Goal: Task Accomplishment & Management: Manage account settings

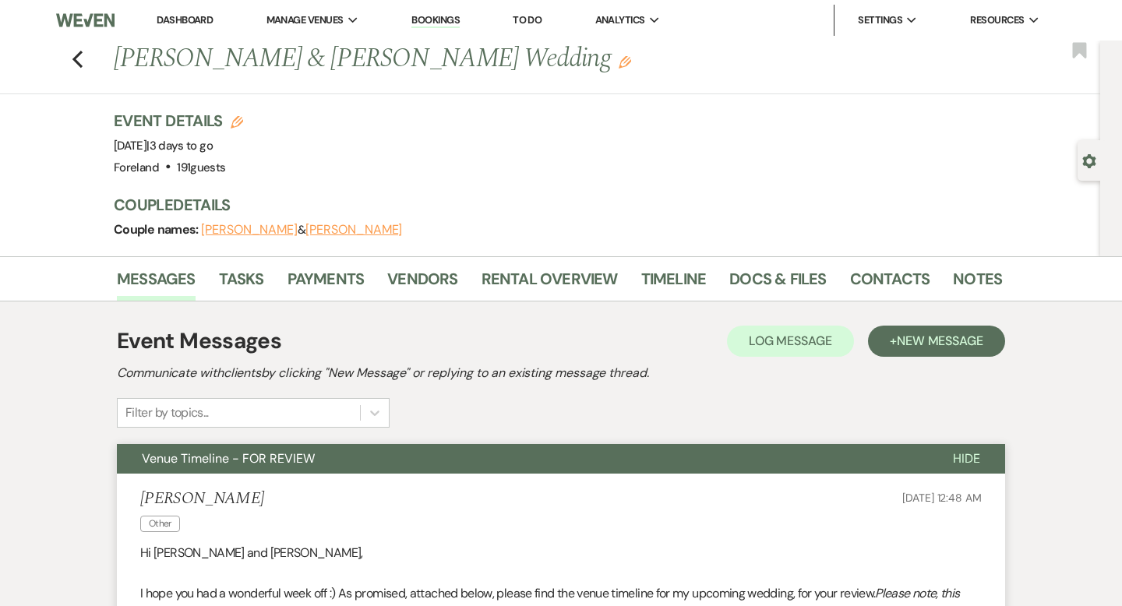
click at [198, 19] on link "Dashboard" at bounding box center [185, 19] width 56 height 13
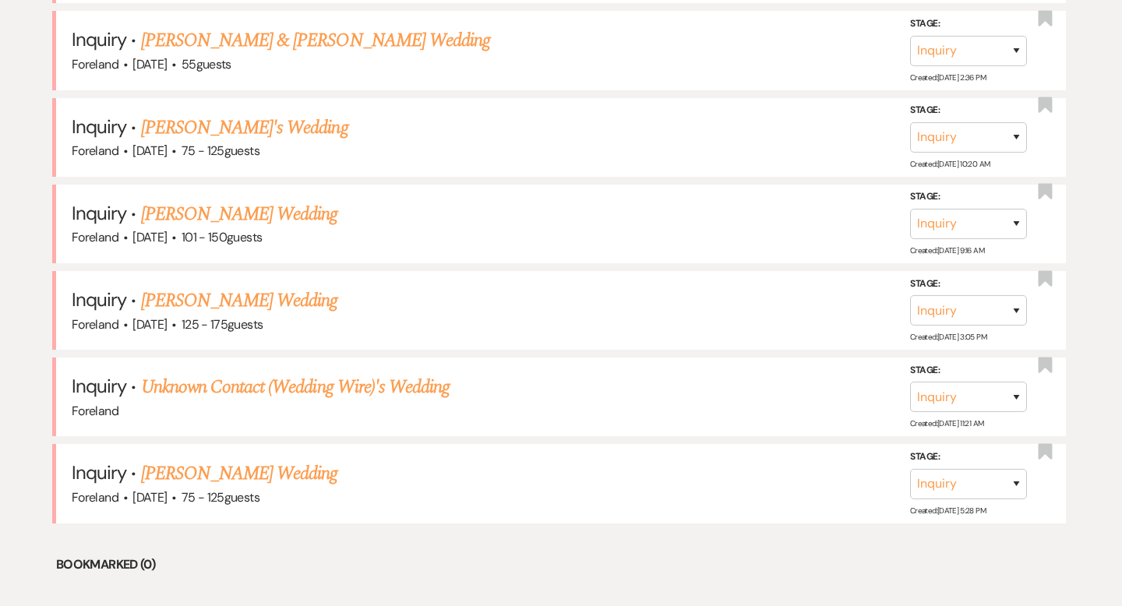
scroll to position [912, 0]
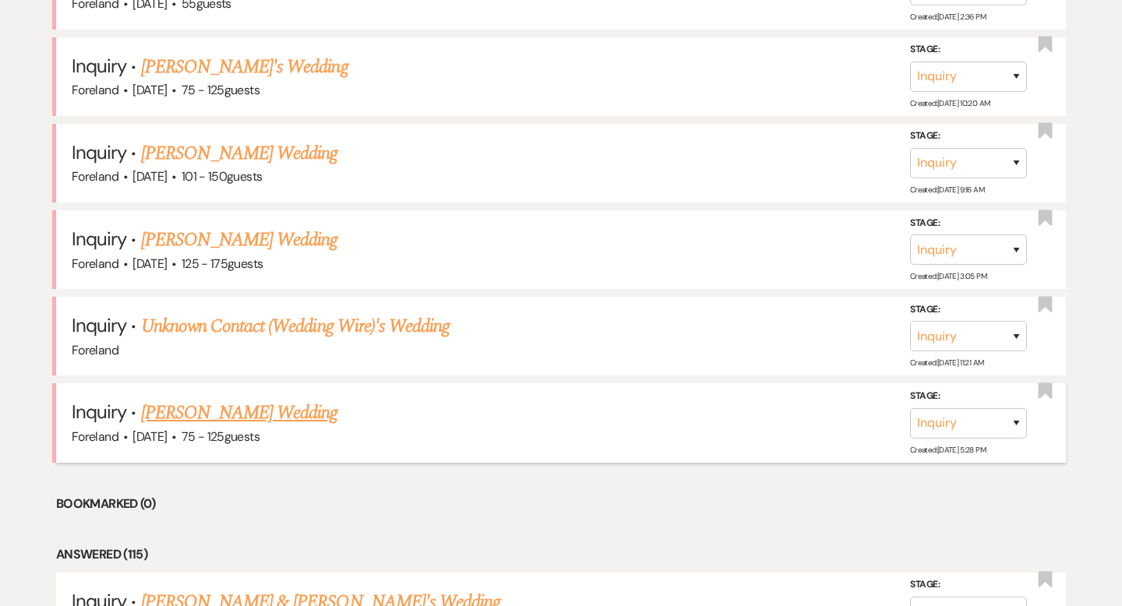
click at [230, 411] on link "[PERSON_NAME] Wedding" at bounding box center [239, 413] width 197 height 28
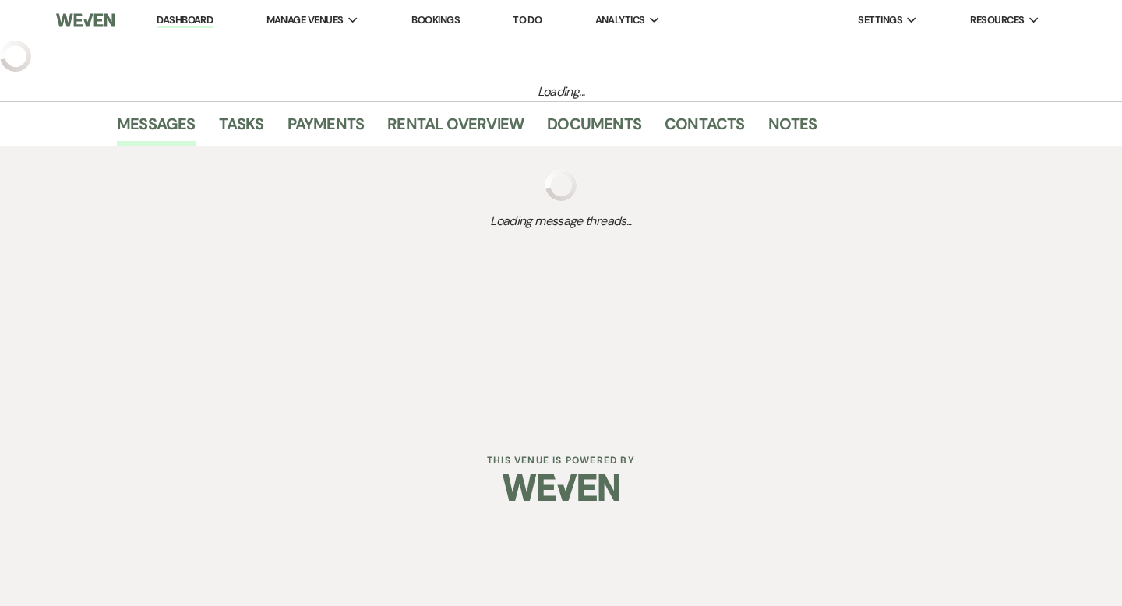
select select "3"
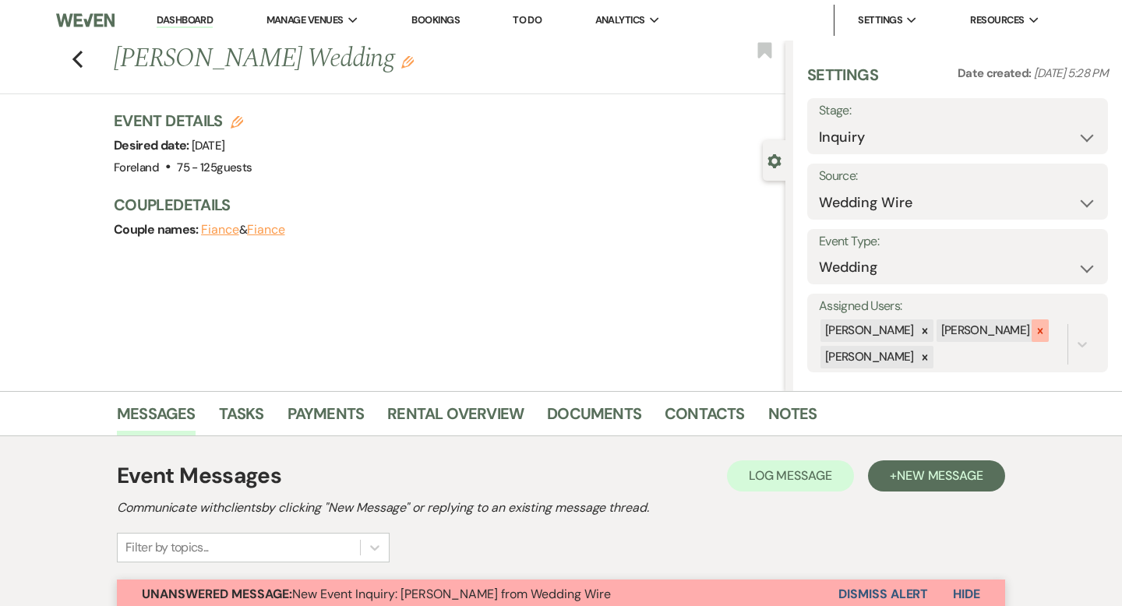
click at [1035, 333] on icon at bounding box center [1040, 331] width 11 height 11
click at [930, 358] on icon at bounding box center [924, 357] width 11 height 11
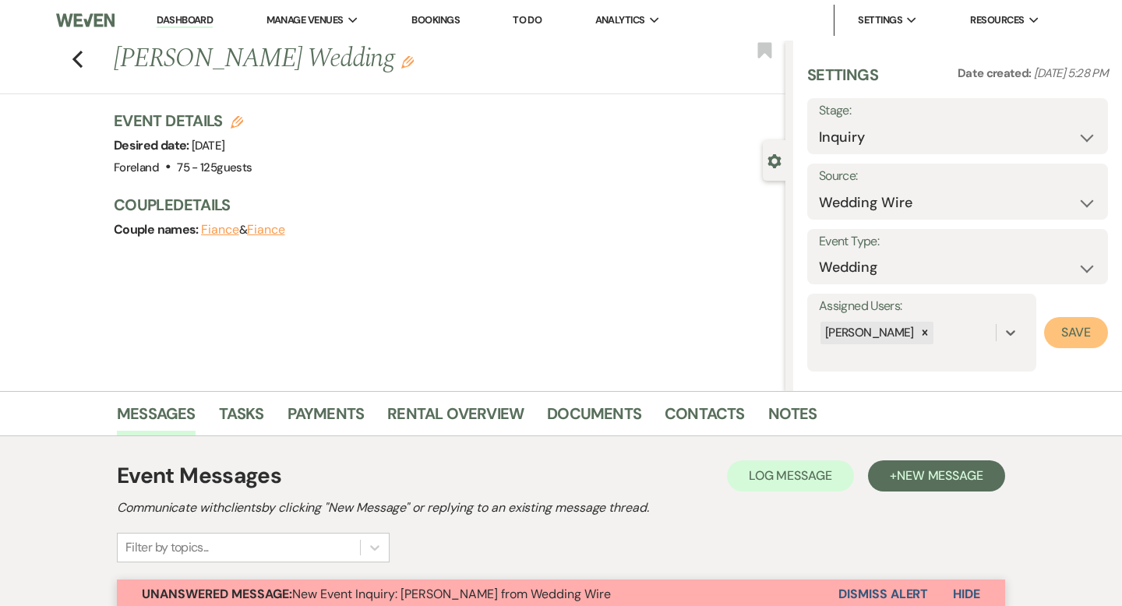
click at [1064, 337] on button "Save" at bounding box center [1076, 332] width 64 height 31
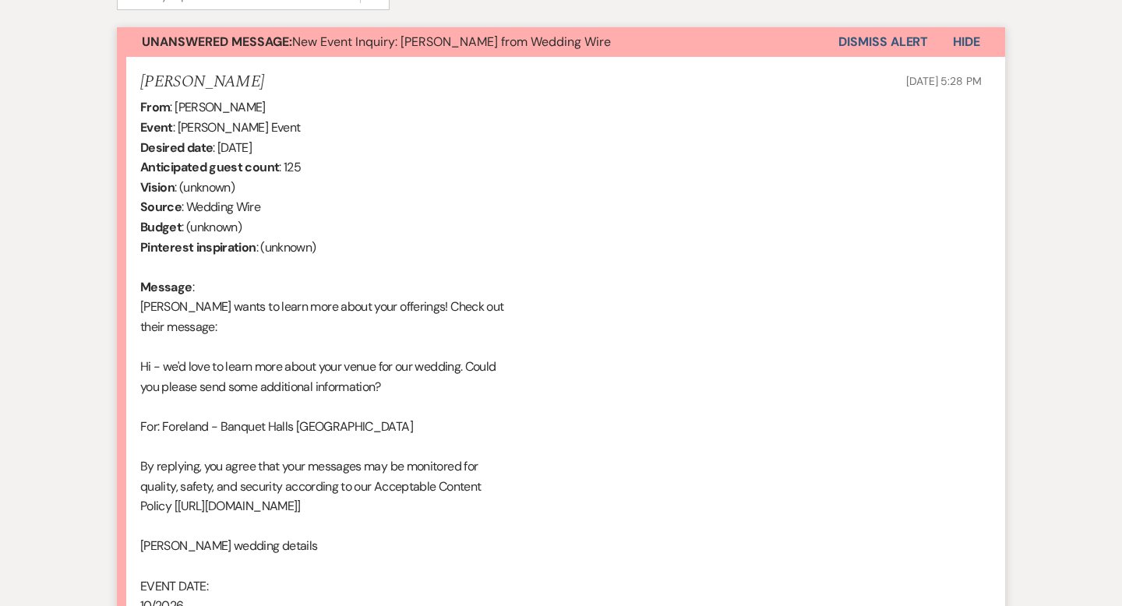
scroll to position [562, 0]
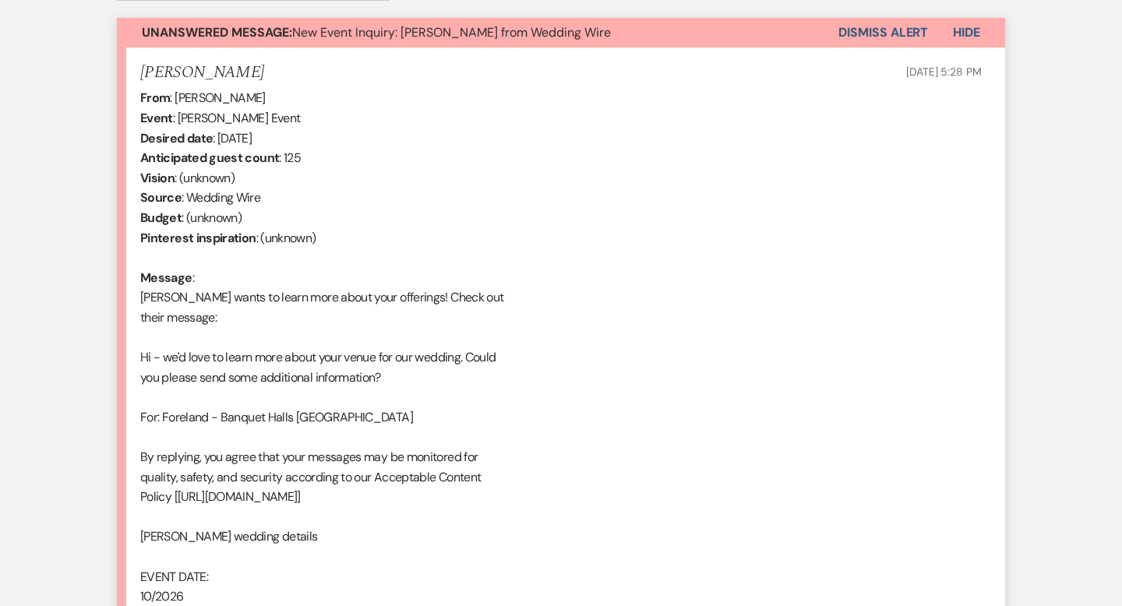
click at [895, 37] on button "Dismiss Alert" at bounding box center [883, 33] width 90 height 30
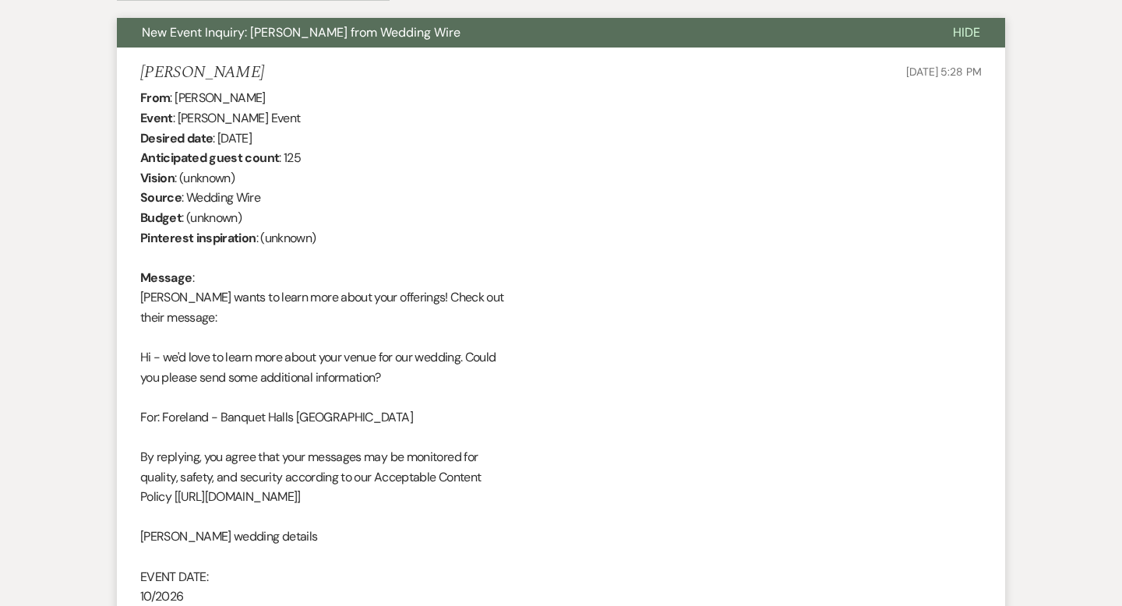
click at [989, 40] on button "Hide" at bounding box center [966, 33] width 77 height 30
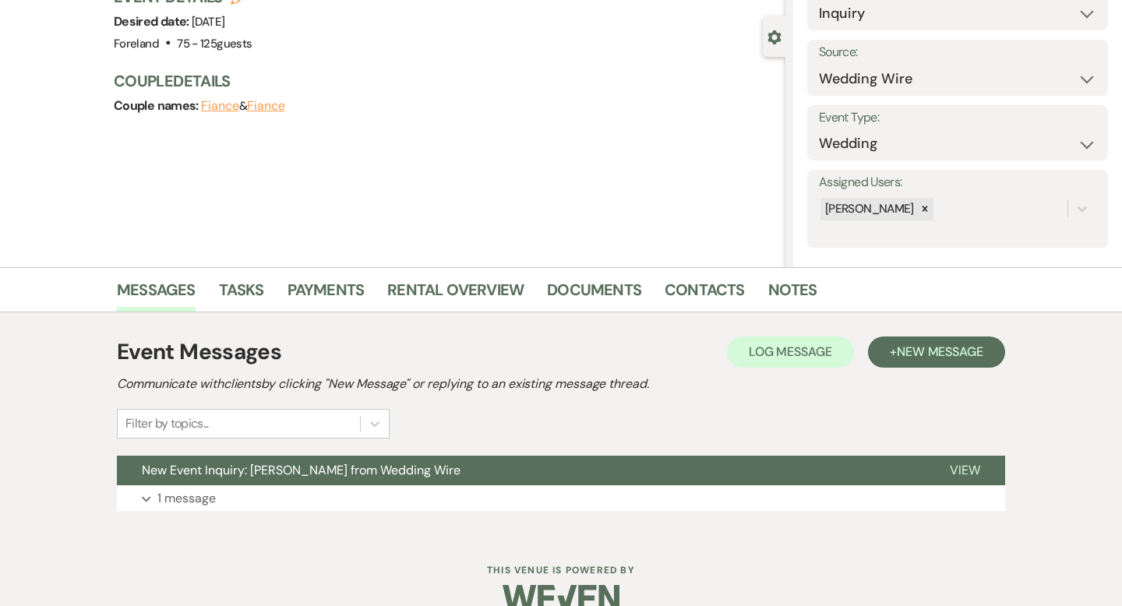
scroll to position [125, 0]
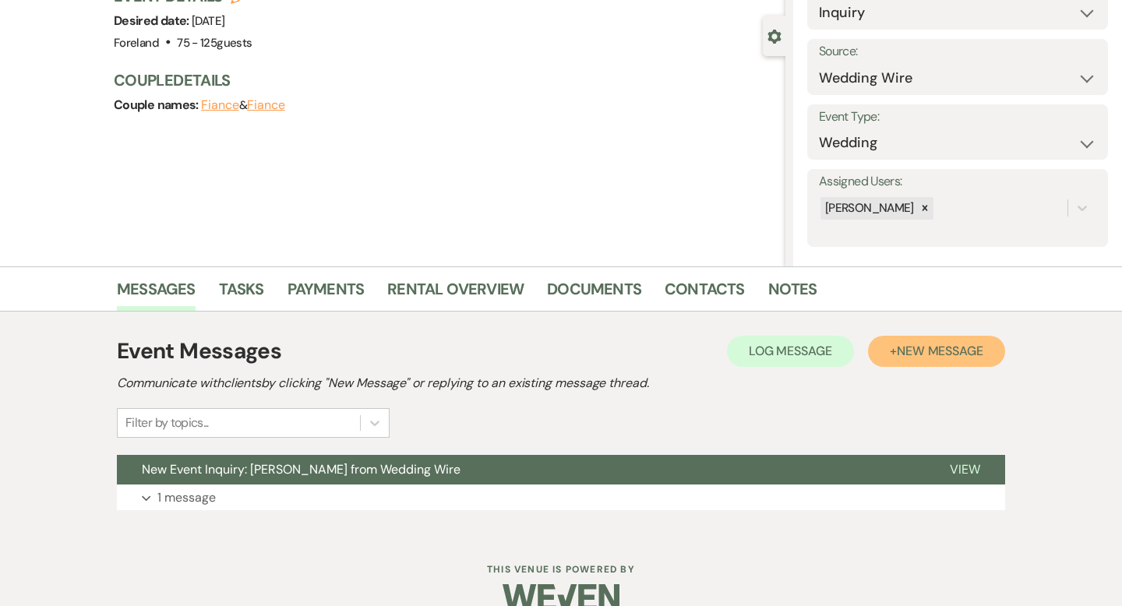
click at [921, 364] on button "+ New Message" at bounding box center [936, 351] width 137 height 31
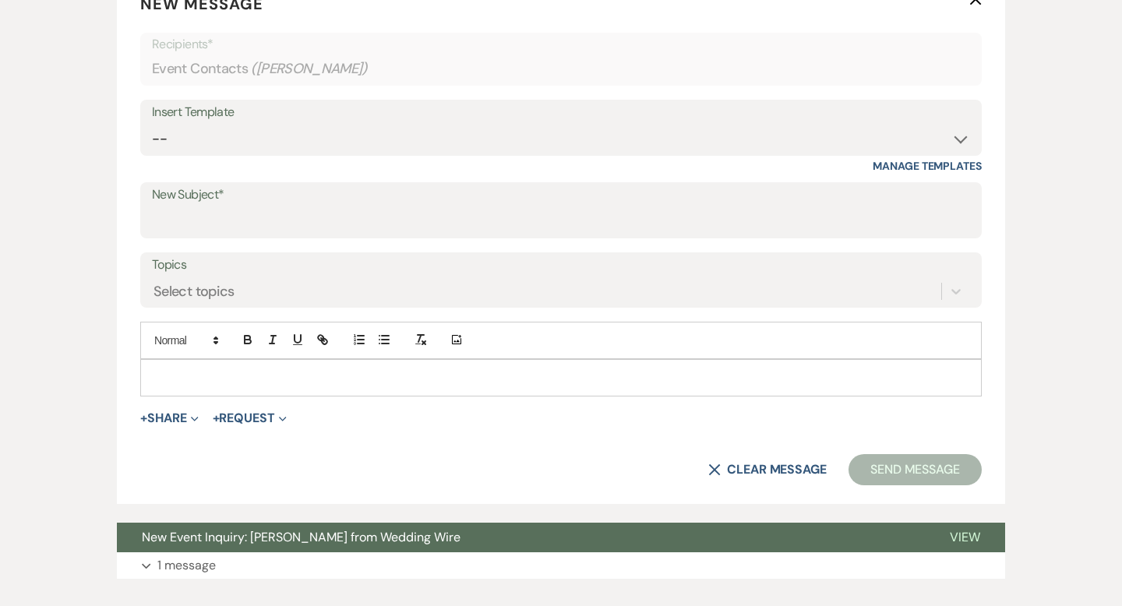
scroll to position [553, 0]
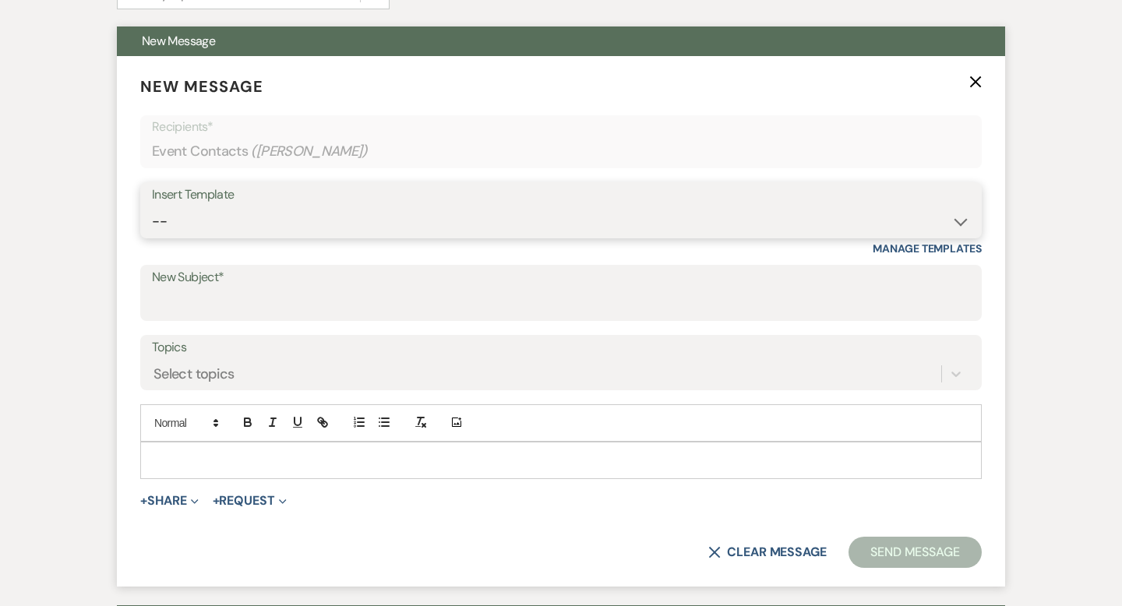
click at [249, 222] on select "-- Lost Lead Wedding | Warm Lead Follow Up Social Initial Inquiry Response Corp…" at bounding box center [561, 221] width 818 height 30
select select "4385"
type input "Your Wedding Plans + Foreland = Perfect Match! 💕"
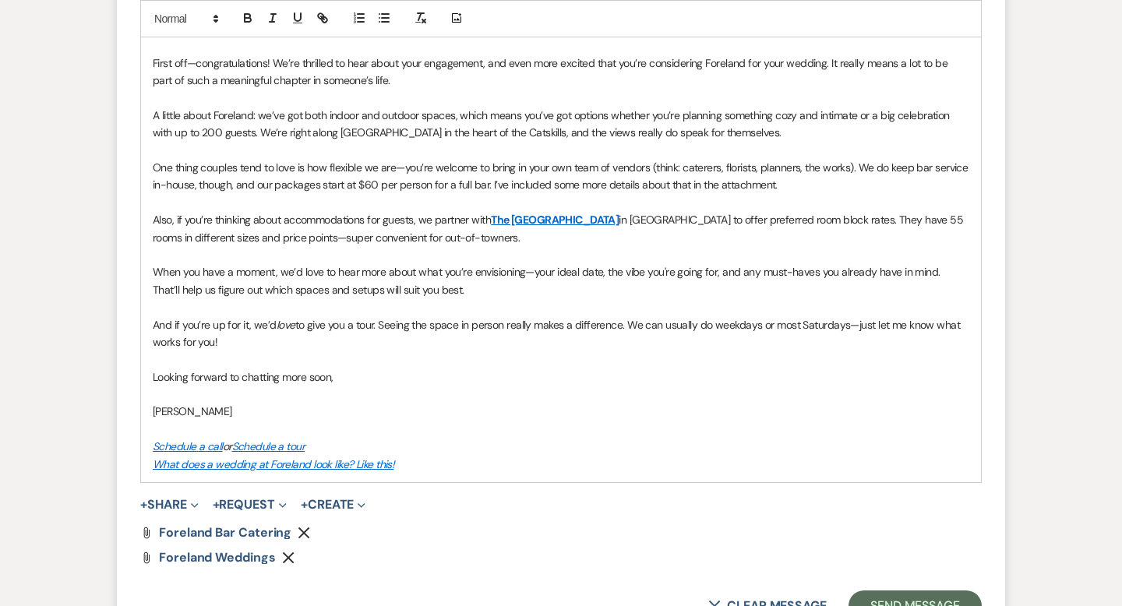
scroll to position [1012, 0]
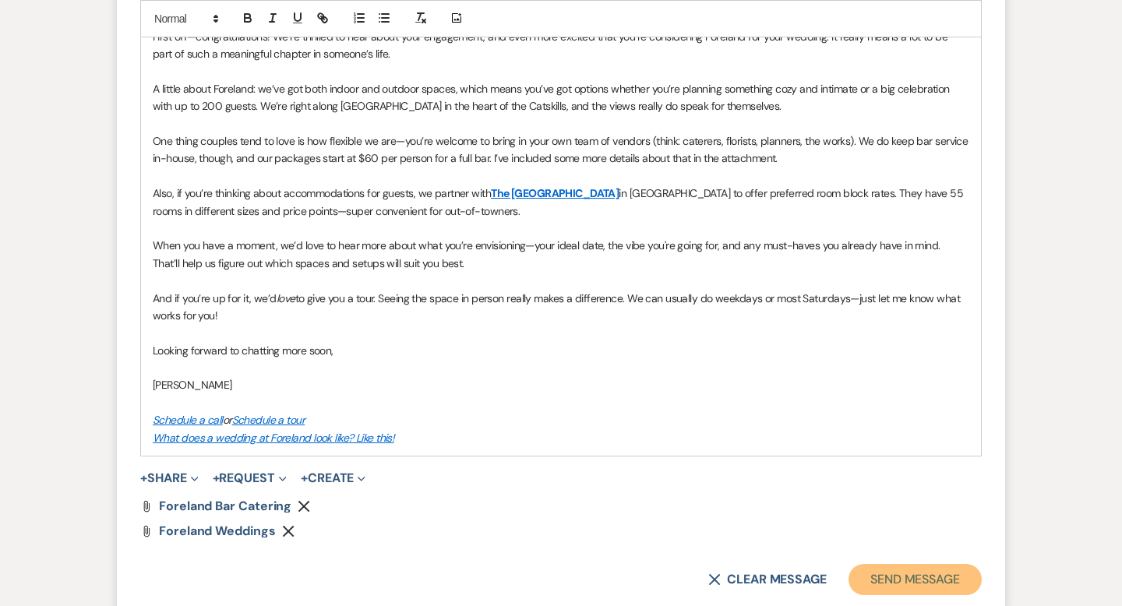
click at [890, 588] on button "Send Message" at bounding box center [915, 579] width 133 height 31
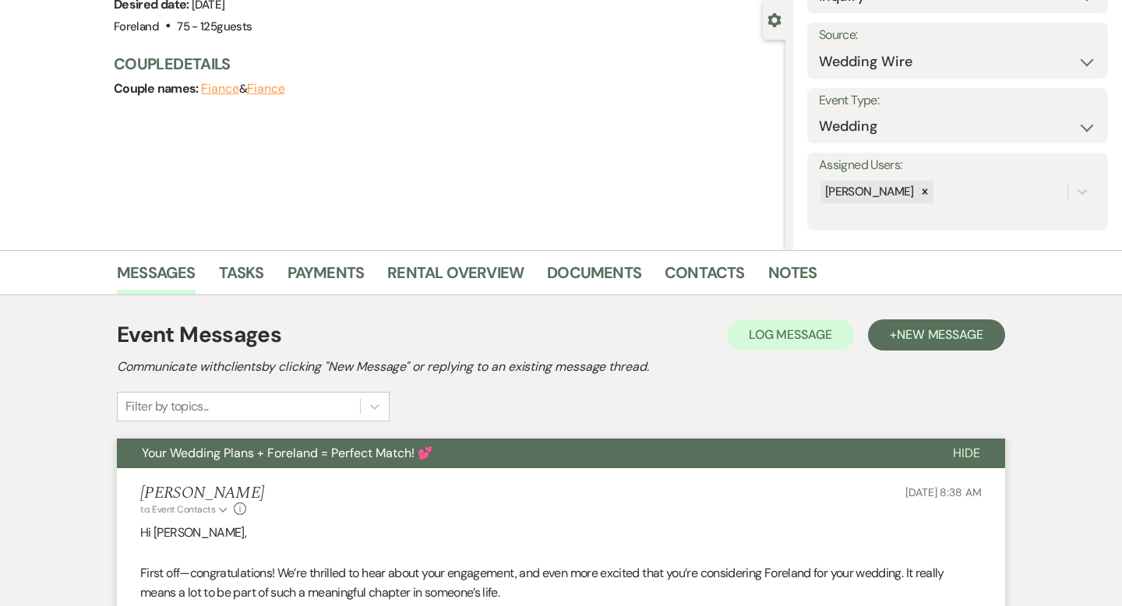
scroll to position [0, 0]
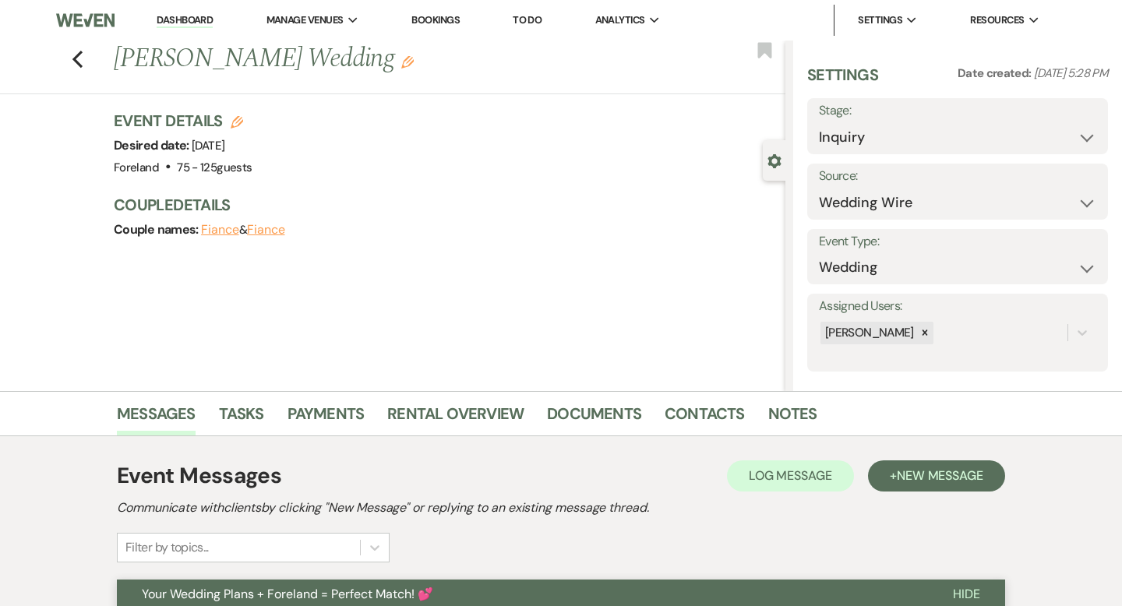
click at [184, 19] on link "Dashboard" at bounding box center [185, 20] width 56 height 15
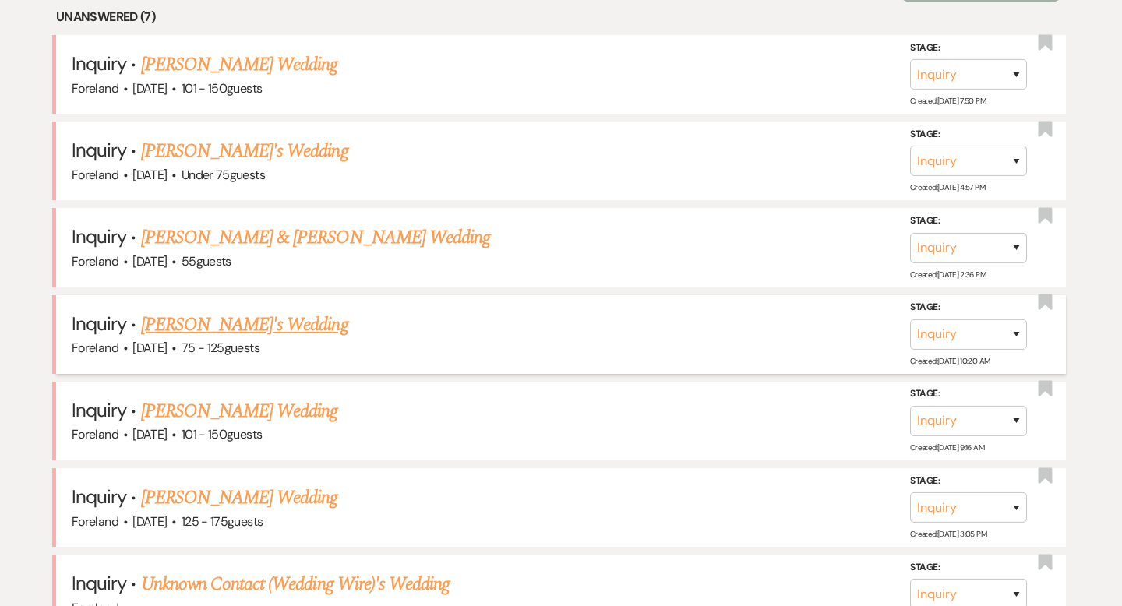
scroll to position [835, 0]
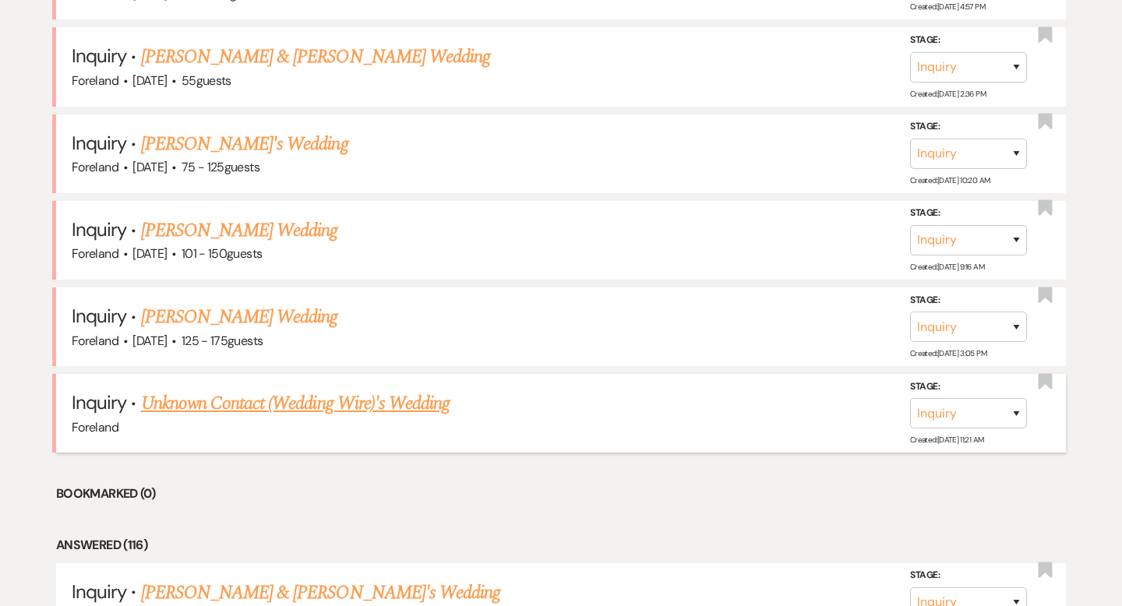
click at [228, 402] on link "Unknown Contact (Wedding Wire)'s Wedding" at bounding box center [295, 404] width 309 height 28
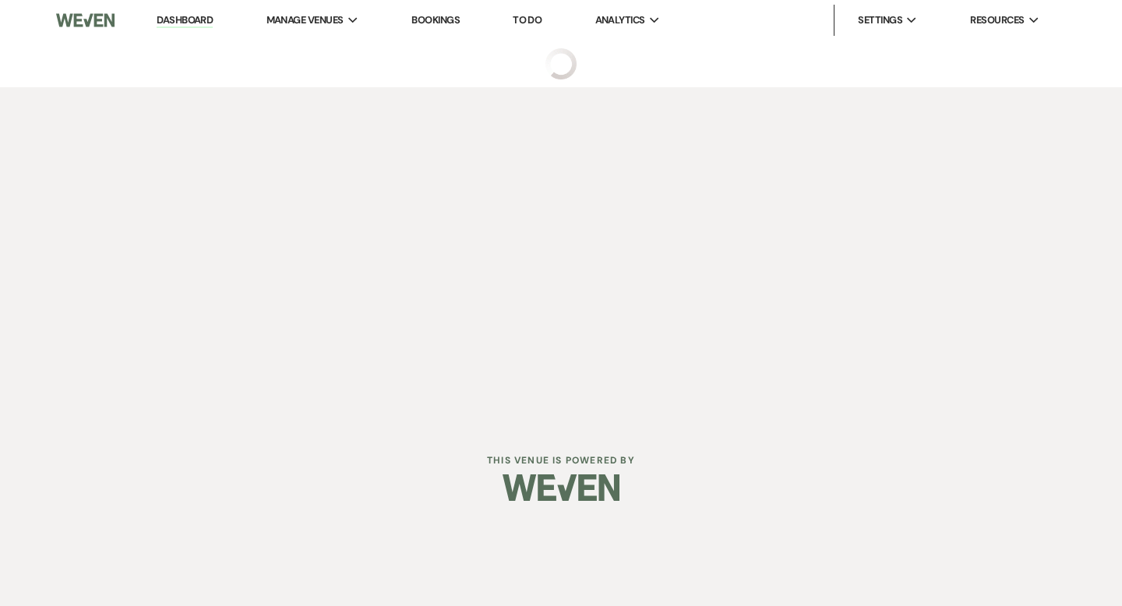
select select "3"
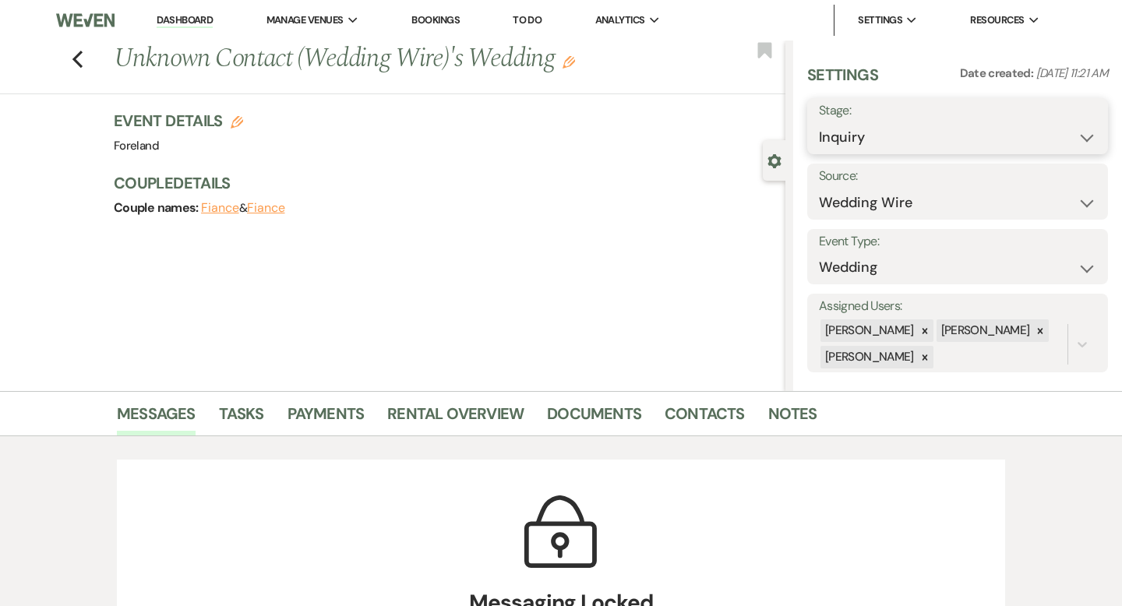
click at [852, 130] on select "Inquiry Follow Up Tour Requested Tour Confirmed Toured Proposal Sent Booked Lost" at bounding box center [957, 137] width 277 height 30
select select "8"
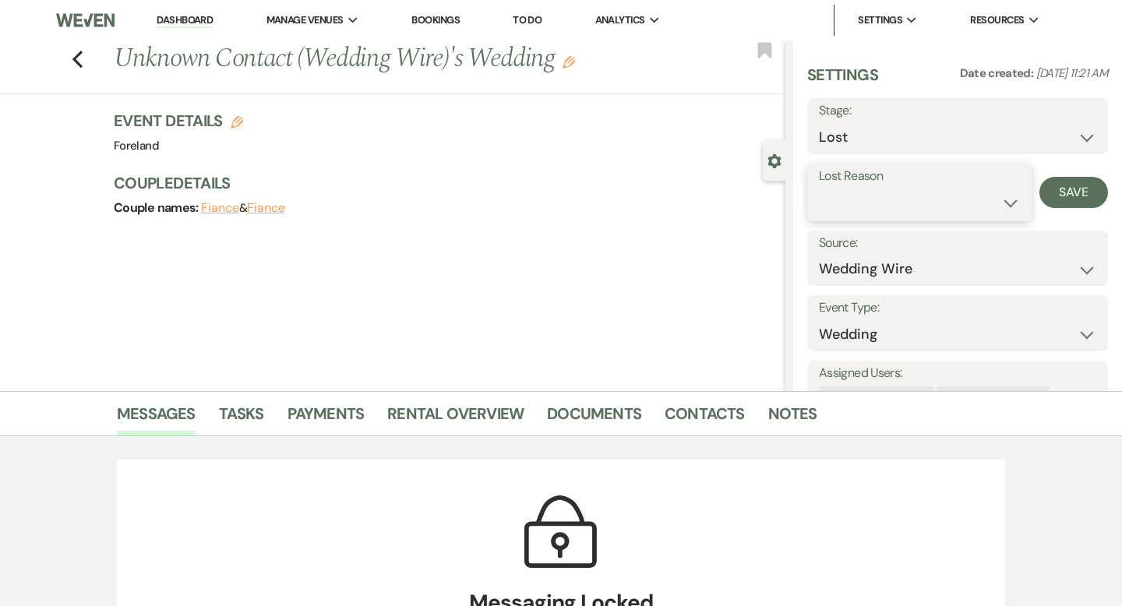
click at [871, 204] on select "Booked Elsewhere Budget Date Unavailable No Response Not a Good Match Capacity …" at bounding box center [919, 203] width 201 height 30
select select "3"
click at [1054, 196] on button "Save" at bounding box center [1073, 192] width 69 height 31
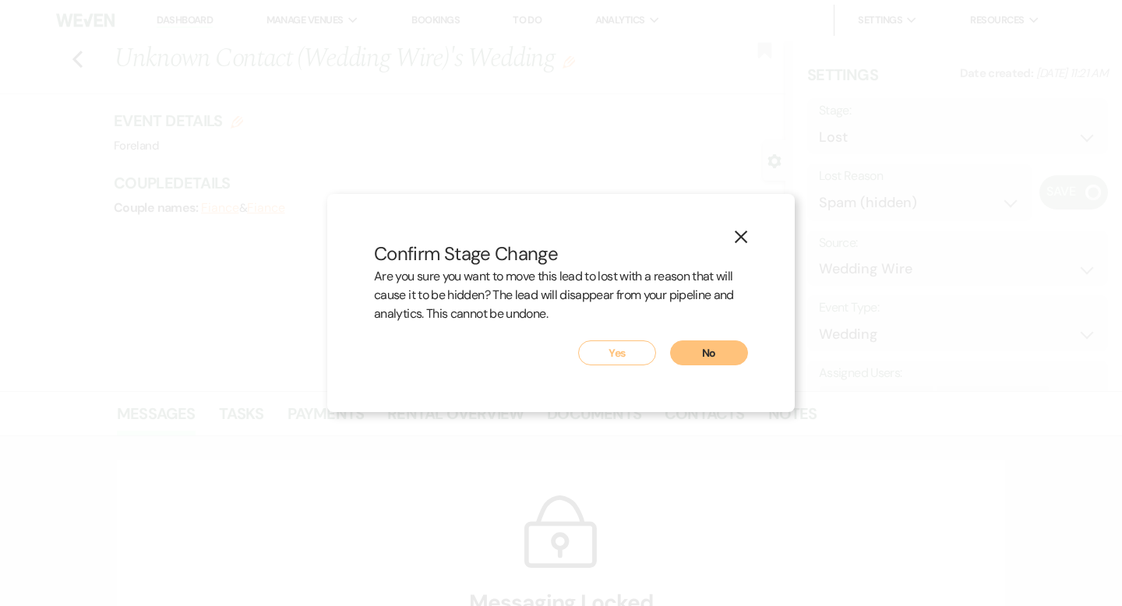
click at [626, 351] on button "Yes" at bounding box center [617, 353] width 78 height 25
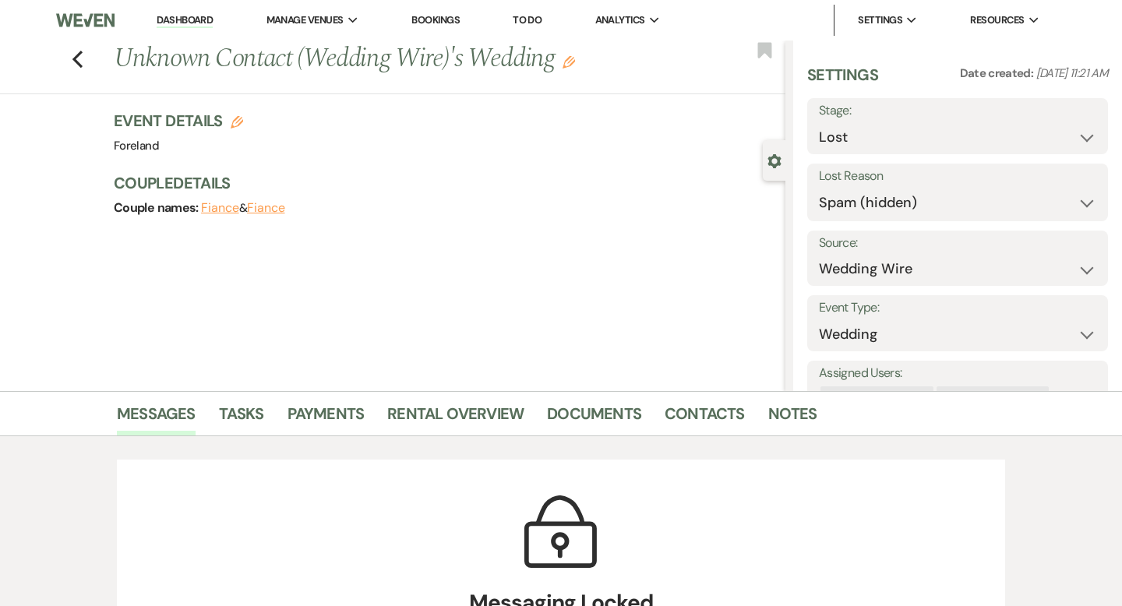
click at [181, 21] on link "Dashboard" at bounding box center [185, 20] width 56 height 15
select select "8"
select select "3"
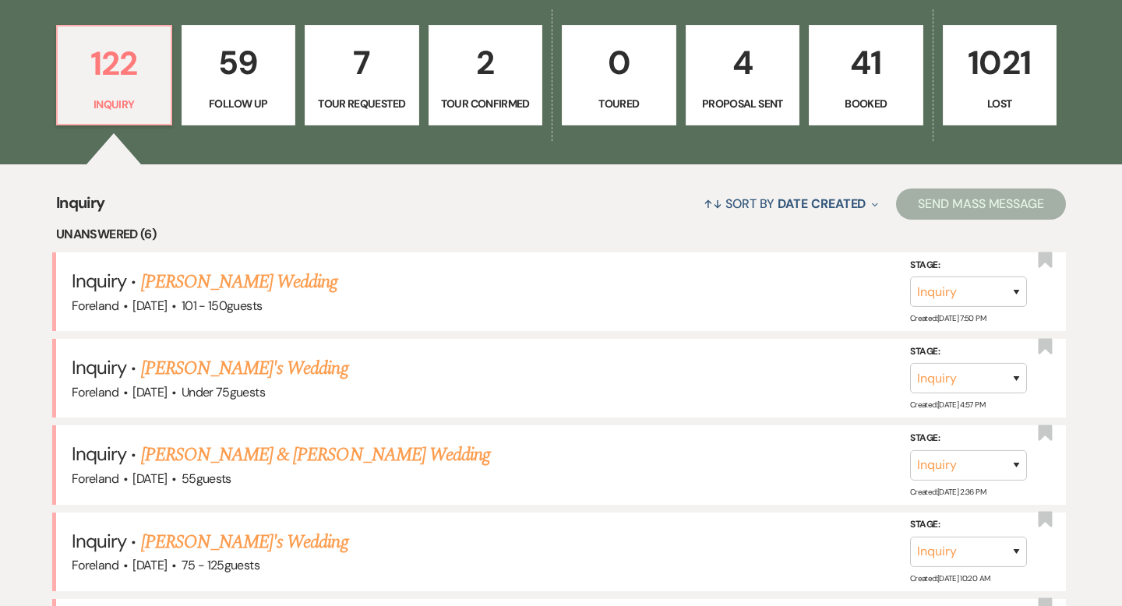
scroll to position [814, 0]
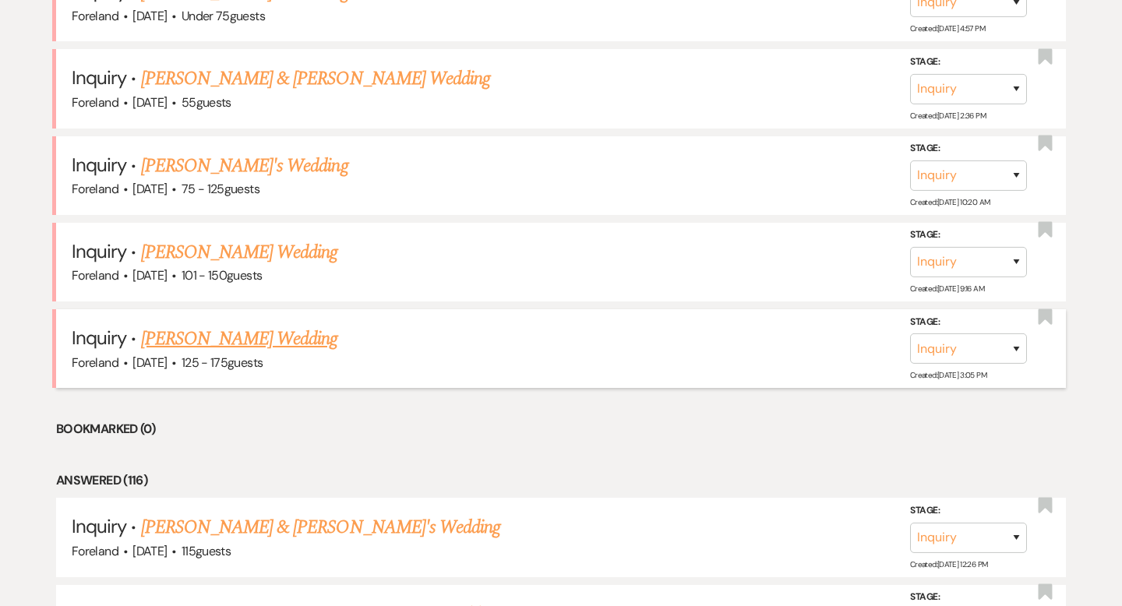
click at [230, 337] on link "[PERSON_NAME] Wedding" at bounding box center [239, 339] width 197 height 28
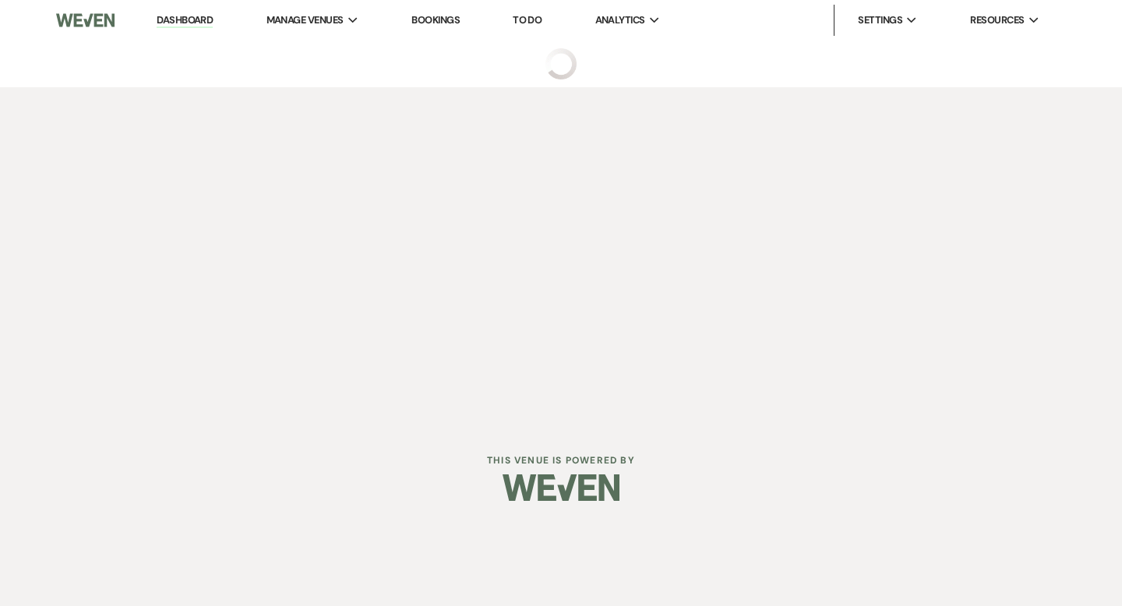
select select "3"
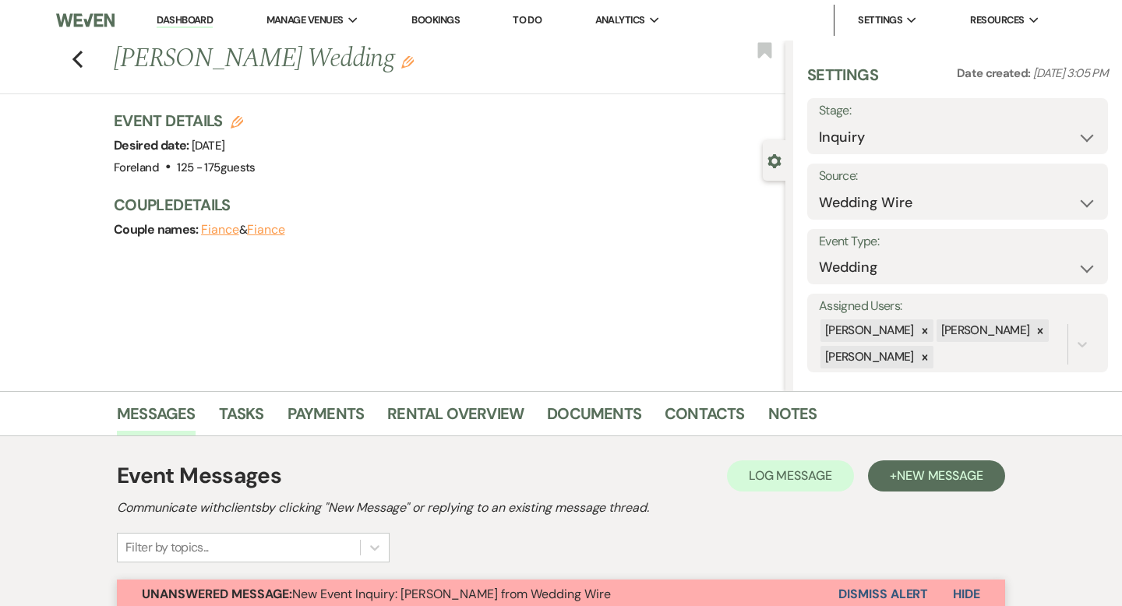
scroll to position [8, 0]
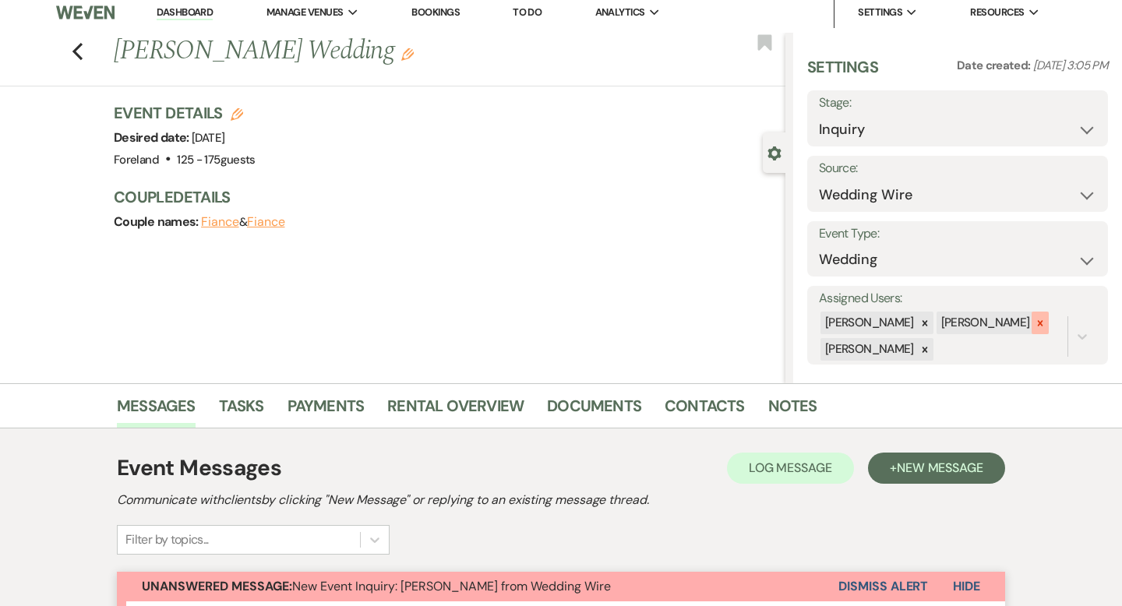
click at [1035, 326] on icon at bounding box center [1040, 323] width 11 height 11
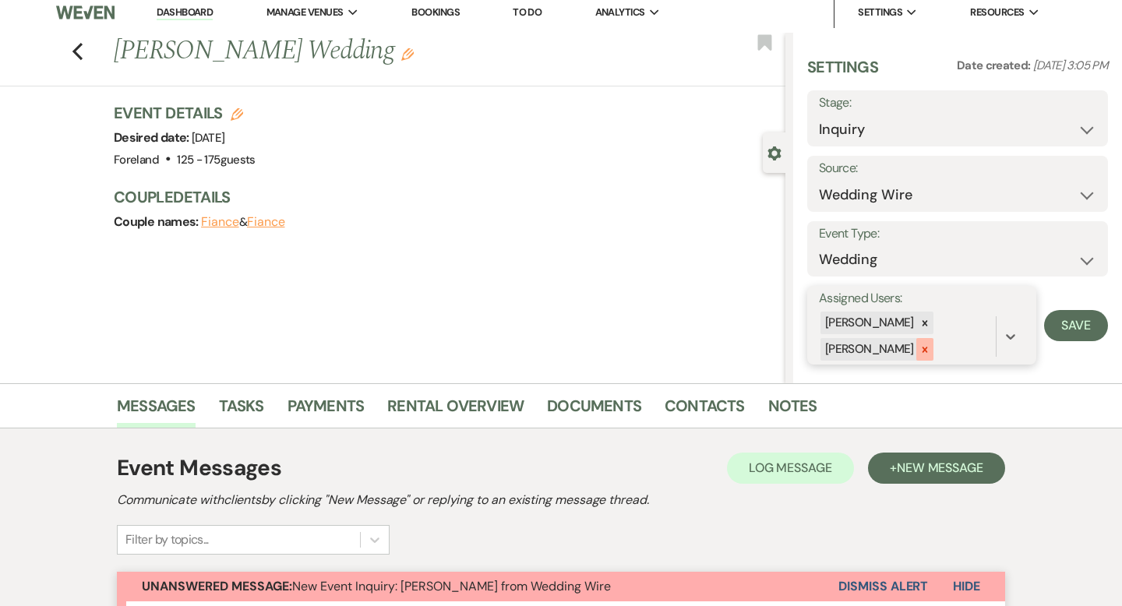
click at [930, 350] on icon at bounding box center [924, 349] width 11 height 11
click at [1073, 323] on button "Save" at bounding box center [1076, 324] width 64 height 31
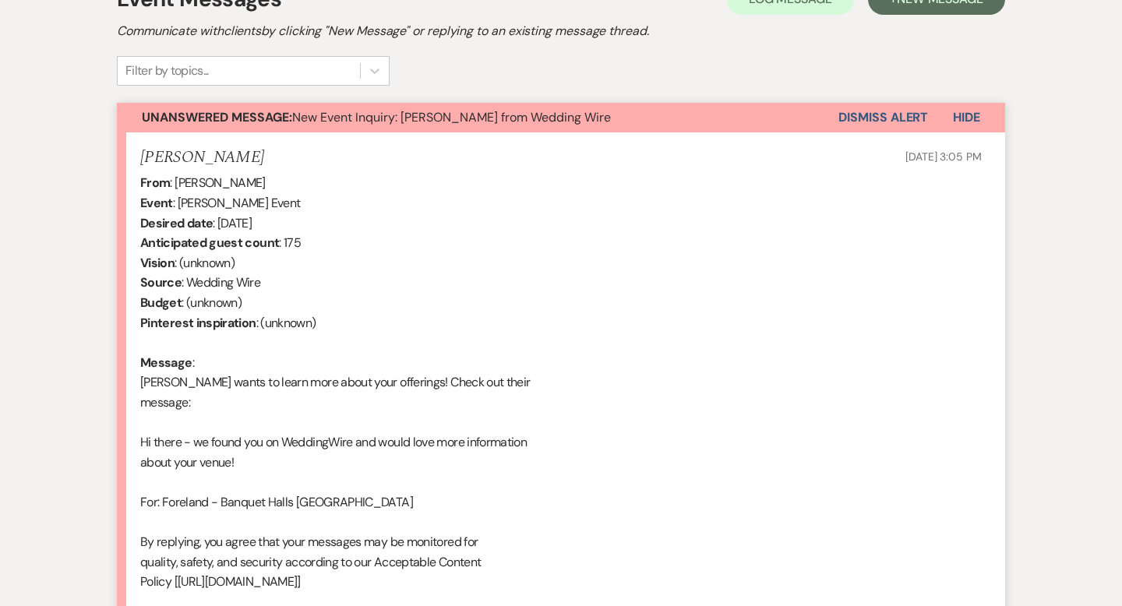
scroll to position [485, 0]
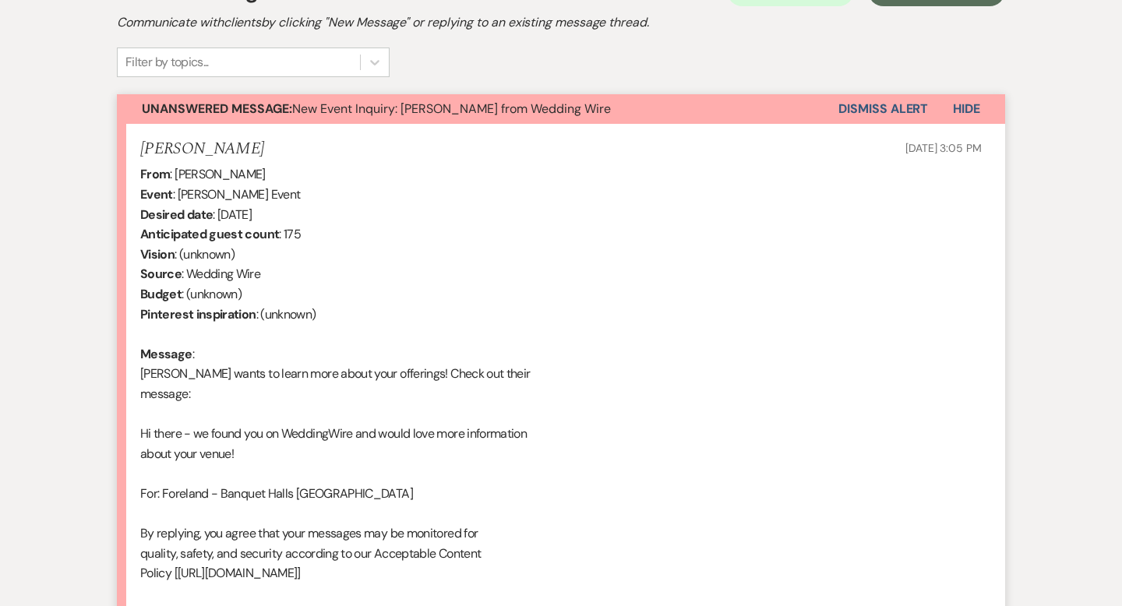
click at [895, 98] on button "Dismiss Alert" at bounding box center [883, 109] width 90 height 30
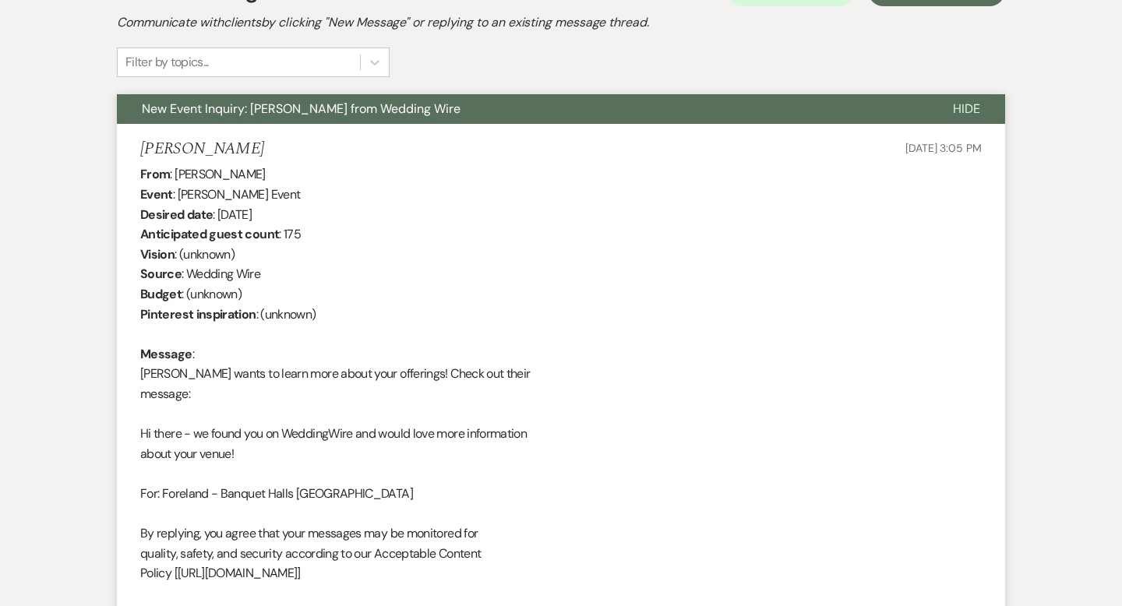
click at [968, 109] on span "Hide" at bounding box center [966, 109] width 27 height 16
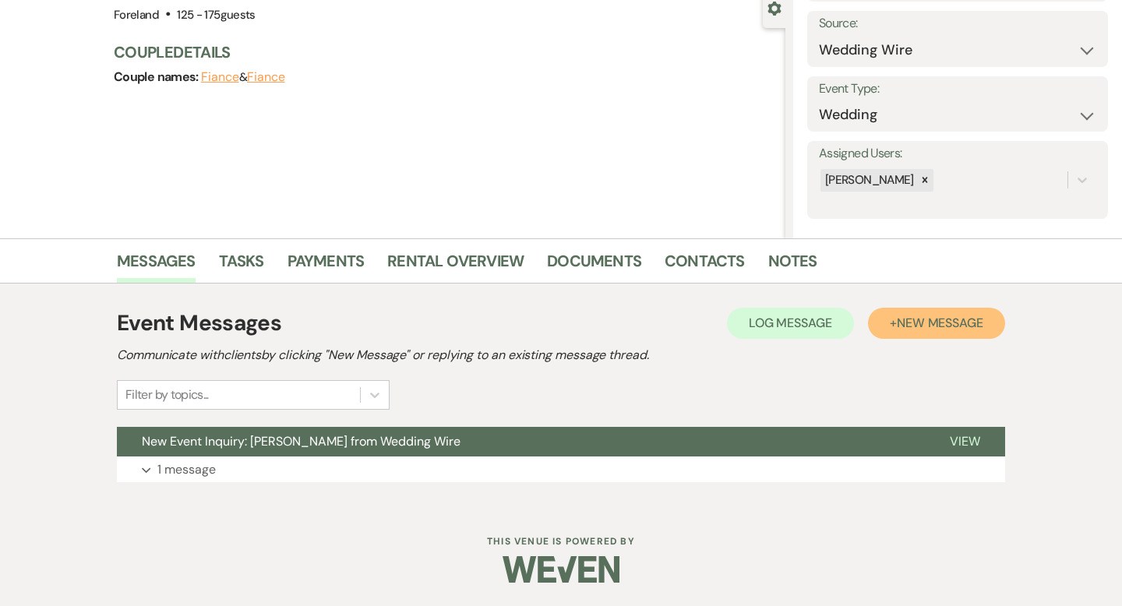
click at [942, 334] on button "+ New Message" at bounding box center [936, 323] width 137 height 31
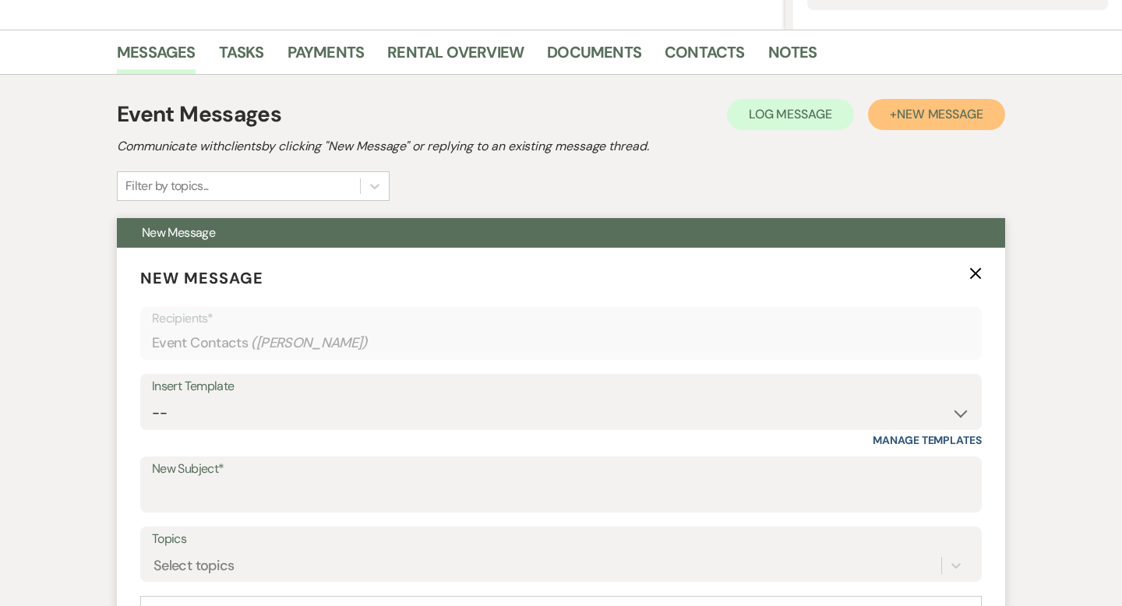
scroll to position [482, 0]
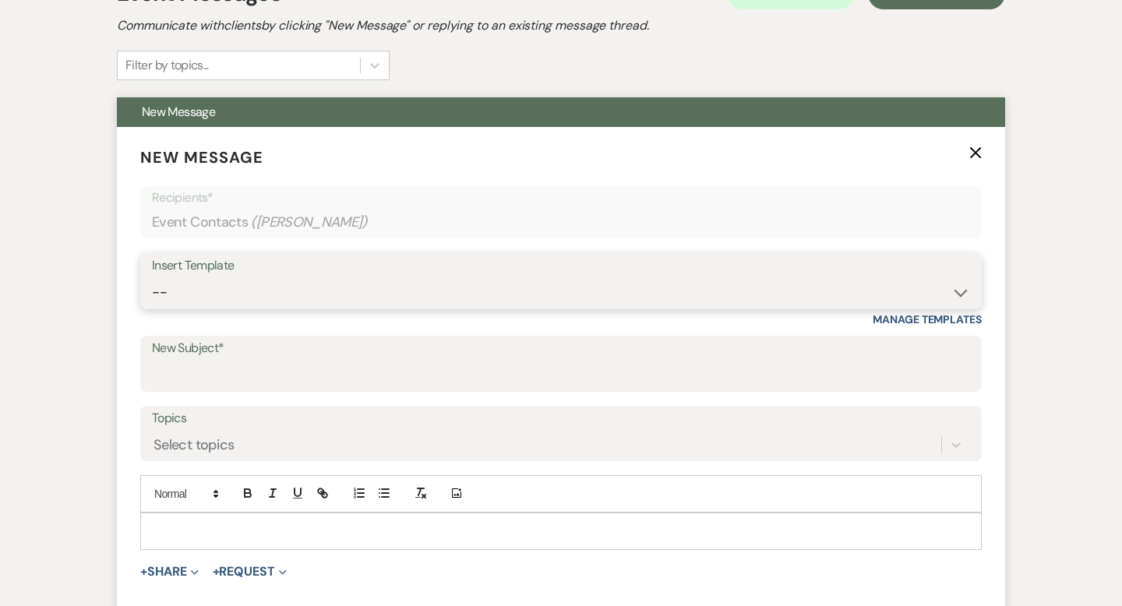
click at [252, 285] on select "-- Lost Lead Wedding | Warm Lead Follow Up Social Initial Inquiry Response Corp…" at bounding box center [561, 292] width 818 height 30
select select "4385"
type input "Your Wedding Plans + Foreland = Perfect Match! 💕"
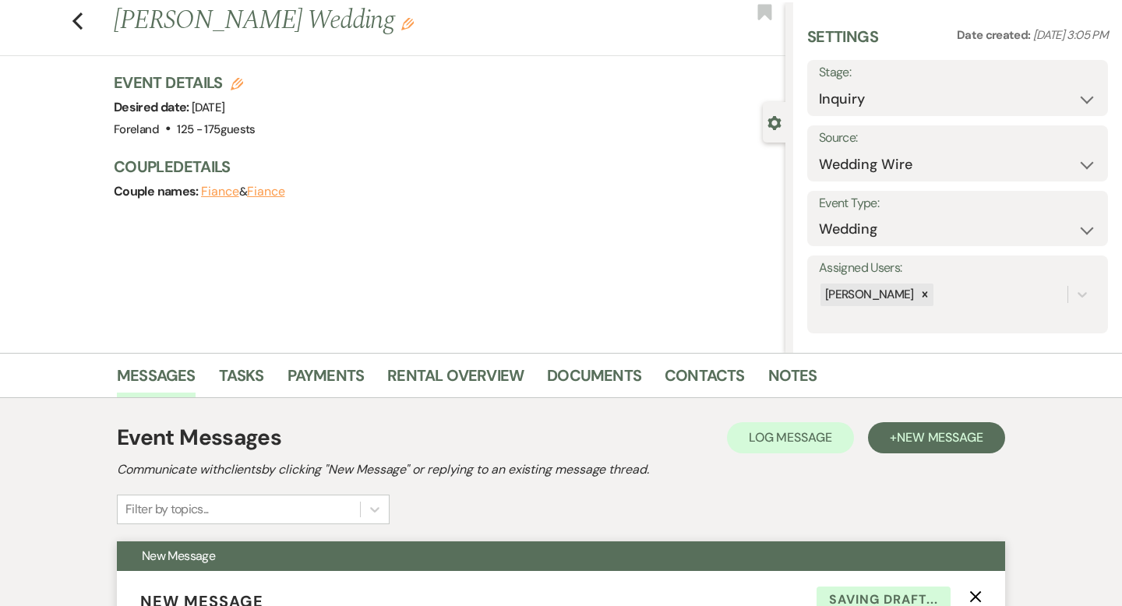
scroll to position [0, 0]
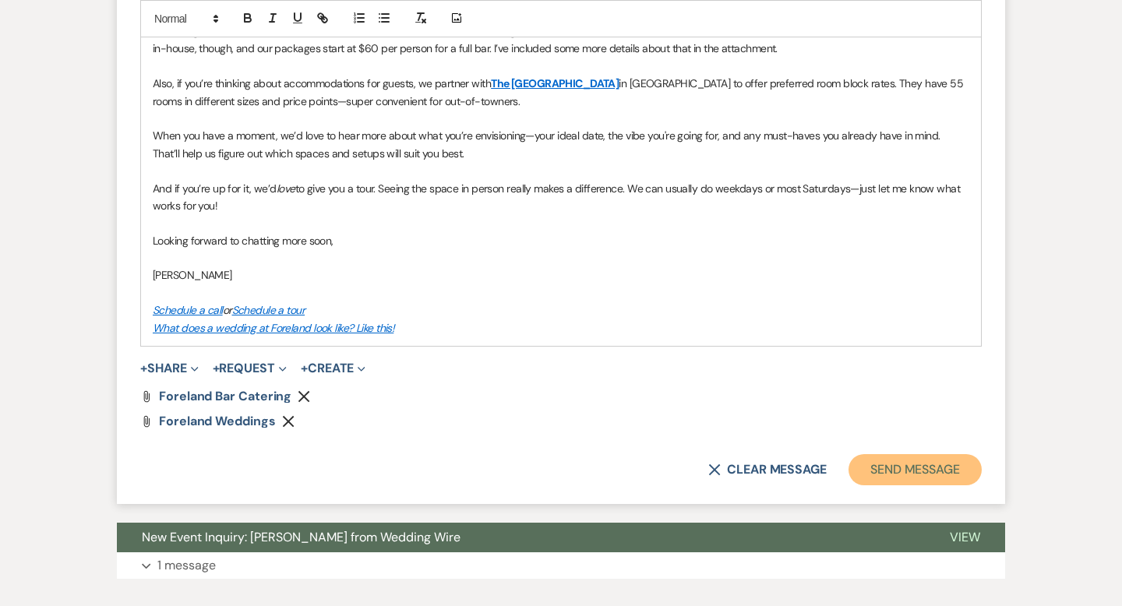
click at [895, 471] on button "Send Message" at bounding box center [915, 469] width 133 height 31
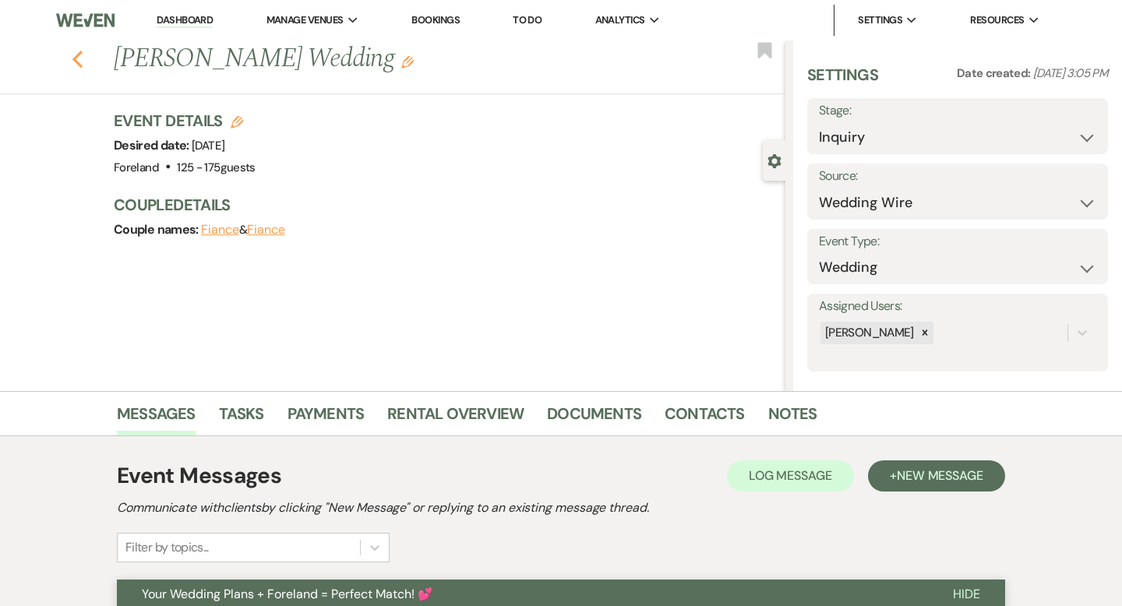
click at [78, 57] on icon "Previous" at bounding box center [78, 59] width 12 height 19
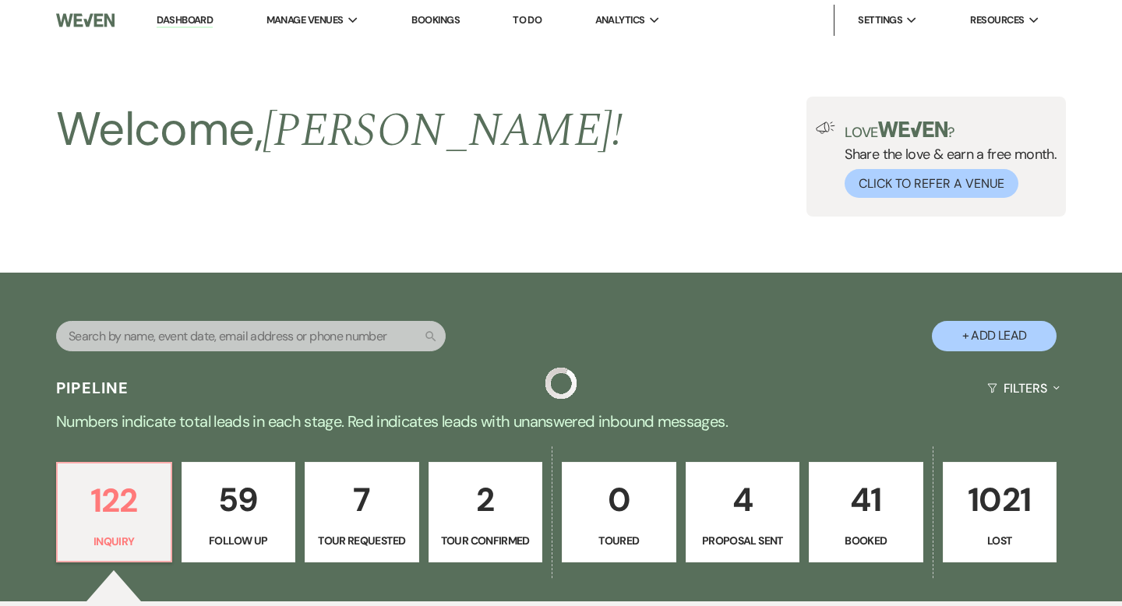
scroll to position [814, 0]
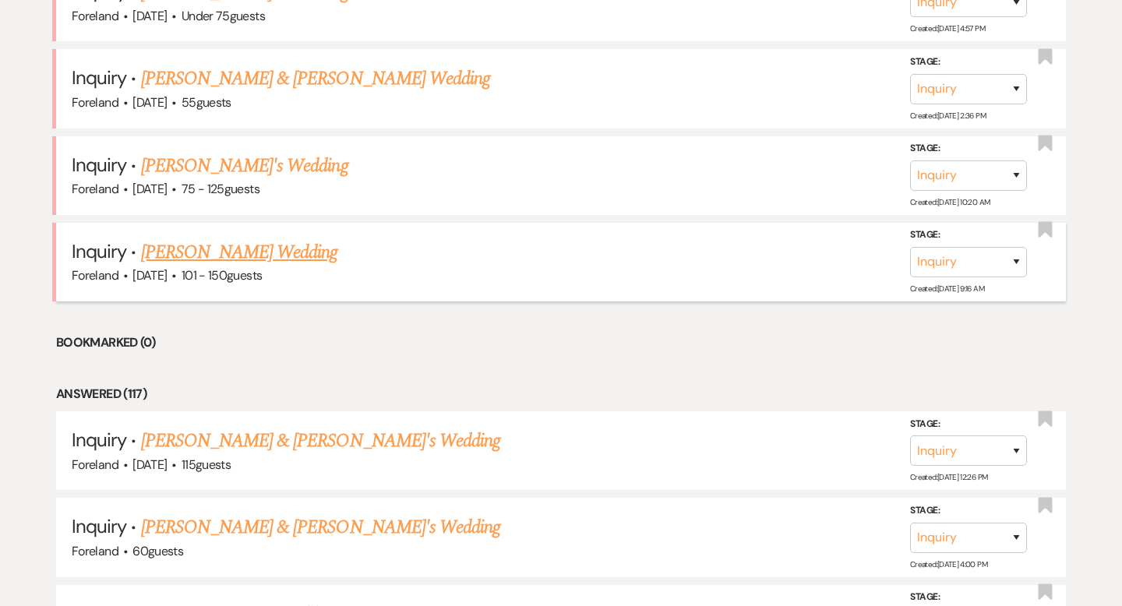
click at [252, 243] on link "[PERSON_NAME] Wedding" at bounding box center [239, 252] width 197 height 28
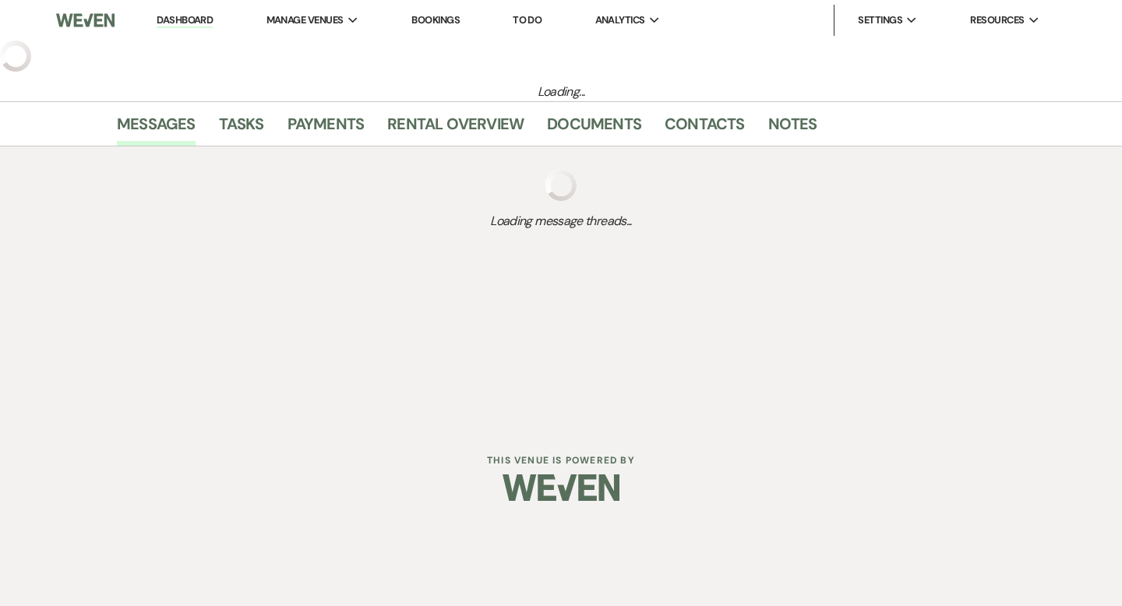
select select "2"
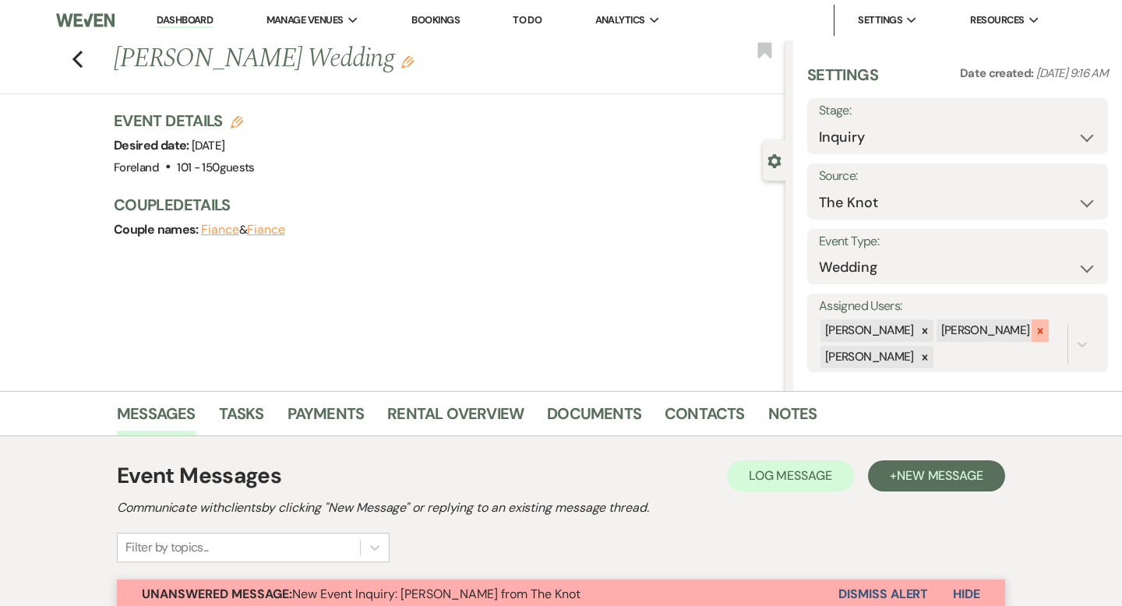
click at [1038, 332] on icon at bounding box center [1040, 330] width 5 height 5
click at [930, 362] on icon at bounding box center [924, 357] width 11 height 11
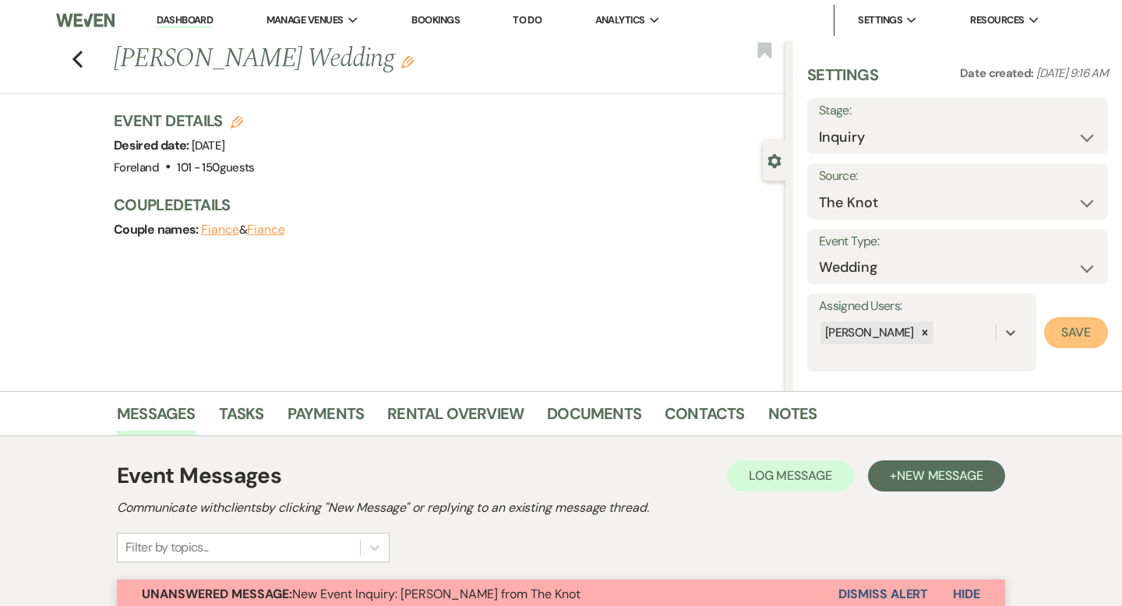
click at [1070, 336] on button "Save" at bounding box center [1076, 332] width 64 height 31
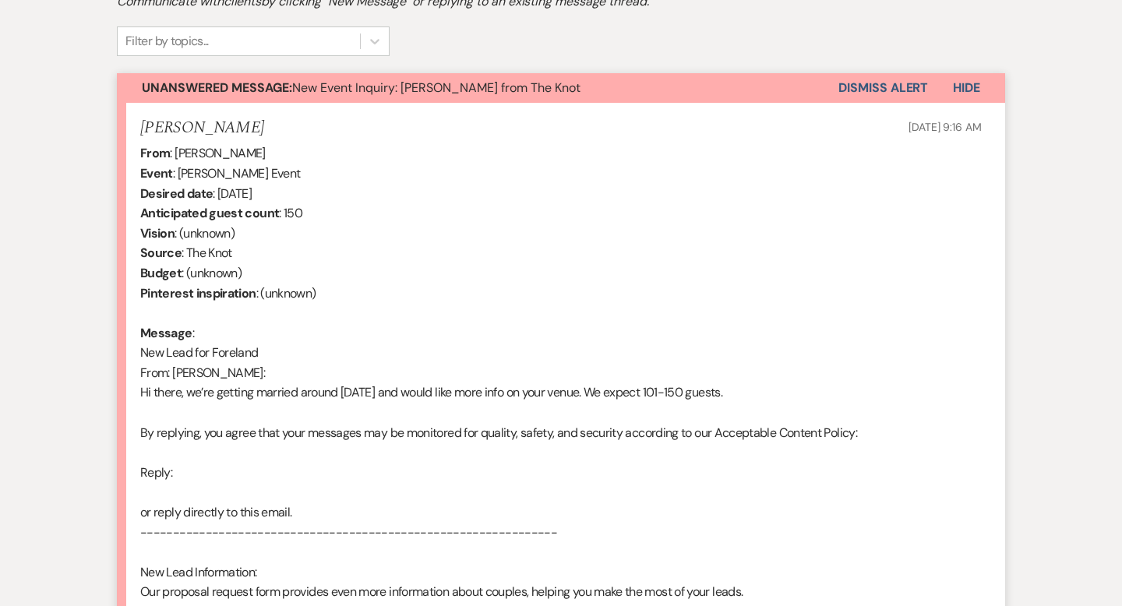
scroll to position [580, 0]
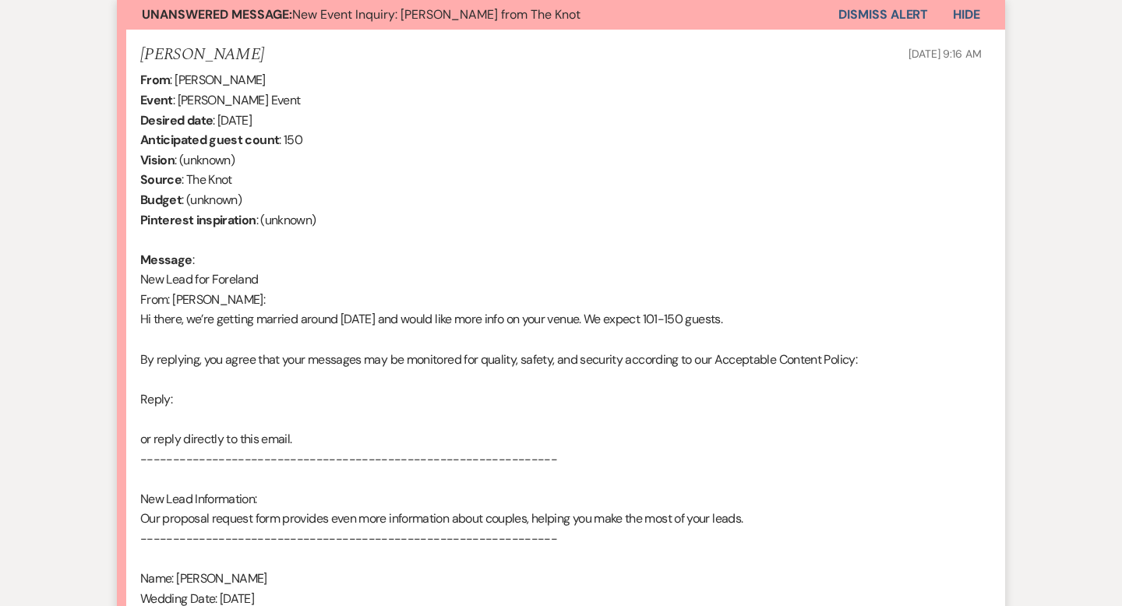
click at [867, 14] on button "Dismiss Alert" at bounding box center [883, 15] width 90 height 30
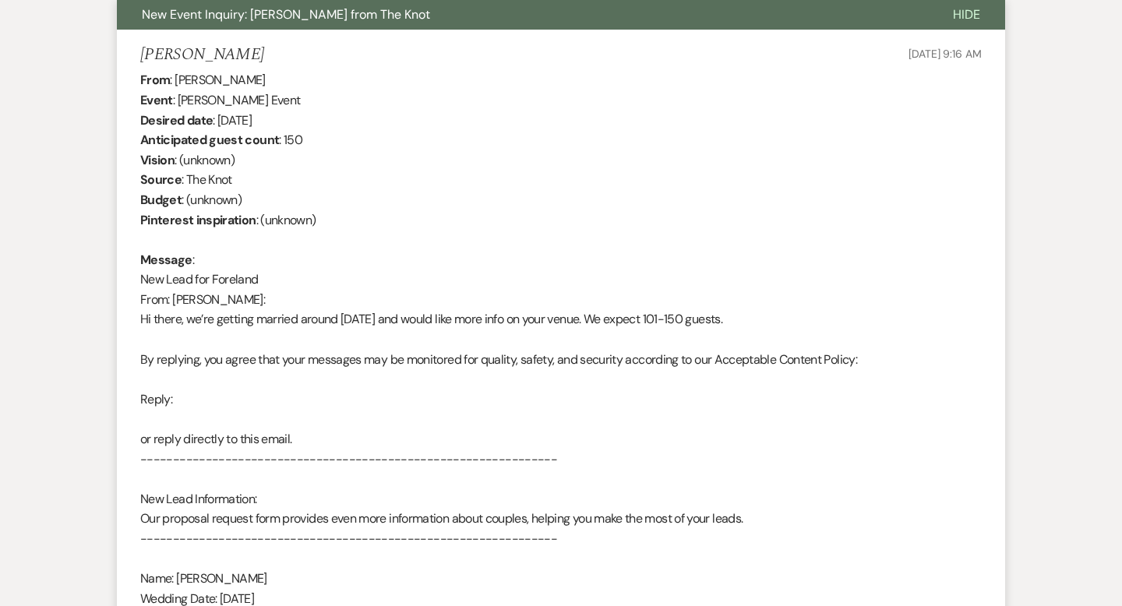
click at [969, 16] on span "Hide" at bounding box center [966, 14] width 27 height 16
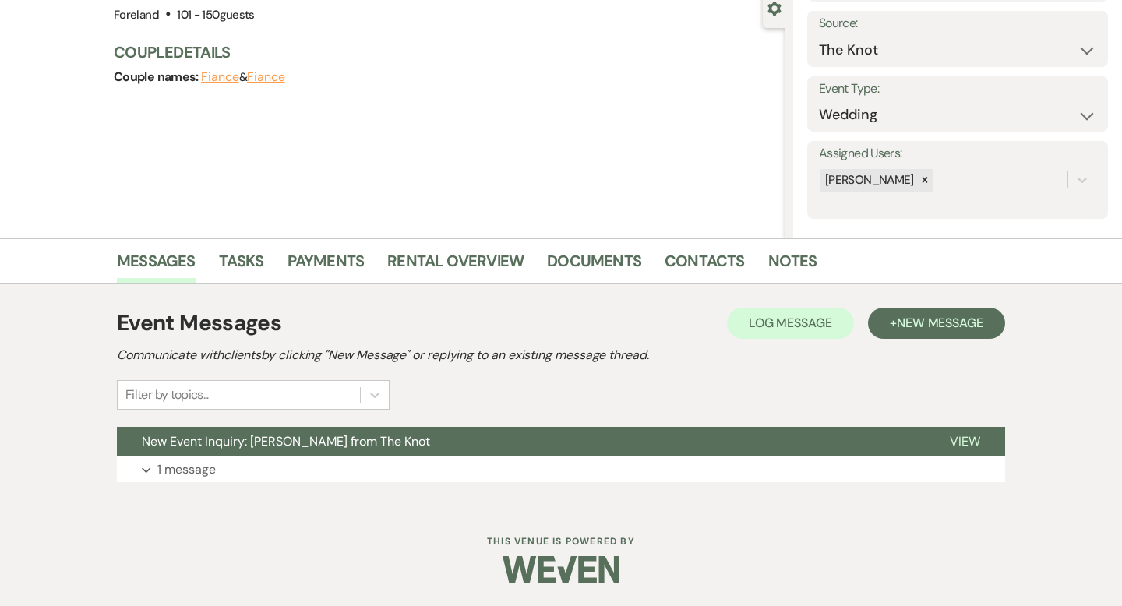
scroll to position [143, 0]
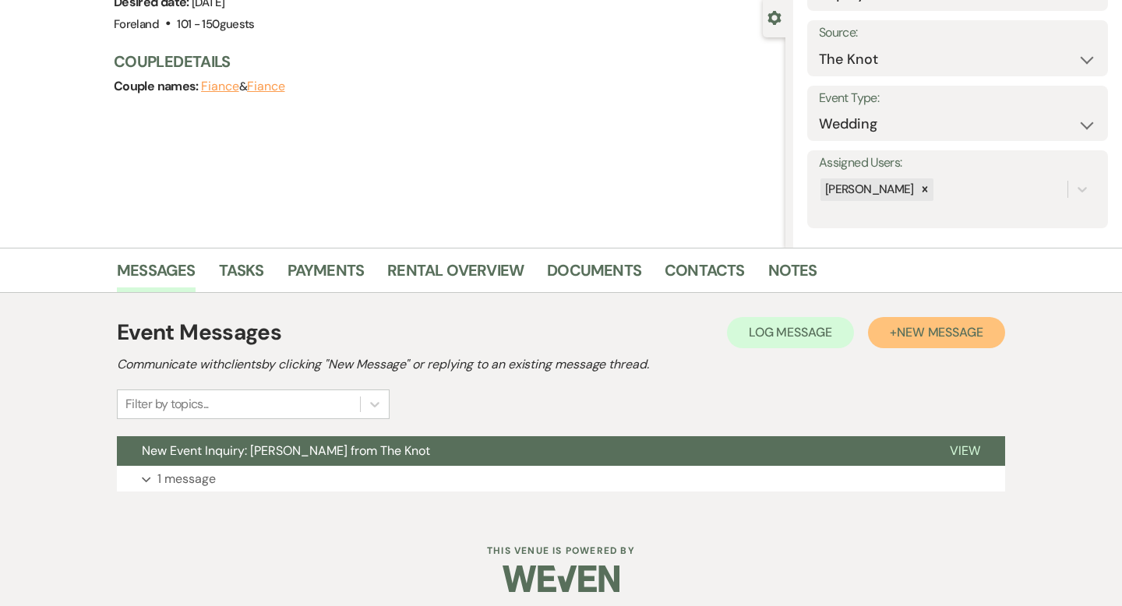
click at [936, 328] on span "New Message" at bounding box center [940, 332] width 86 height 16
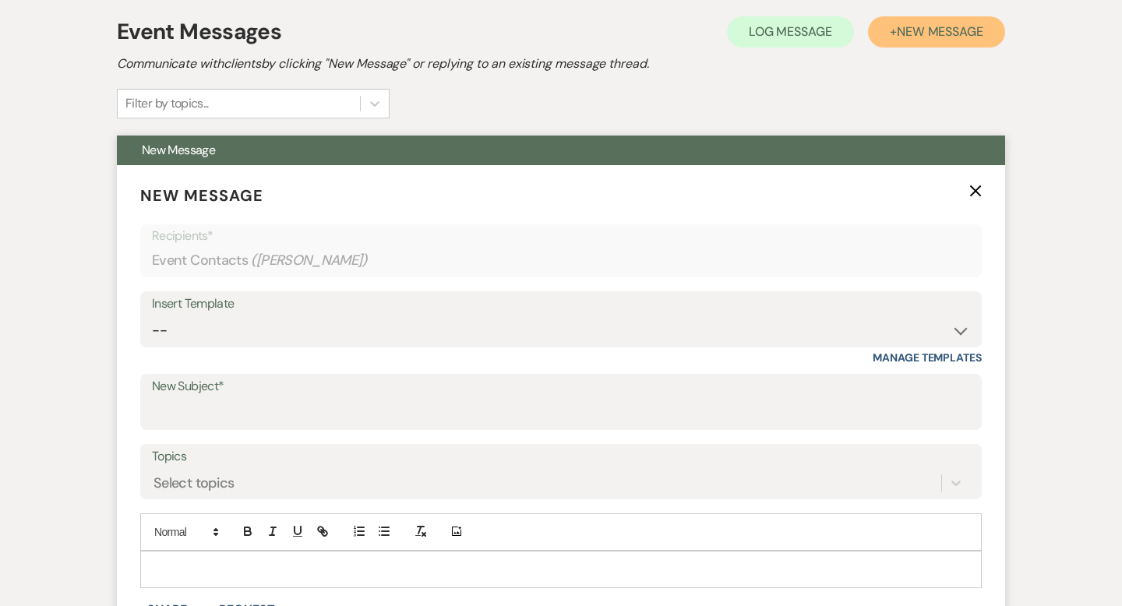
scroll to position [574, 0]
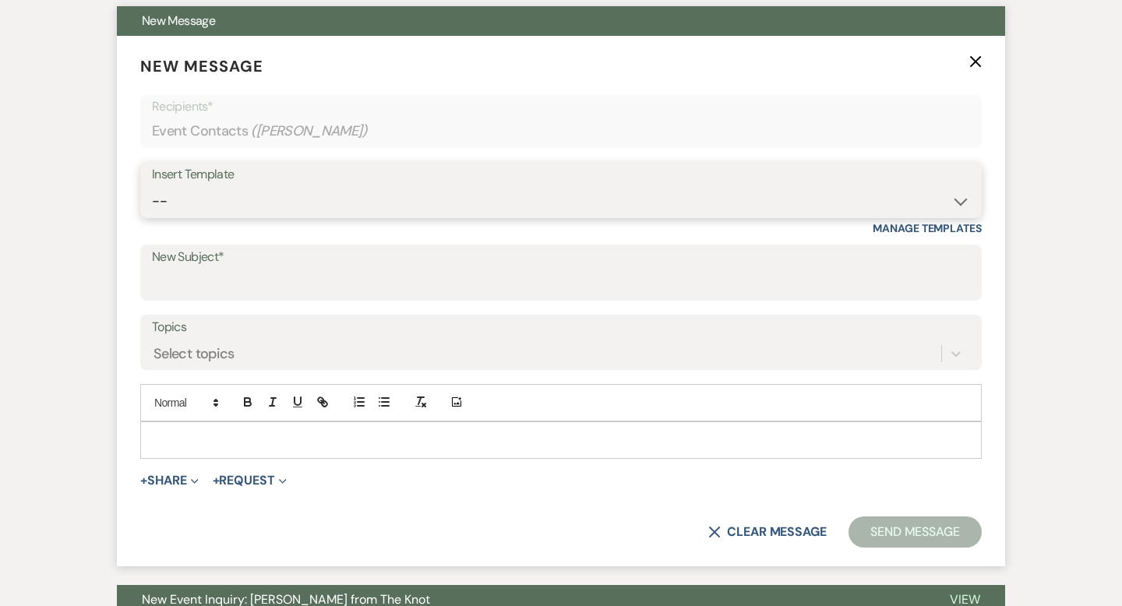
click at [227, 188] on select "-- Lost Lead Wedding | Warm Lead Follow Up Social Initial Inquiry Response Corp…" at bounding box center [561, 201] width 818 height 30
select select "4385"
type input "Your Wedding Plans + Foreland = Perfect Match! 💕"
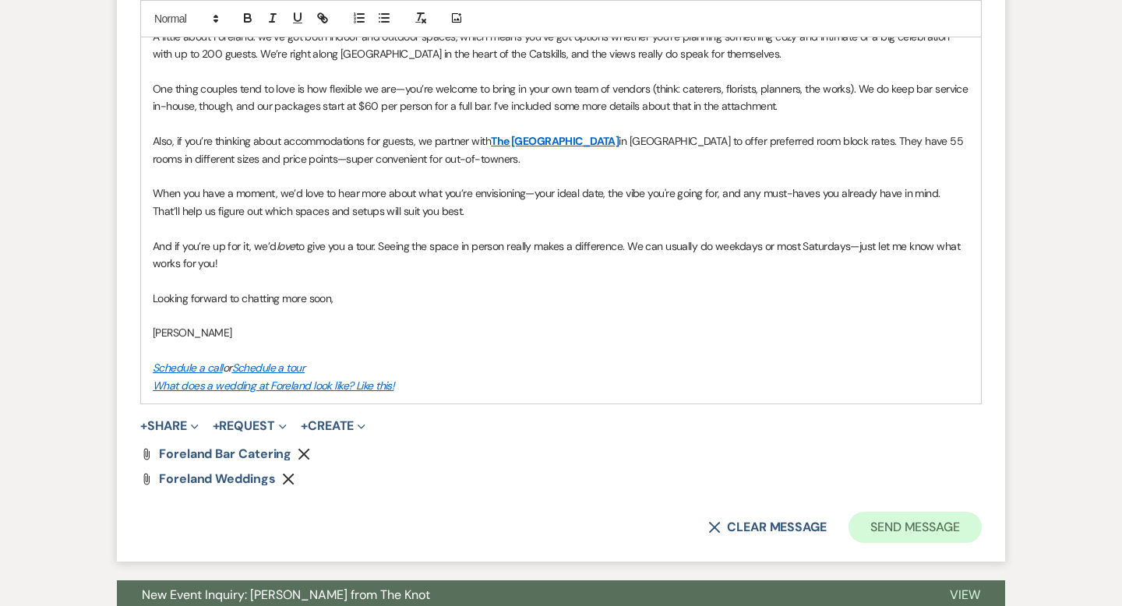
scroll to position [1116, 0]
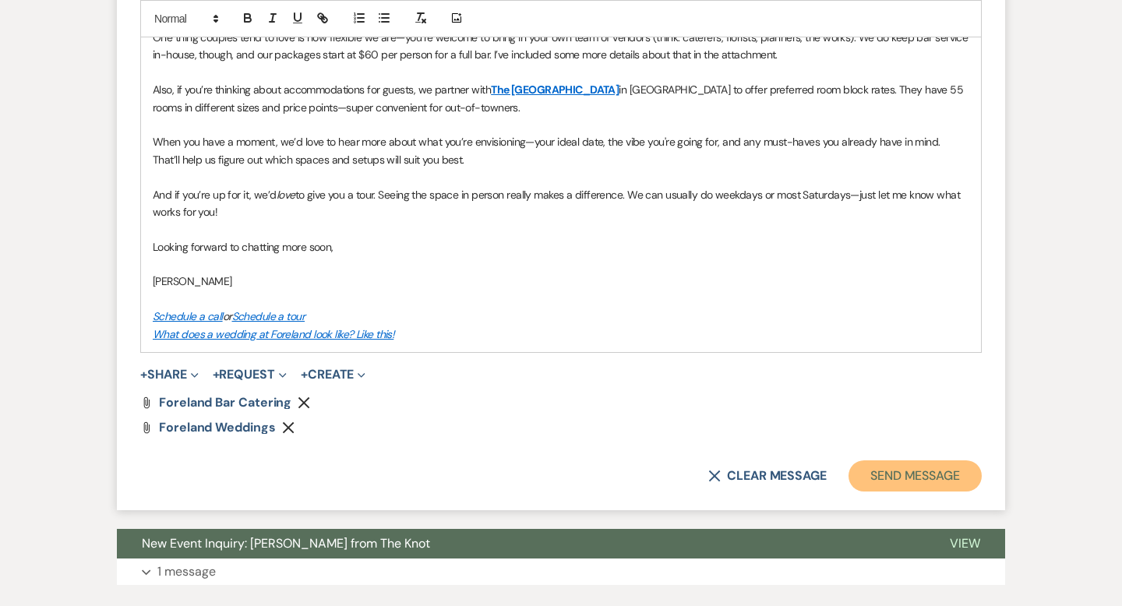
click at [910, 484] on button "Send Message" at bounding box center [915, 476] width 133 height 31
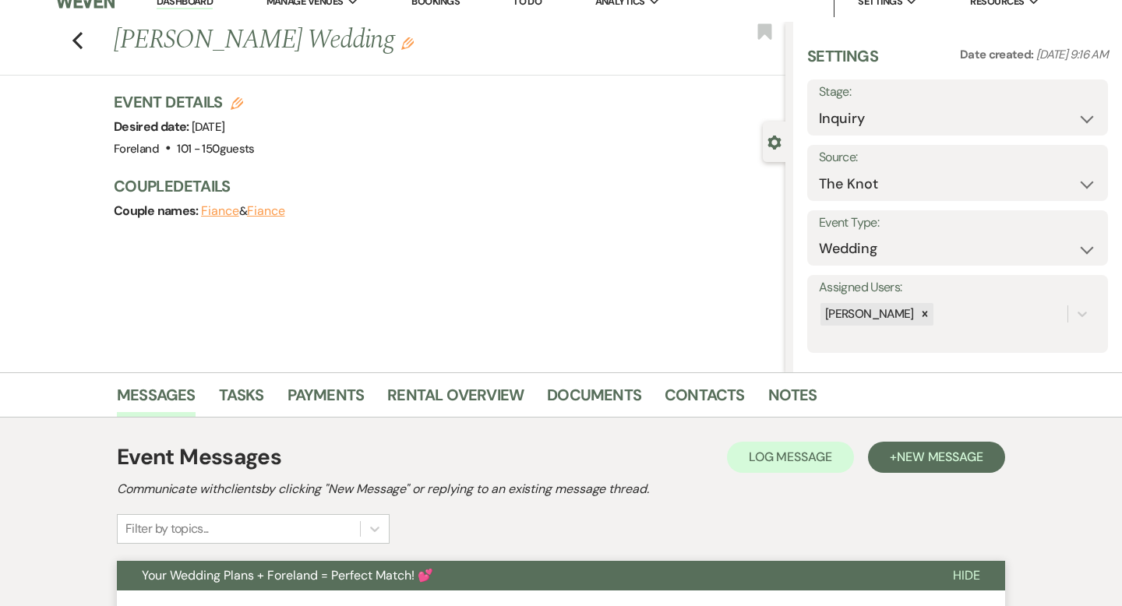
scroll to position [0, 0]
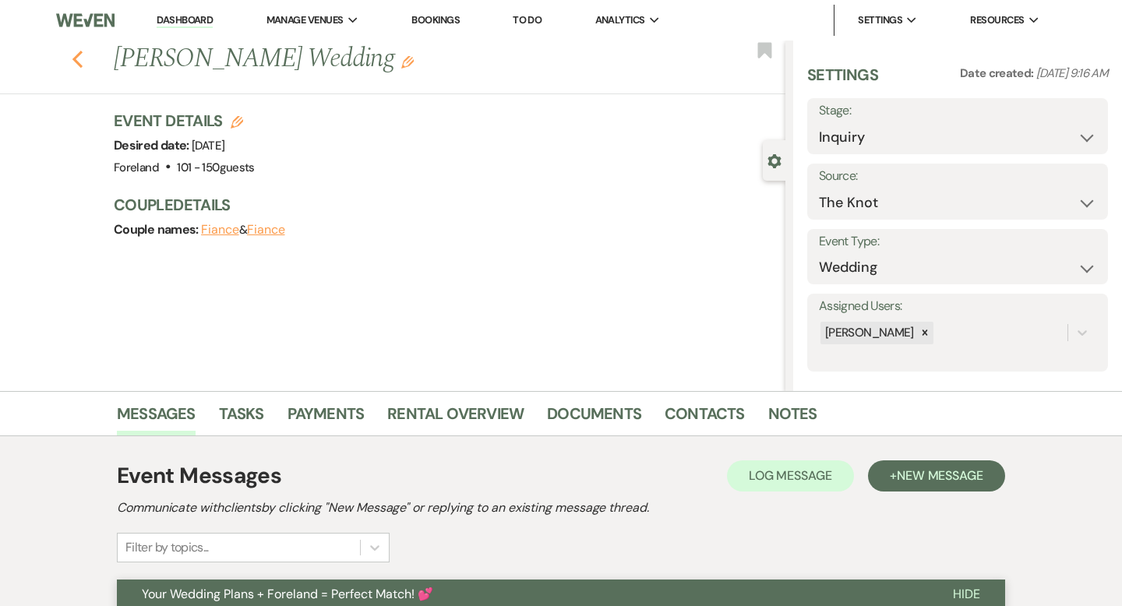
click at [78, 53] on use "button" at bounding box center [77, 59] width 10 height 17
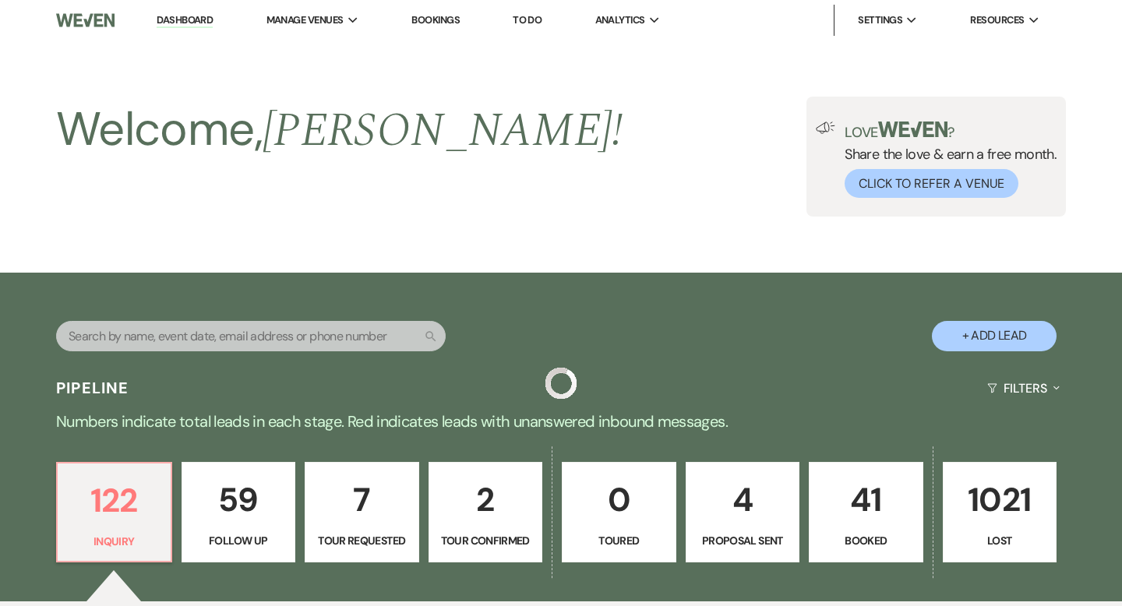
scroll to position [814, 0]
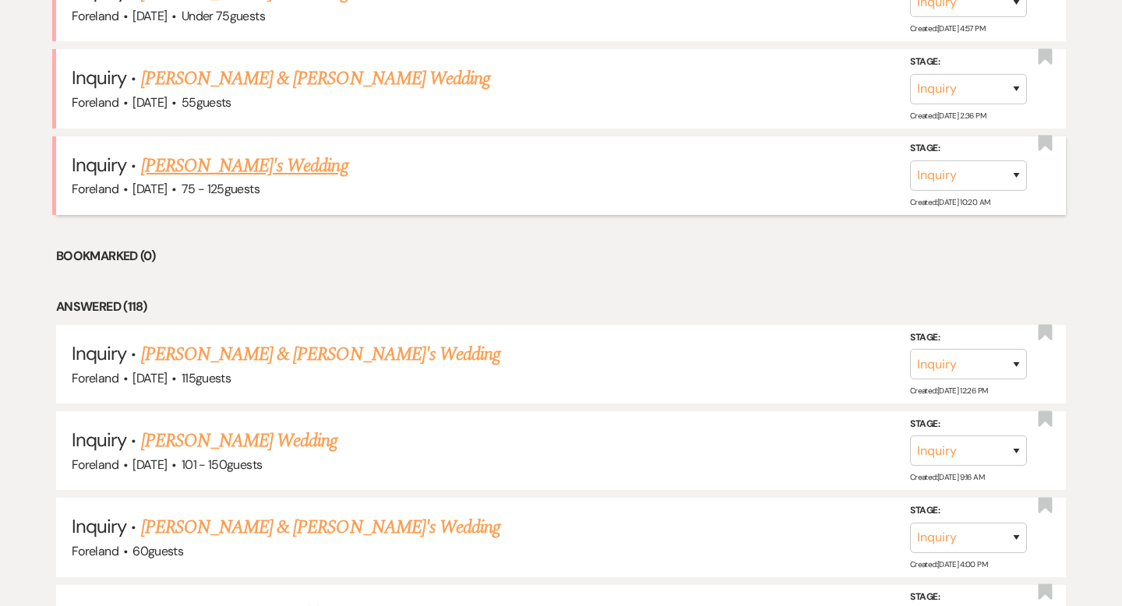
click at [245, 160] on link "[PERSON_NAME]'s Wedding" at bounding box center [244, 166] width 207 height 28
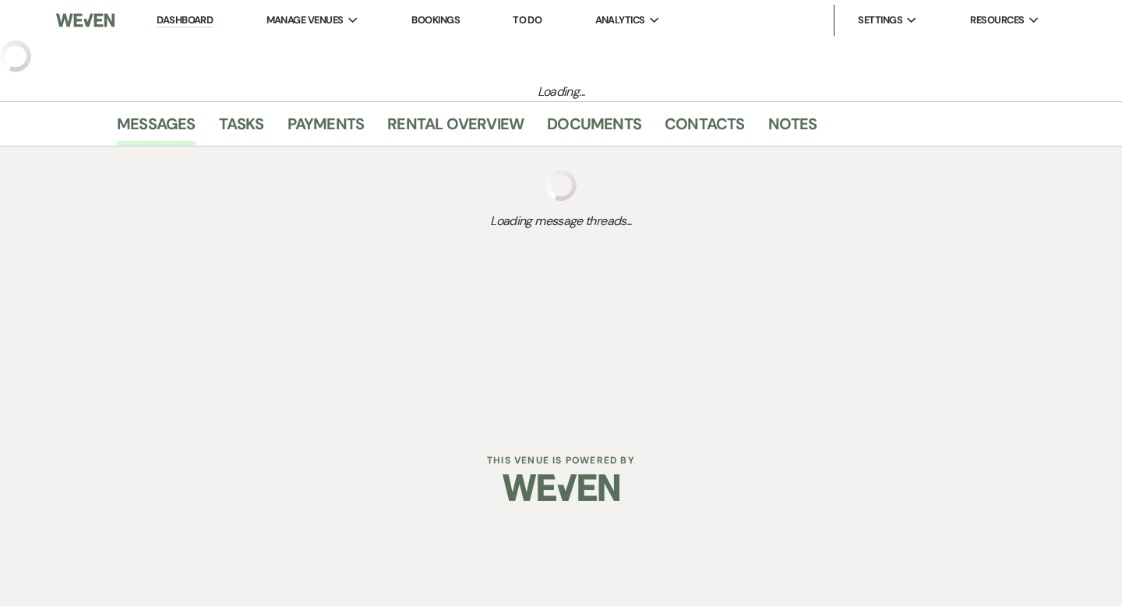
select select "3"
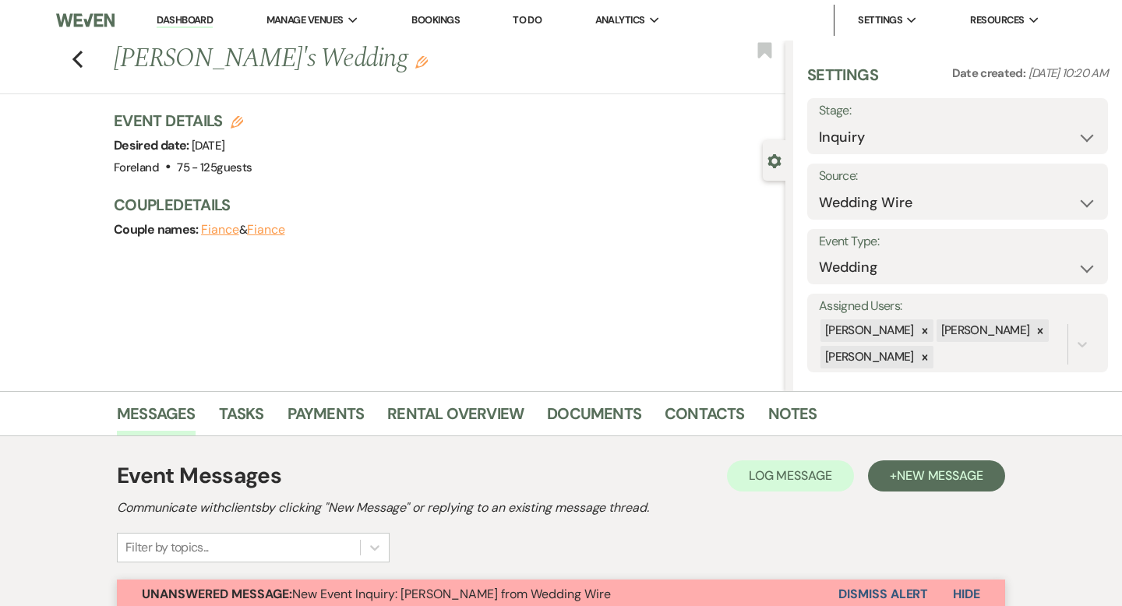
scroll to position [4, 0]
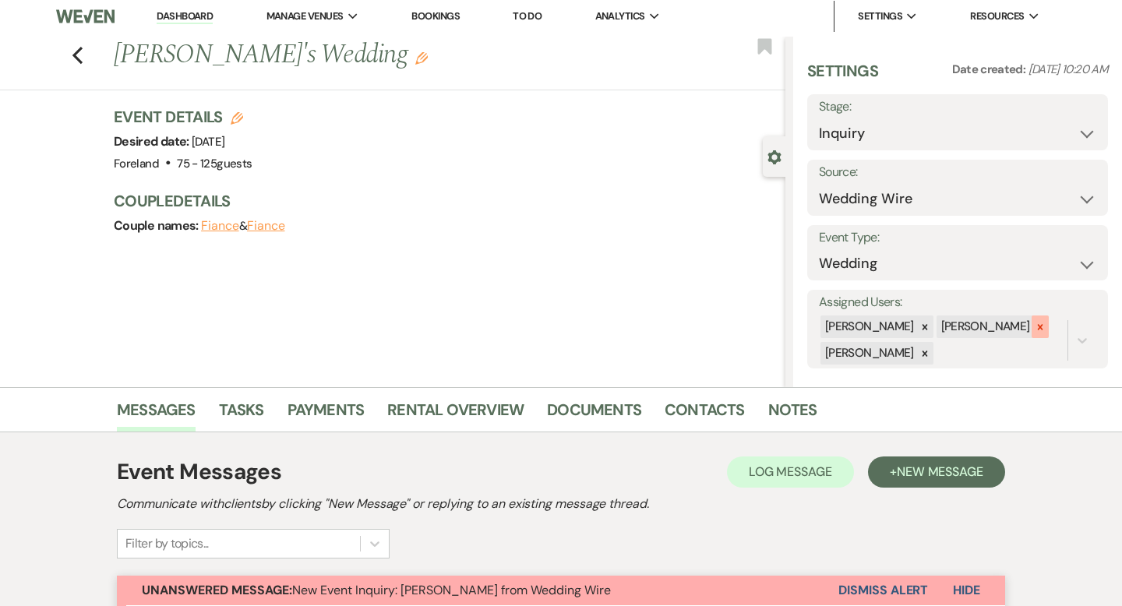
click at [1032, 334] on div at bounding box center [1040, 327] width 17 height 23
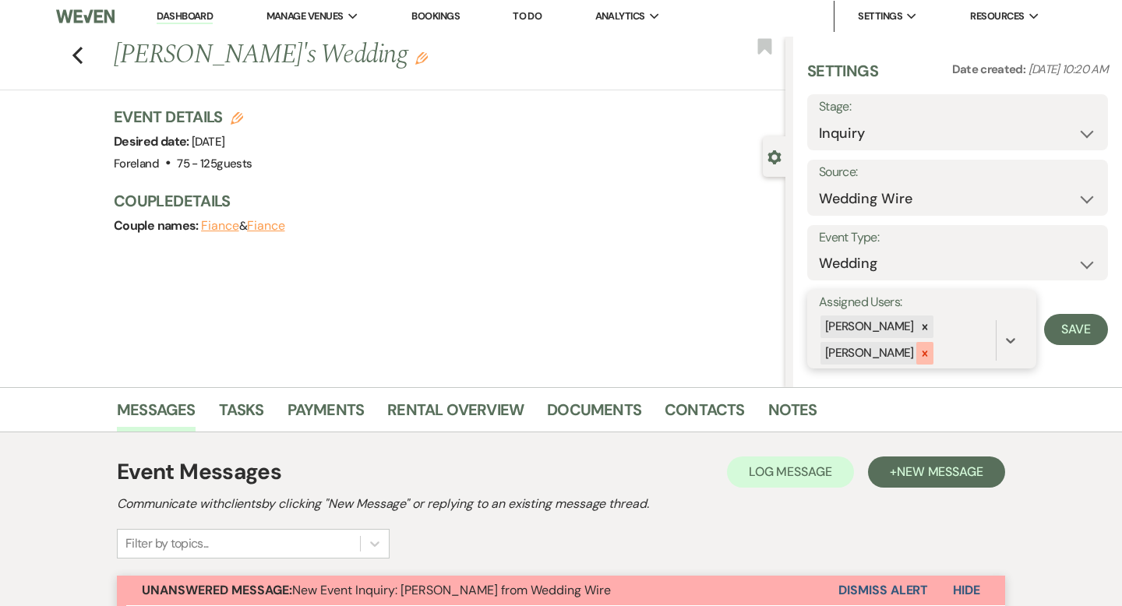
click at [927, 355] on icon at bounding box center [924, 353] width 11 height 11
click at [1064, 333] on button "Save" at bounding box center [1076, 328] width 64 height 31
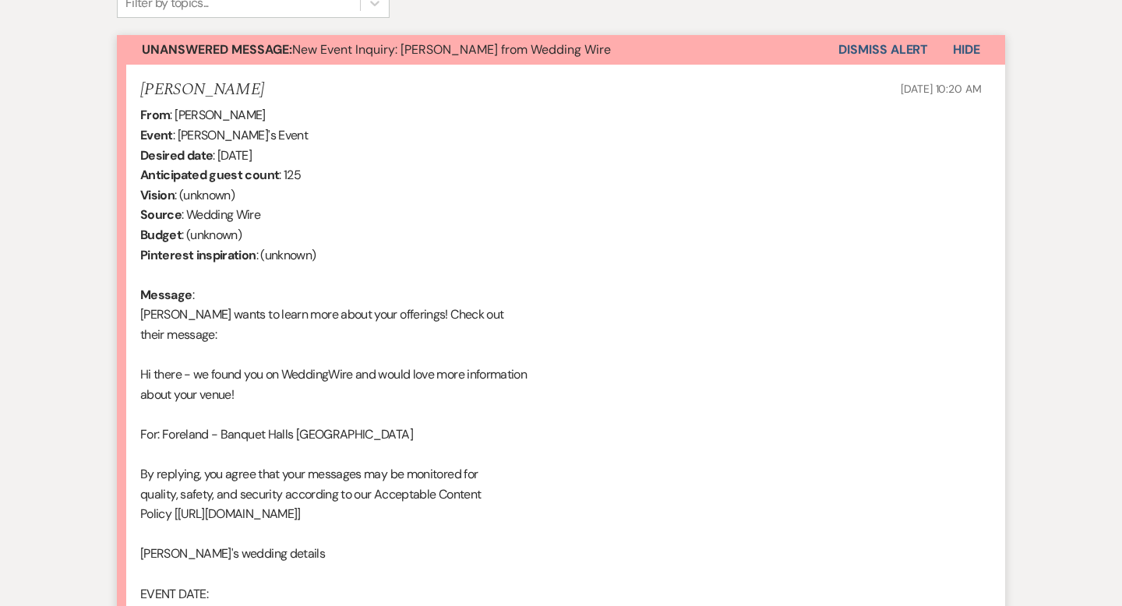
scroll to position [552, 0]
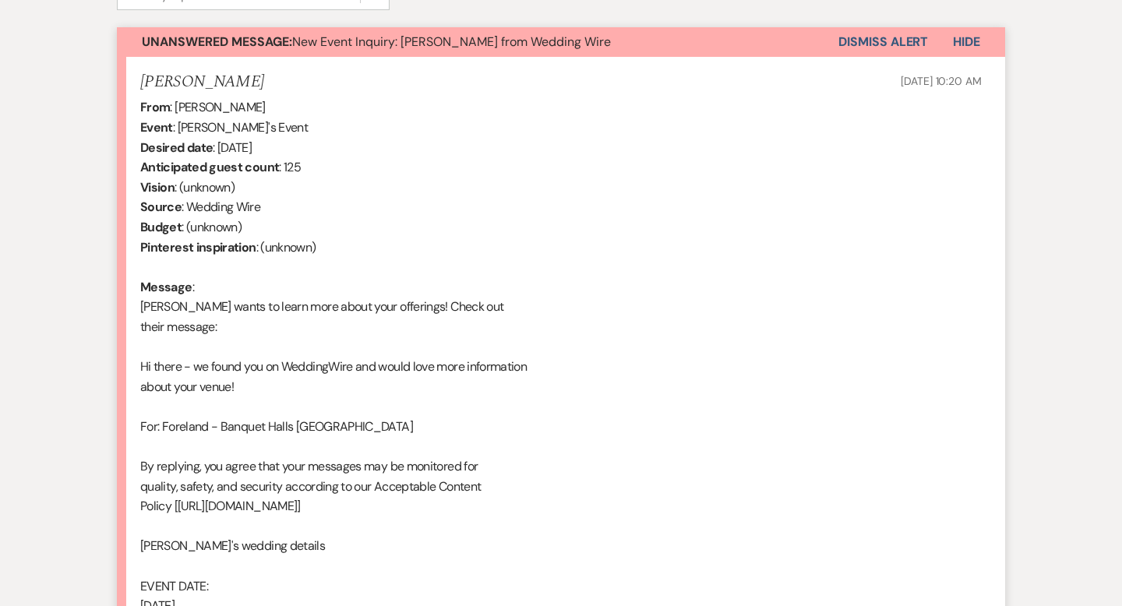
click at [888, 34] on button "Dismiss Alert" at bounding box center [883, 42] width 90 height 30
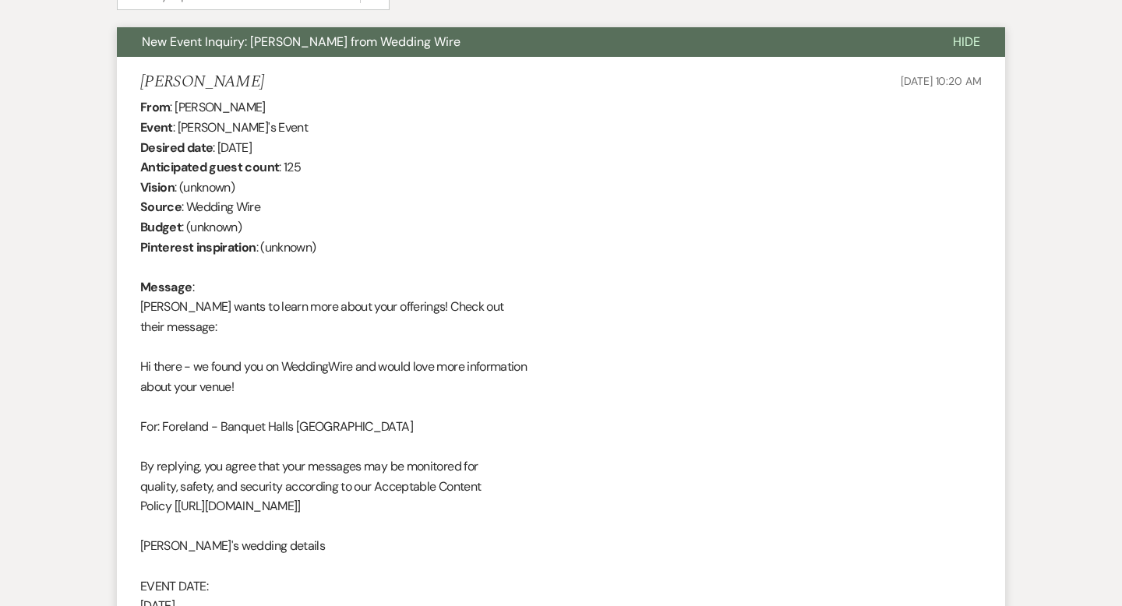
click at [970, 48] on span "Hide" at bounding box center [966, 42] width 27 height 16
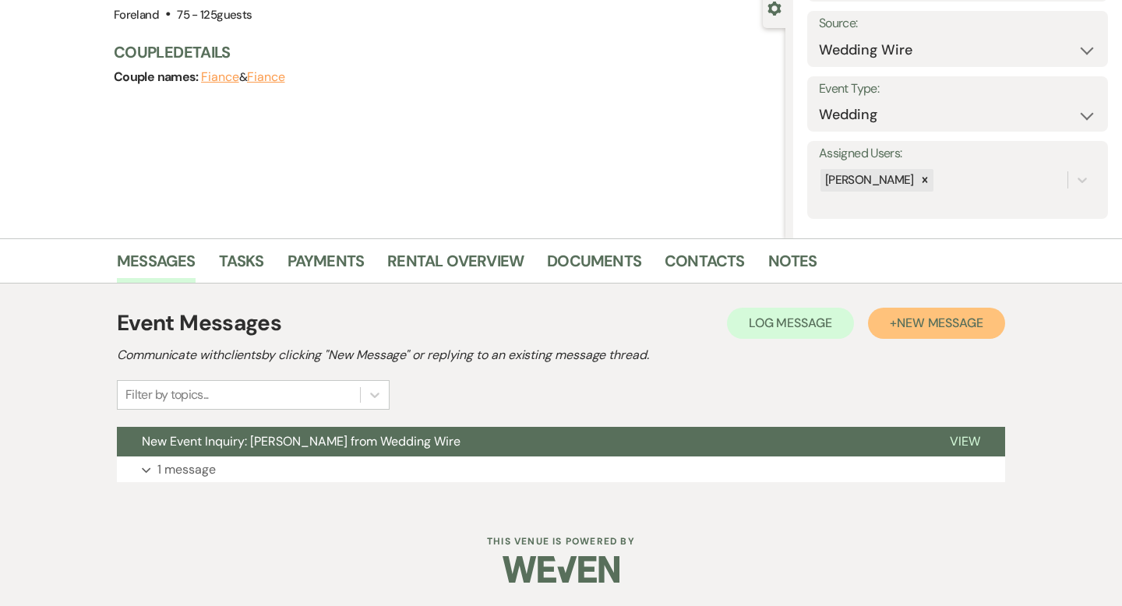
click at [938, 329] on span "New Message" at bounding box center [940, 323] width 86 height 16
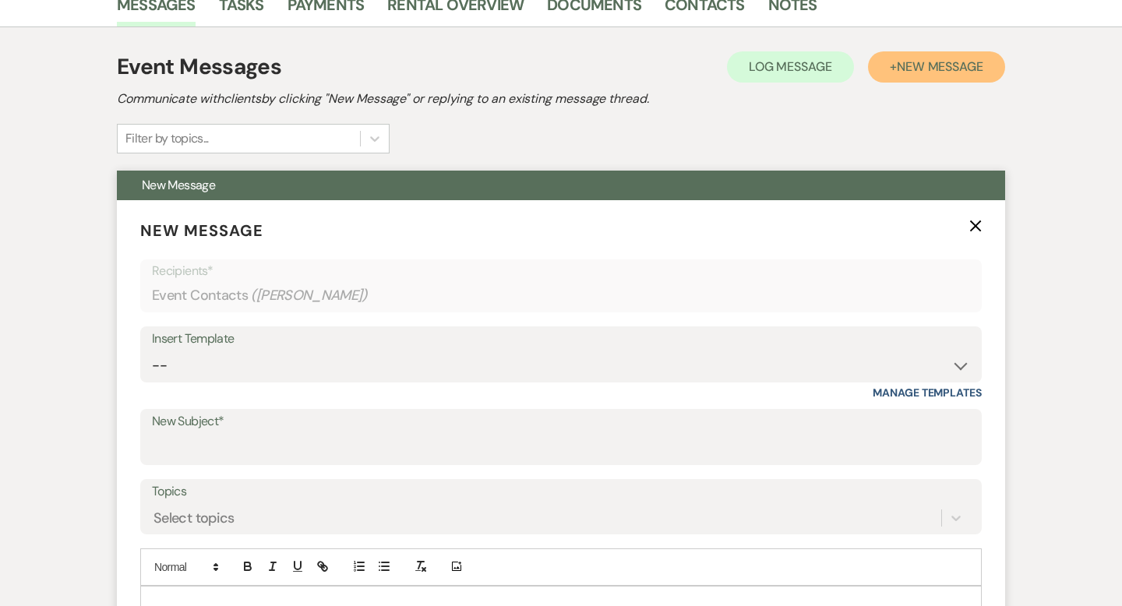
scroll to position [420, 0]
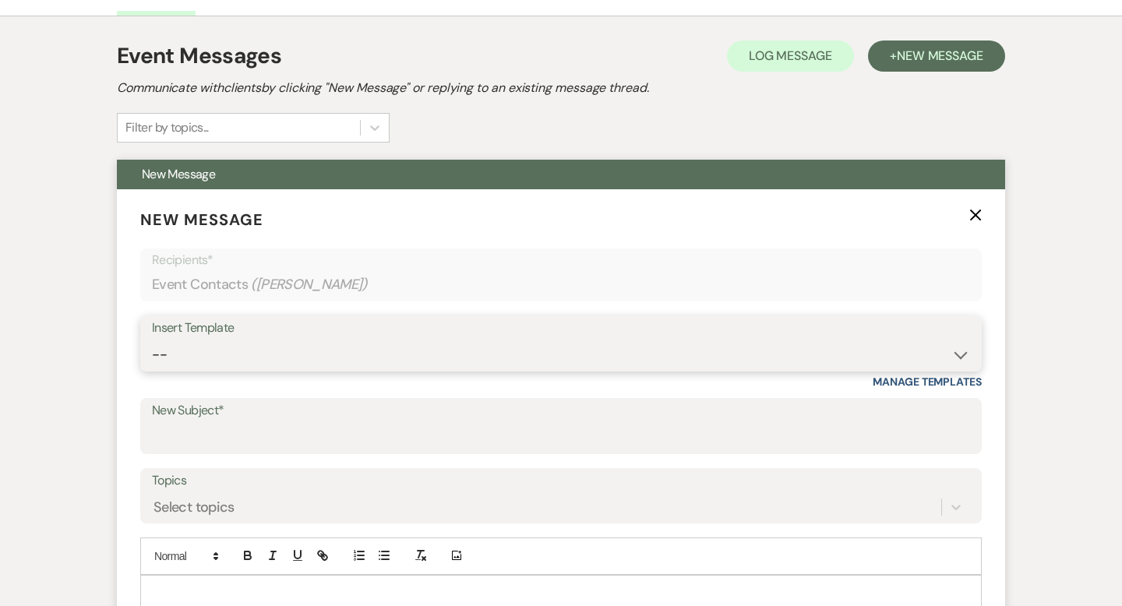
click at [249, 368] on select "-- Lost Lead Wedding | Warm Lead Follow Up Social Initial Inquiry Response Corp…" at bounding box center [561, 355] width 818 height 30
select select "4385"
type input "Your Wedding Plans + Foreland = Perfect Match! 💕"
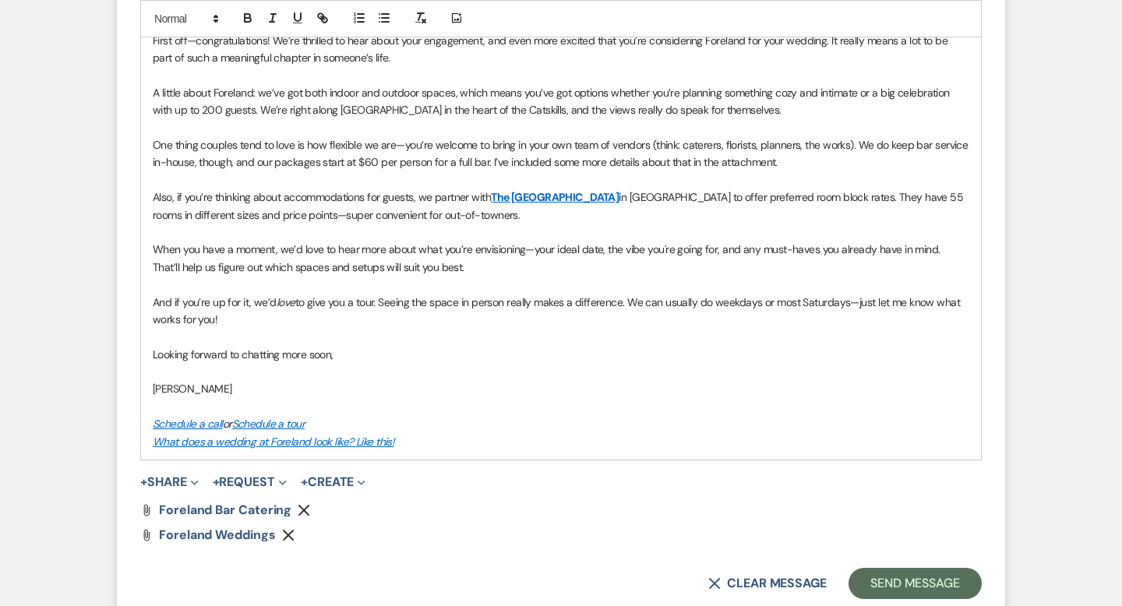
scroll to position [1039, 0]
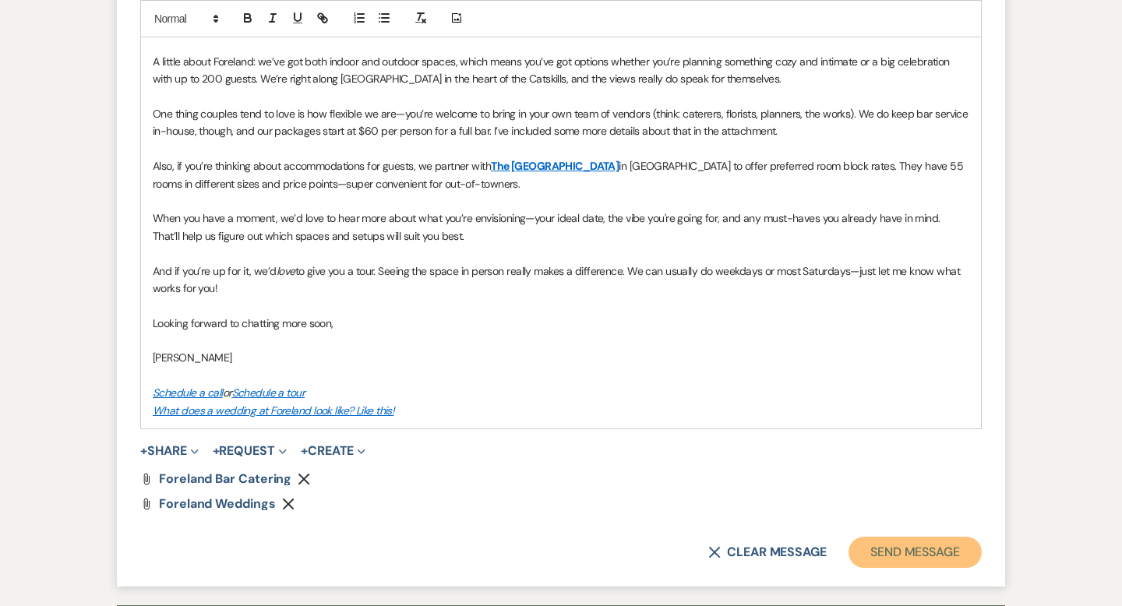
click at [923, 552] on button "Send Message" at bounding box center [915, 552] width 133 height 31
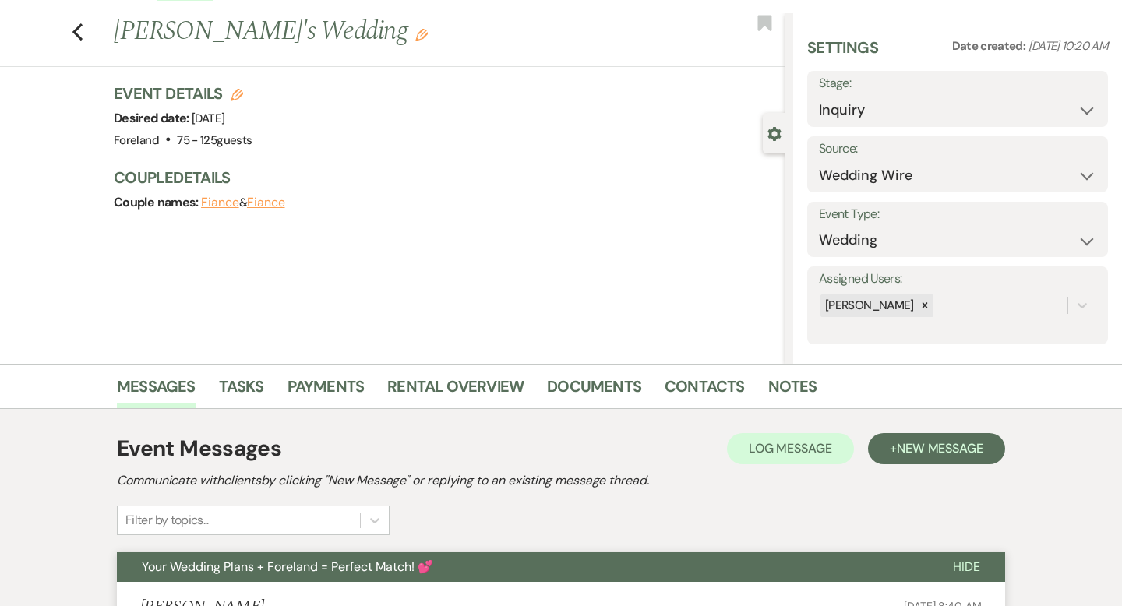
scroll to position [0, 0]
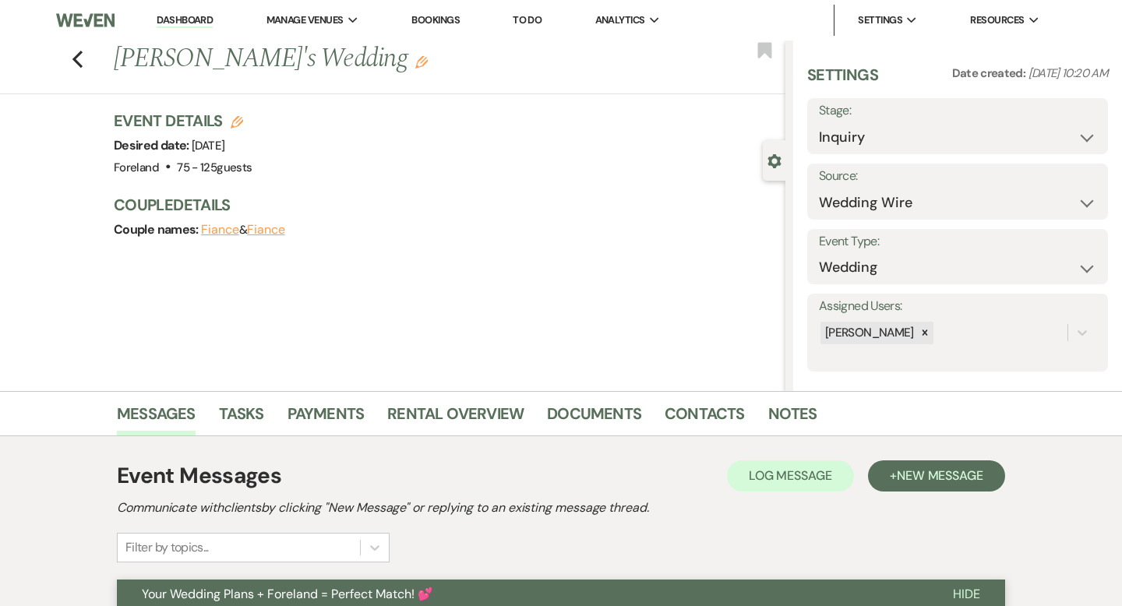
click at [196, 26] on link "Dashboard" at bounding box center [185, 20] width 56 height 15
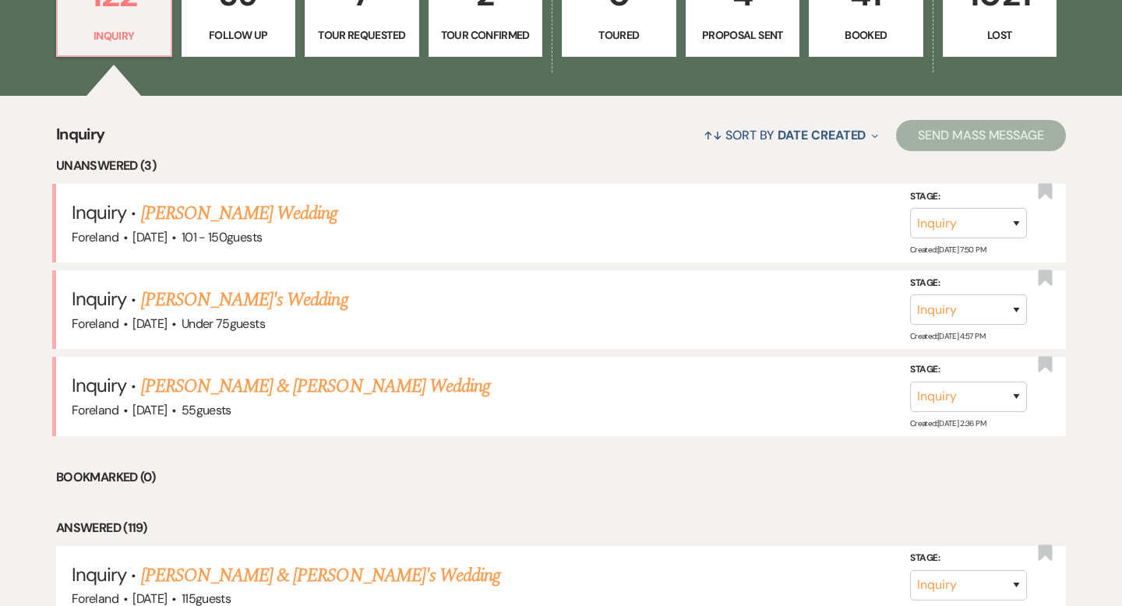
scroll to position [563, 0]
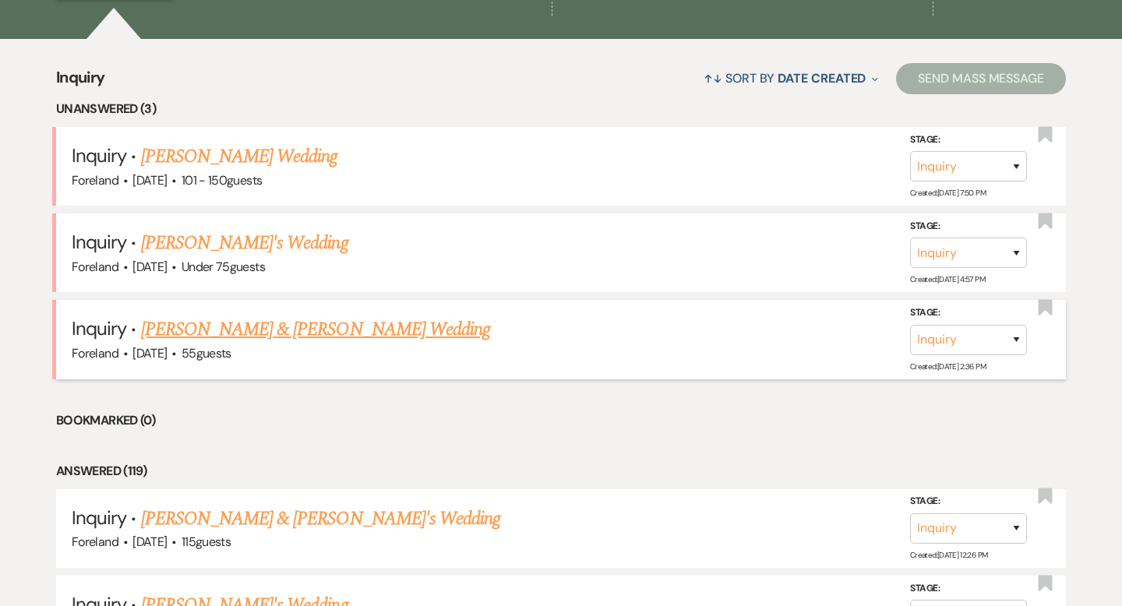
click at [318, 335] on link "[PERSON_NAME] & [PERSON_NAME] Wedding" at bounding box center [315, 330] width 349 height 28
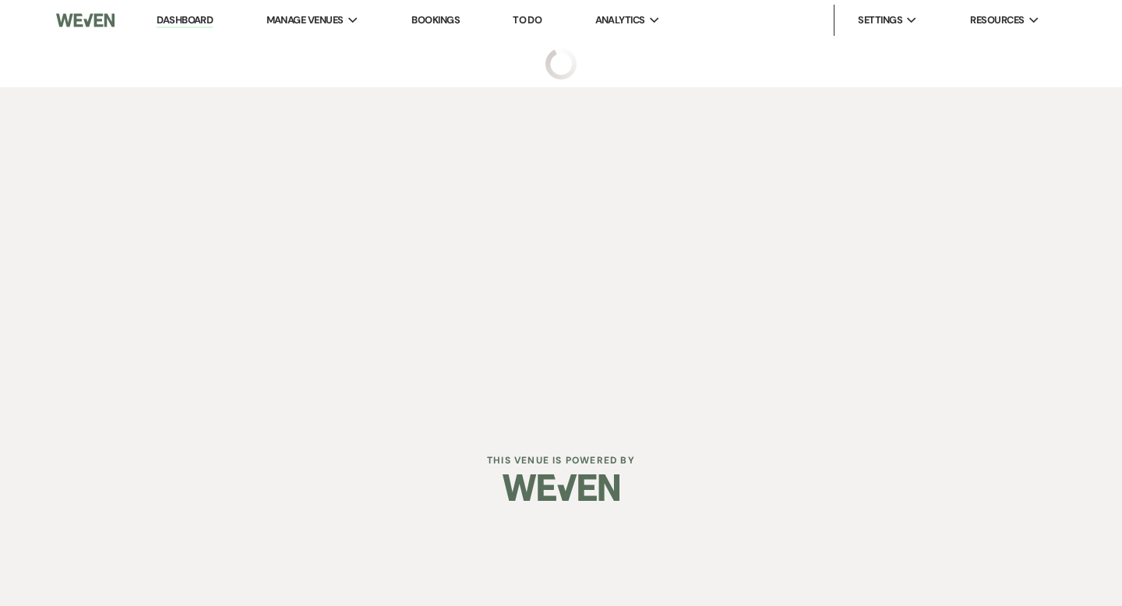
select select "5"
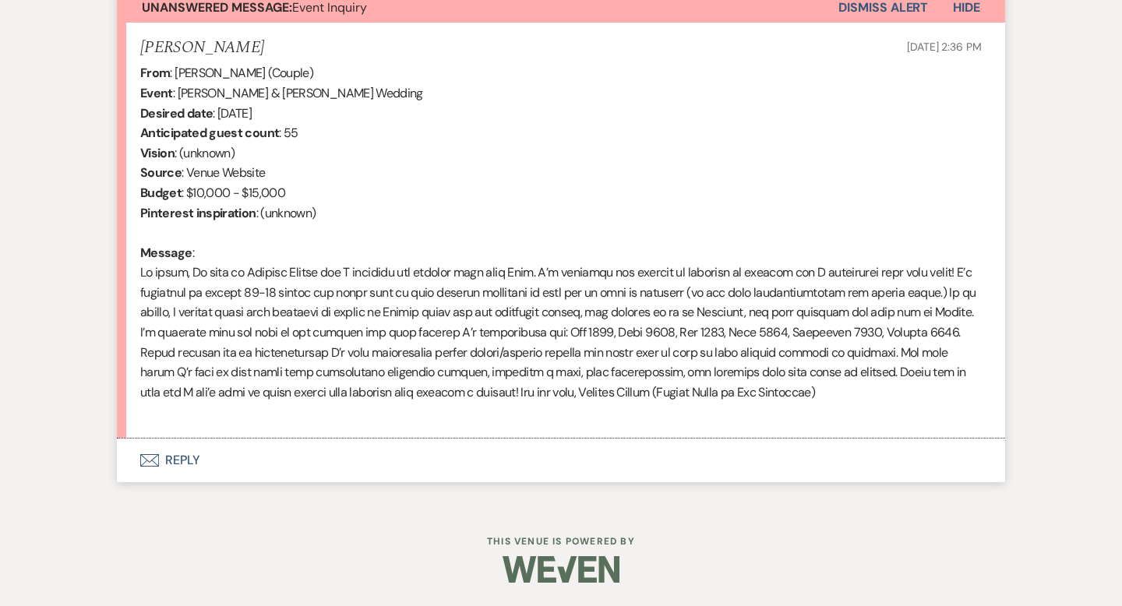
scroll to position [424, 0]
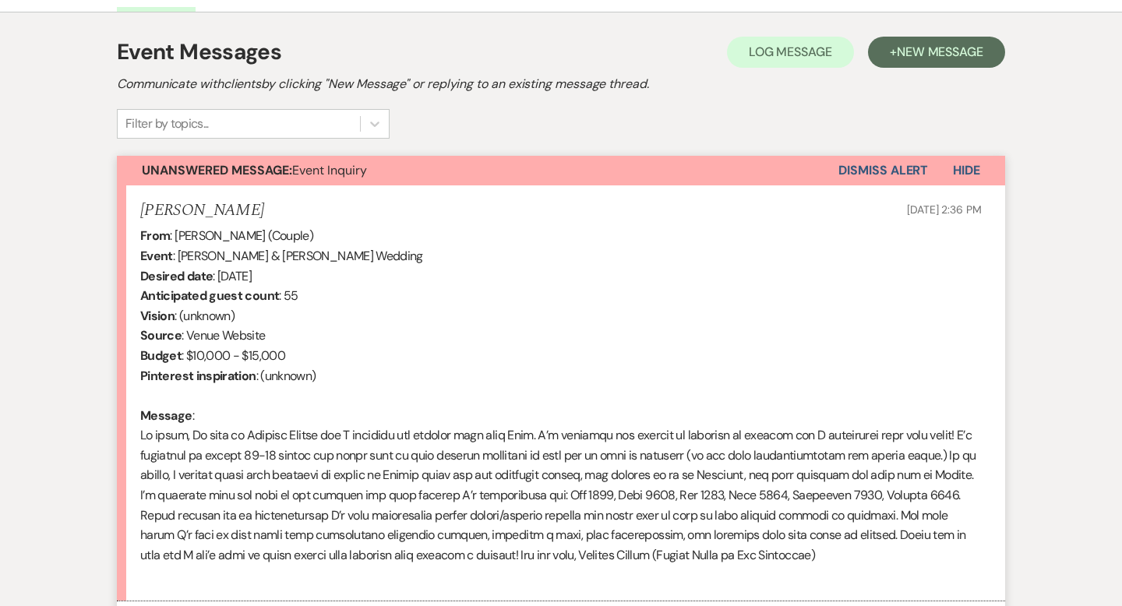
click at [896, 166] on button "Dismiss Alert" at bounding box center [883, 171] width 90 height 30
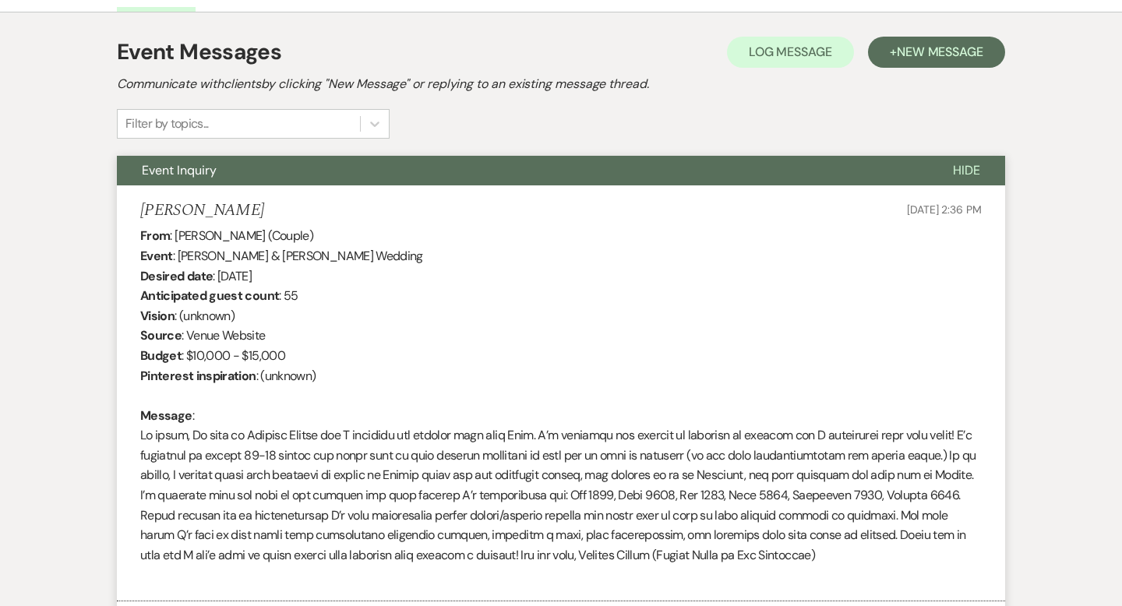
click at [973, 172] on span "Hide" at bounding box center [966, 170] width 27 height 16
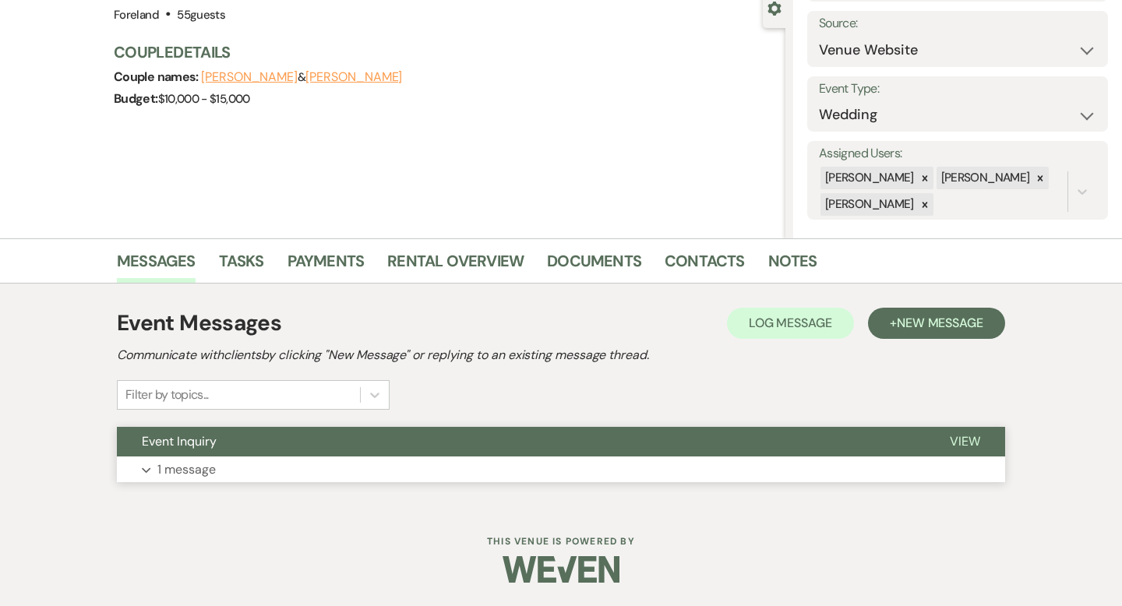
scroll to position [153, 0]
click at [1035, 174] on icon at bounding box center [1040, 178] width 11 height 11
click at [927, 205] on icon at bounding box center [924, 204] width 5 height 5
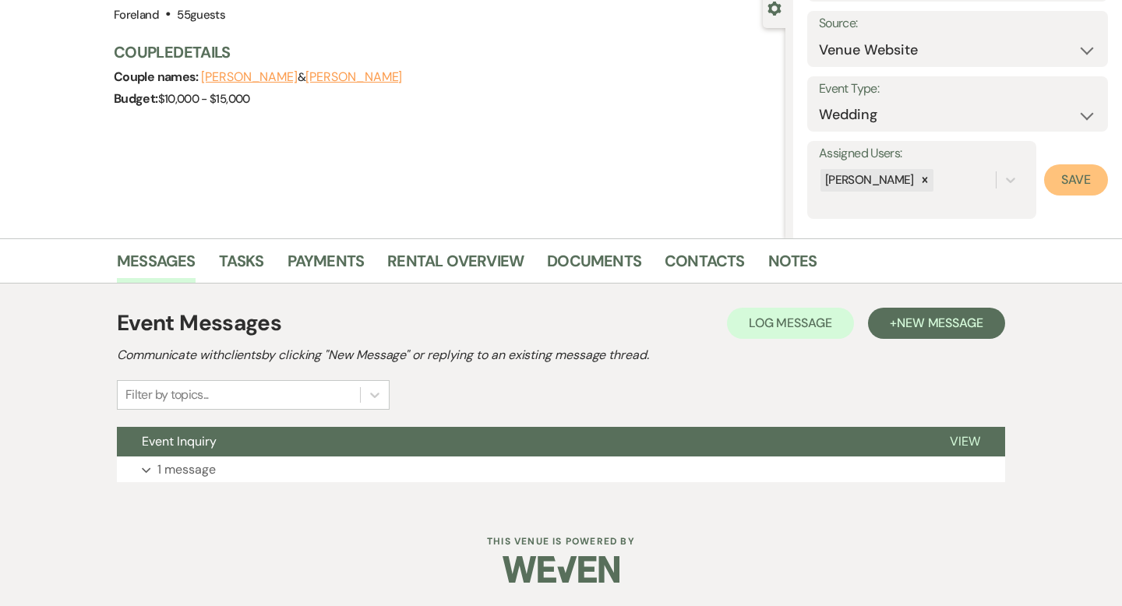
click at [1061, 185] on button "Save" at bounding box center [1076, 179] width 64 height 31
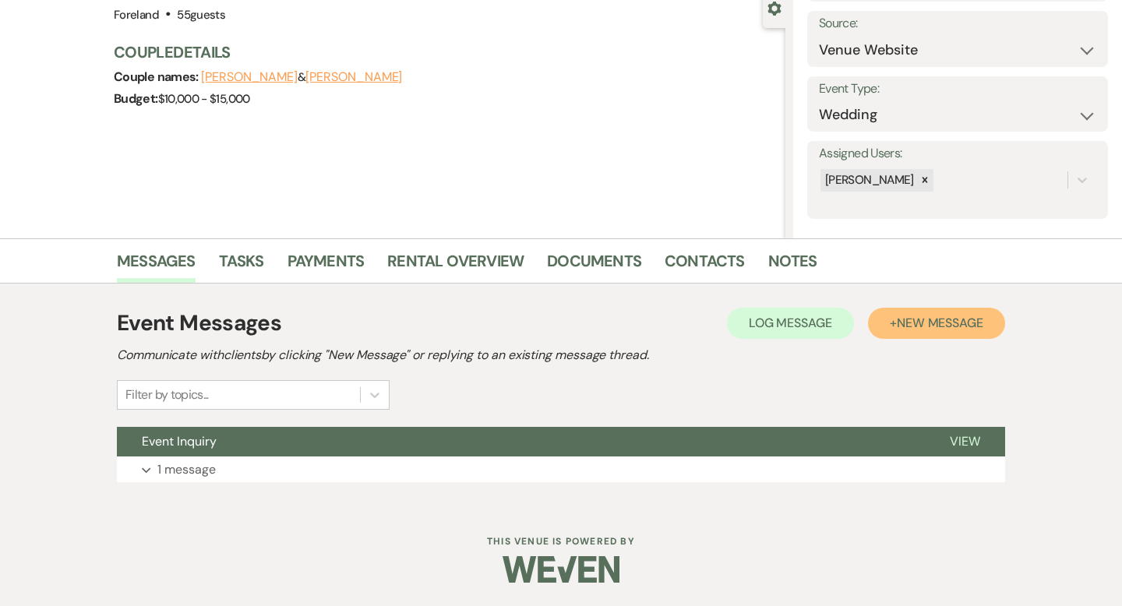
click at [953, 319] on span "New Message" at bounding box center [940, 323] width 86 height 16
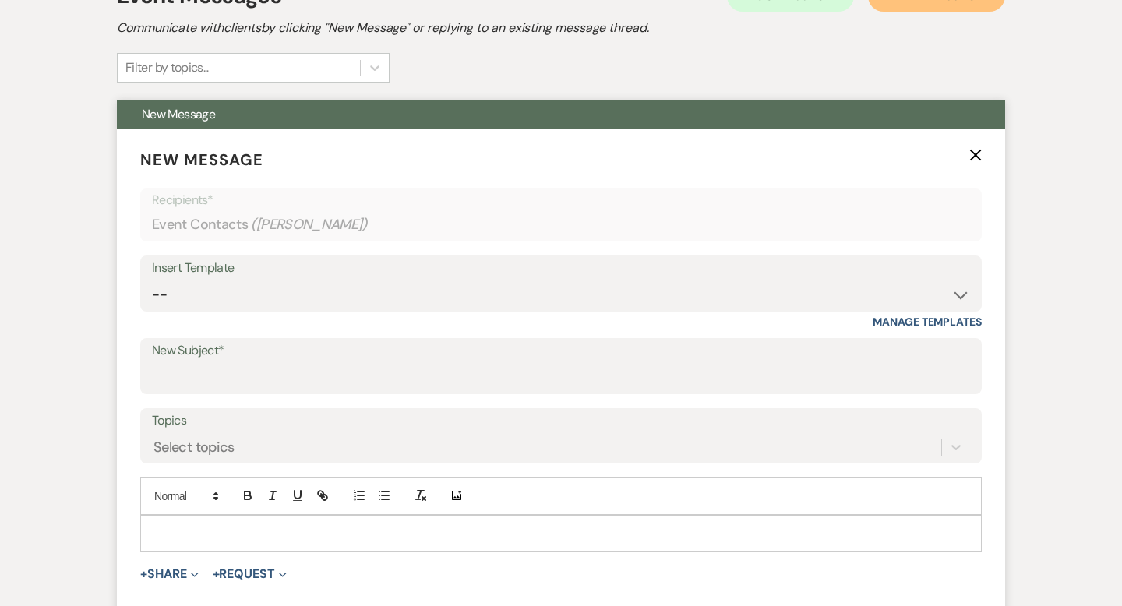
scroll to position [549, 0]
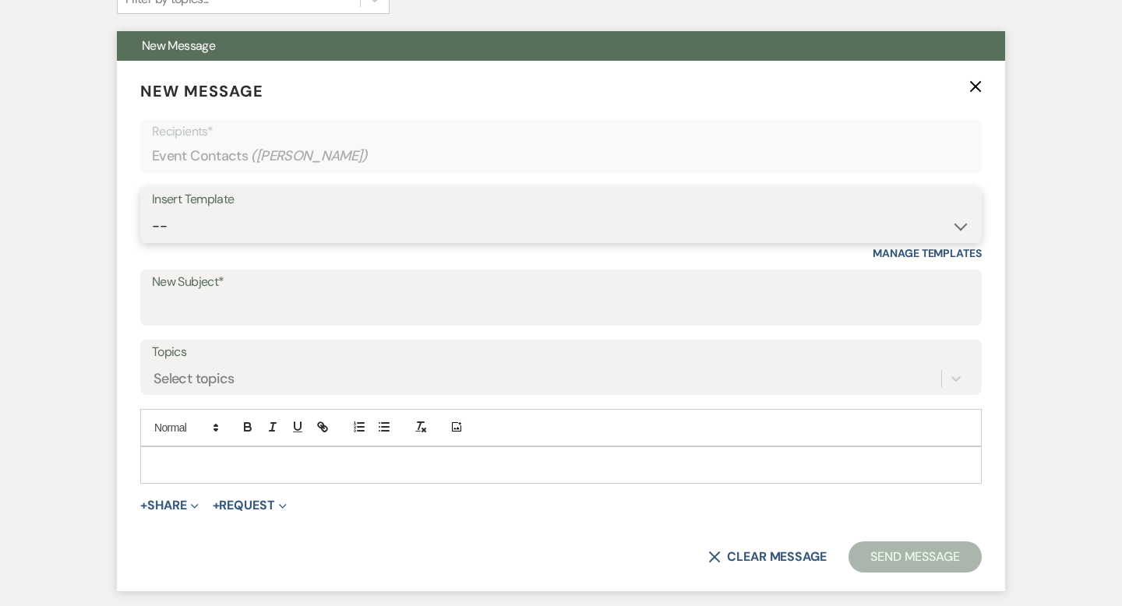
click at [410, 241] on select "-- Lost Lead Wedding | Warm Lead Follow Up Social Initial Inquiry Response Corp…" at bounding box center [561, 226] width 818 height 30
select select "4385"
type input "Your Wedding Plans + Foreland = Perfect Match! 💕"
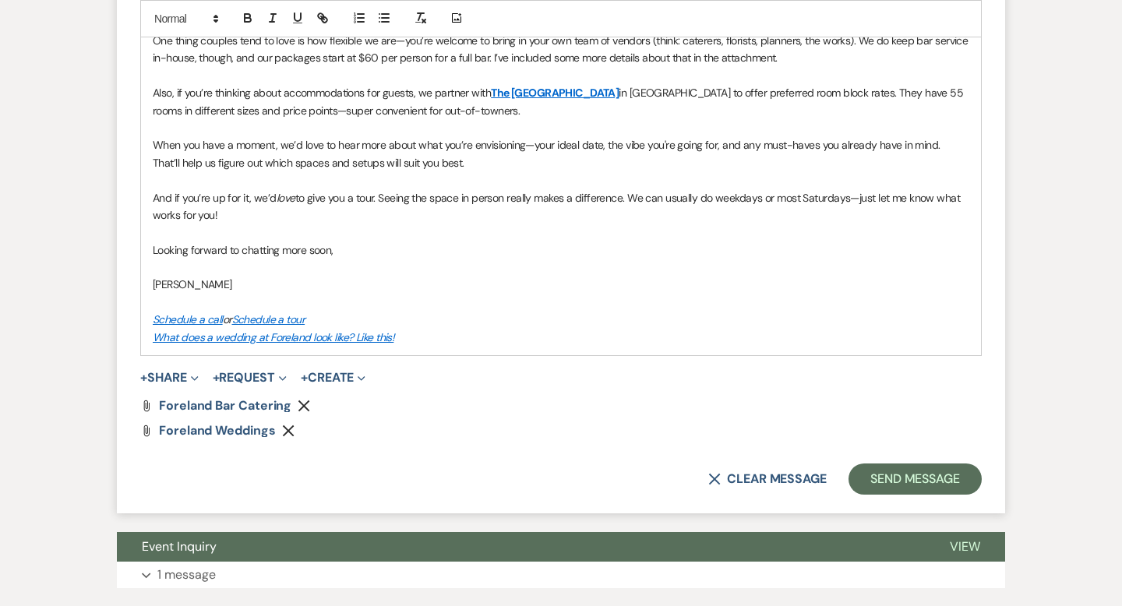
scroll to position [1141, 0]
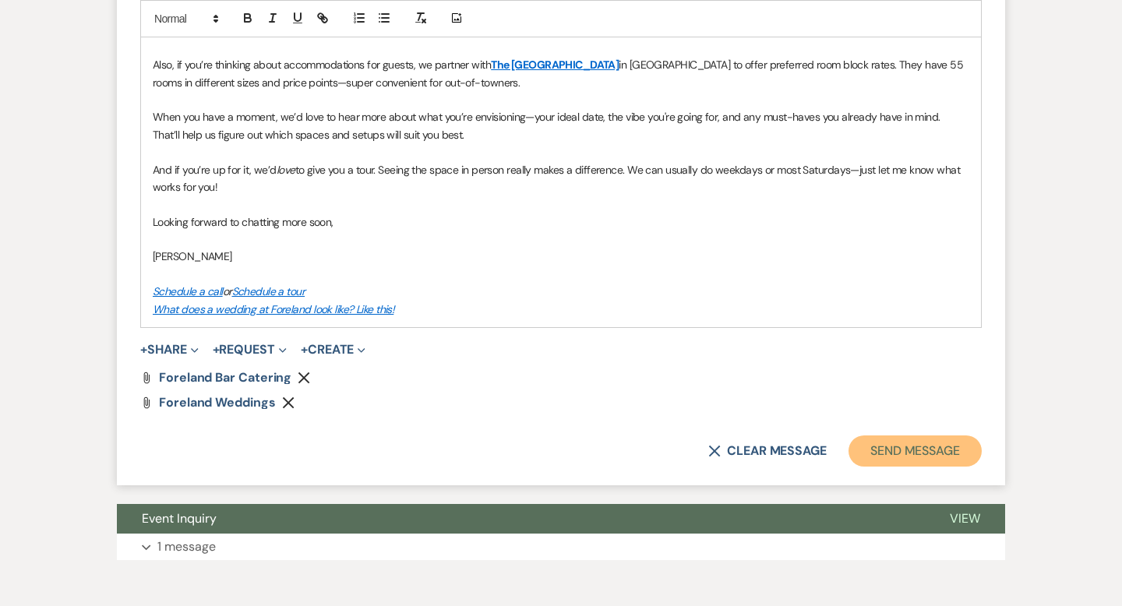
click at [888, 457] on button "Send Message" at bounding box center [915, 451] width 133 height 31
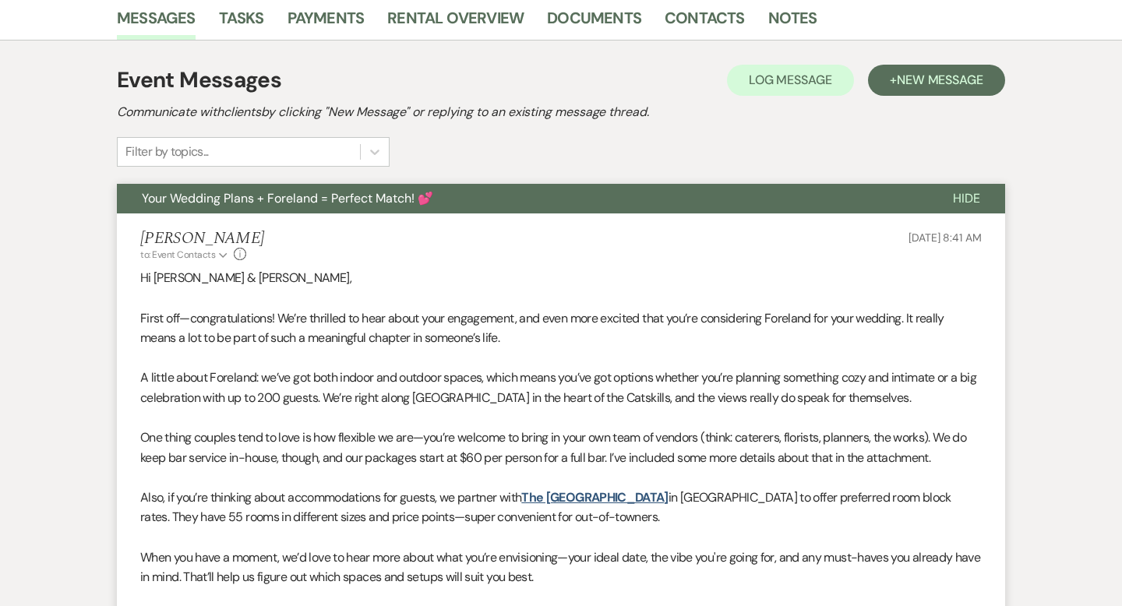
scroll to position [0, 0]
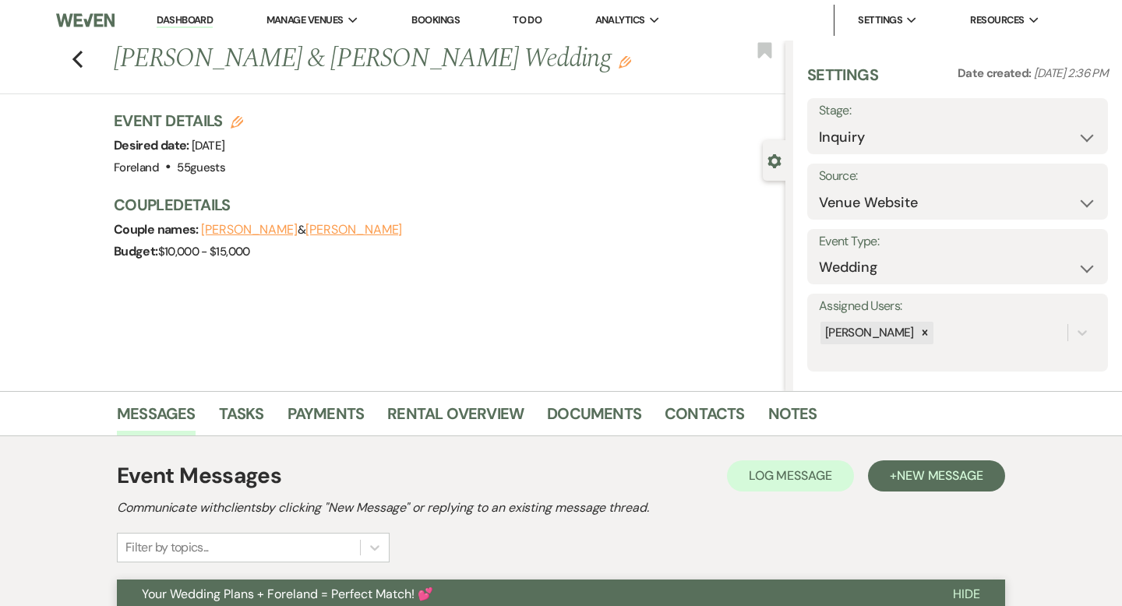
click at [192, 16] on link "Dashboard" at bounding box center [185, 20] width 56 height 15
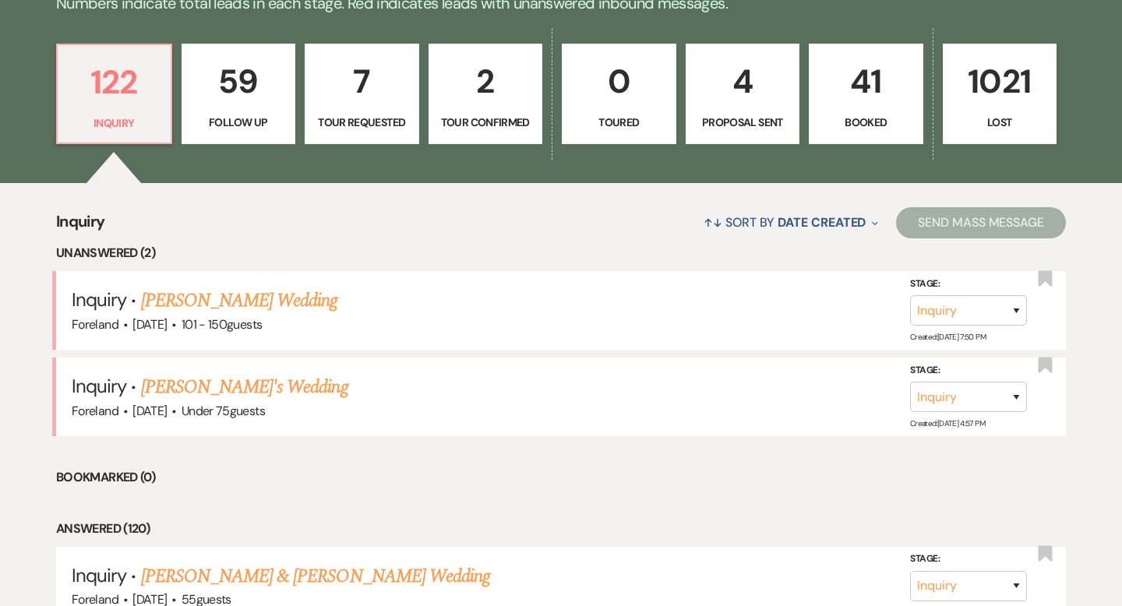
scroll to position [427, 0]
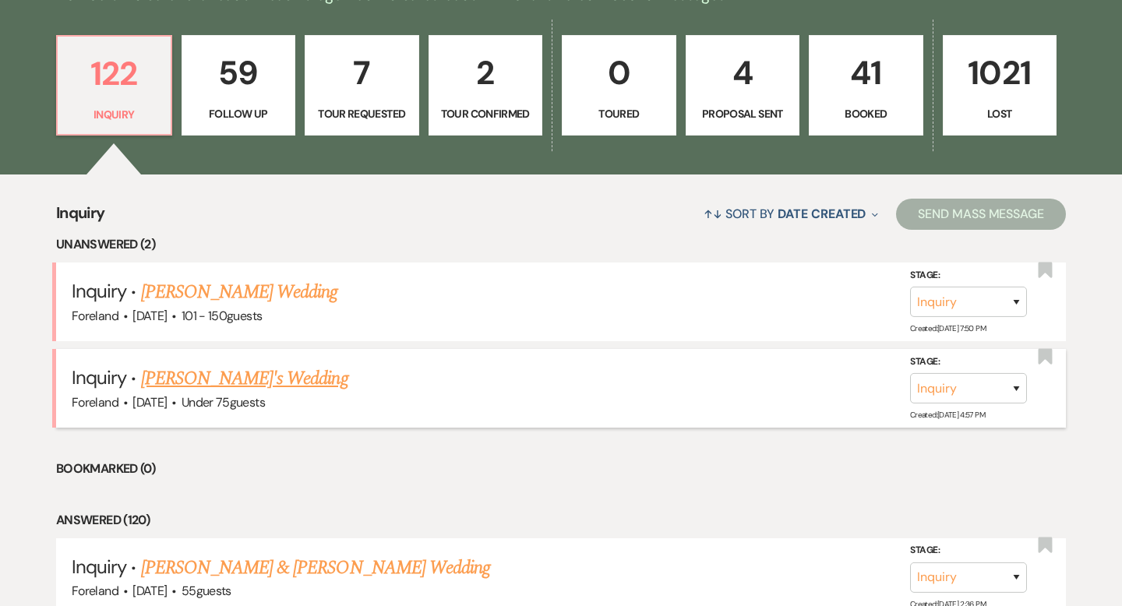
click at [217, 385] on link "[PERSON_NAME]'s Wedding" at bounding box center [244, 379] width 207 height 28
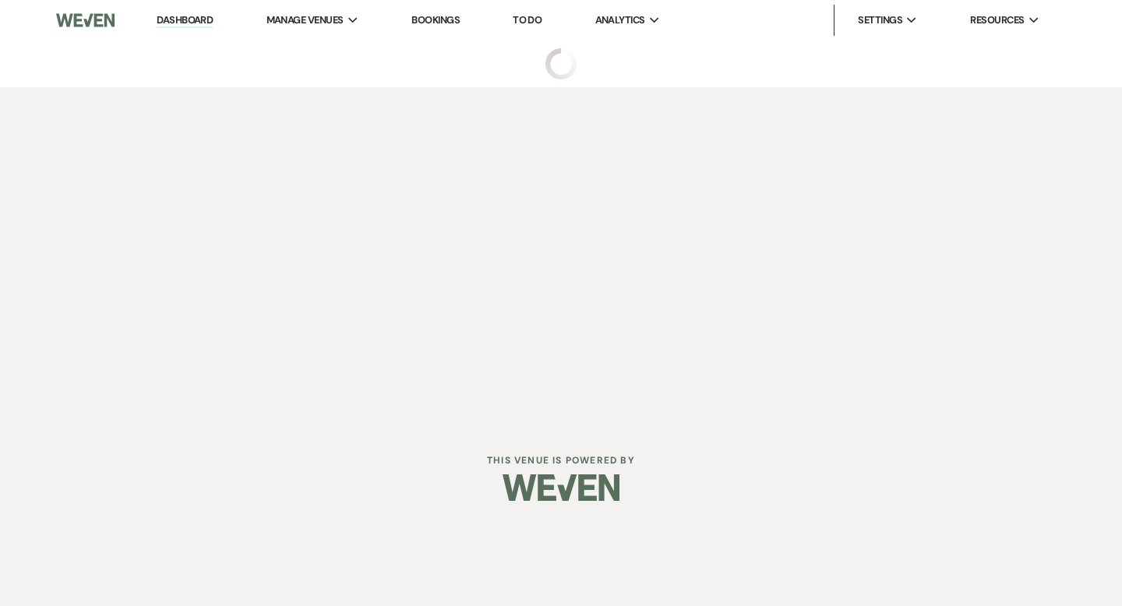
select select "3"
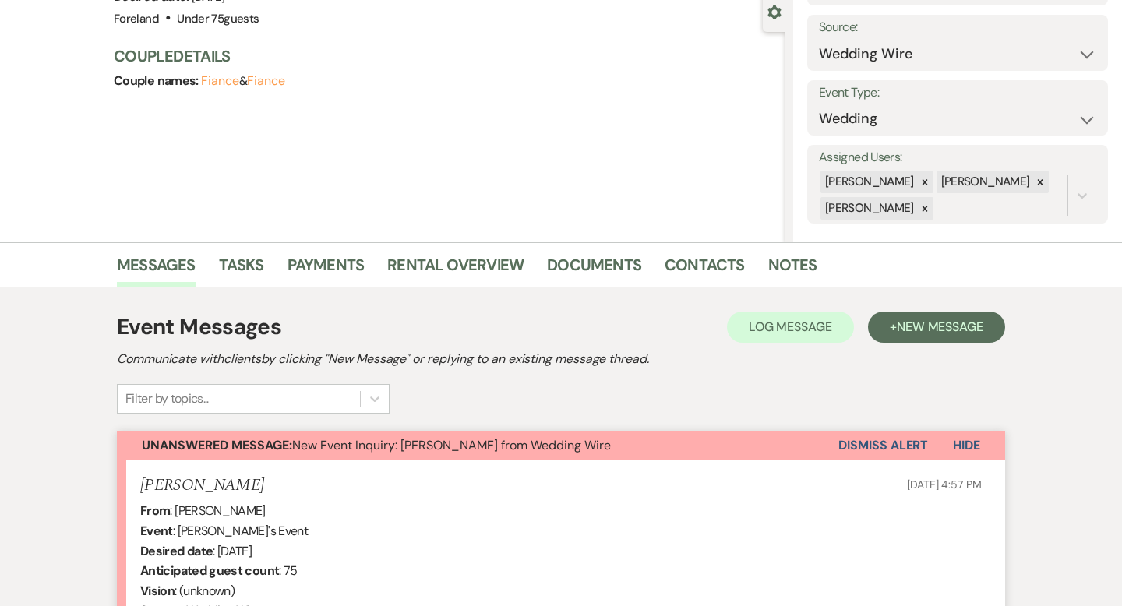
scroll to position [165, 0]
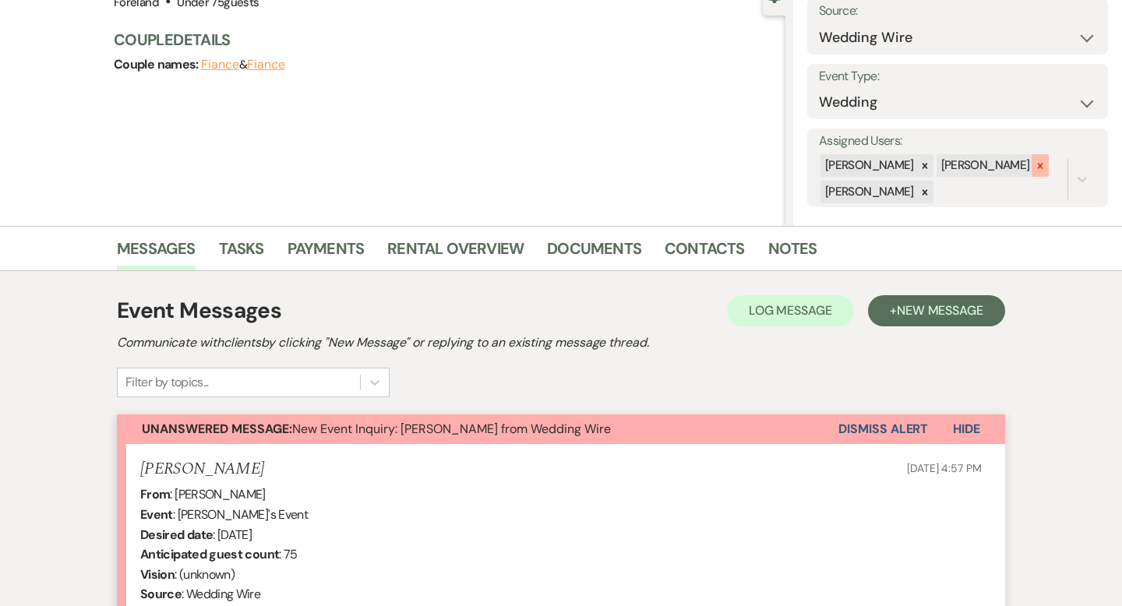
click at [1032, 171] on div at bounding box center [1040, 165] width 17 height 23
click at [930, 192] on icon at bounding box center [924, 192] width 11 height 11
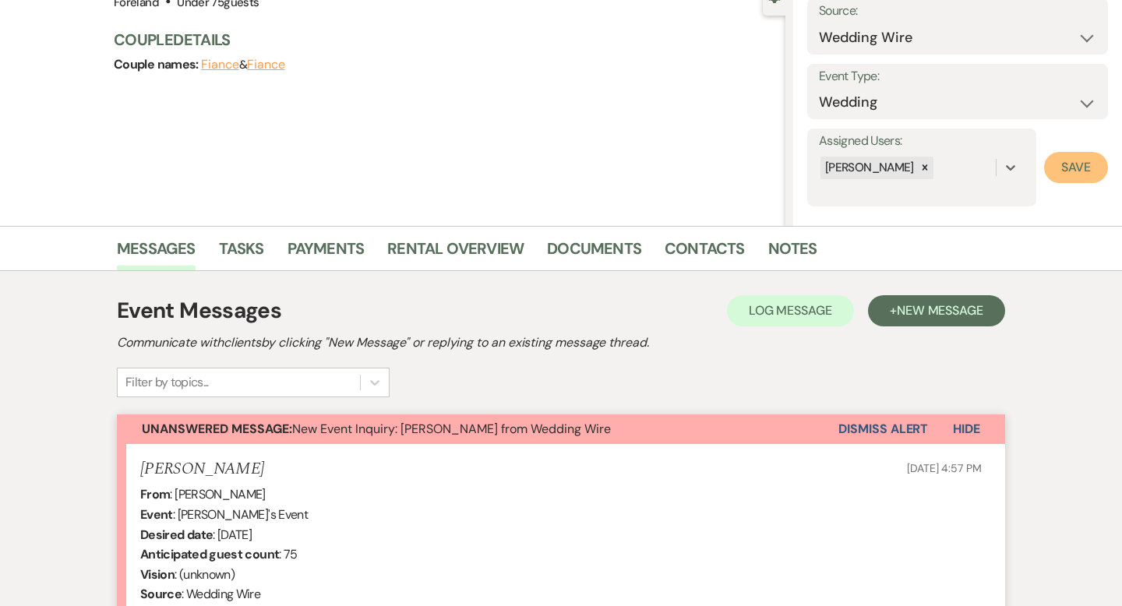
click at [1079, 178] on button "Save" at bounding box center [1076, 167] width 64 height 31
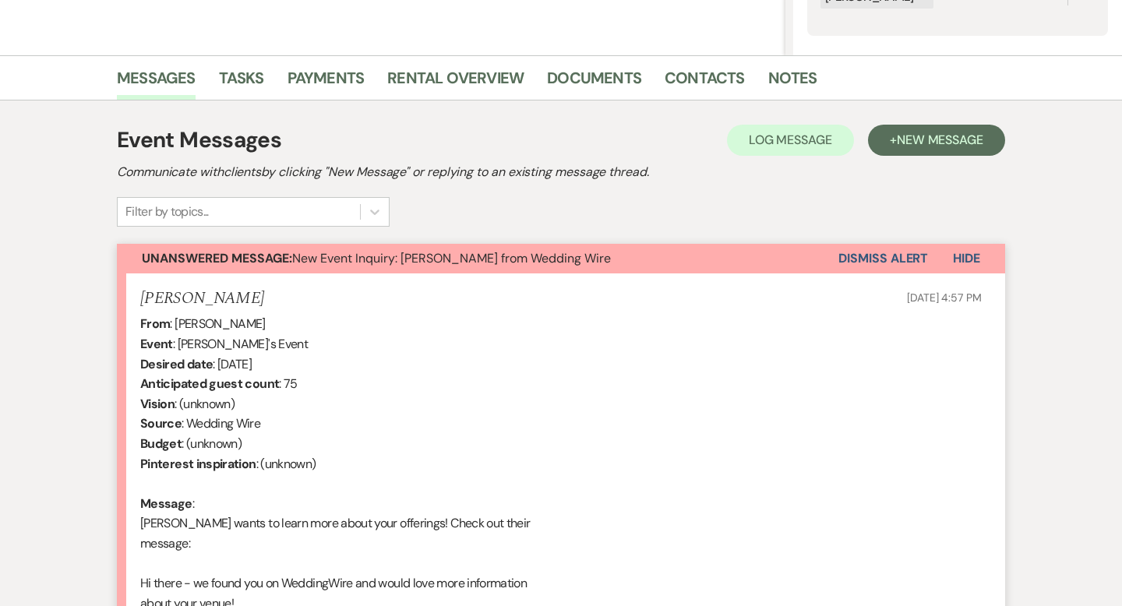
scroll to position [285, 0]
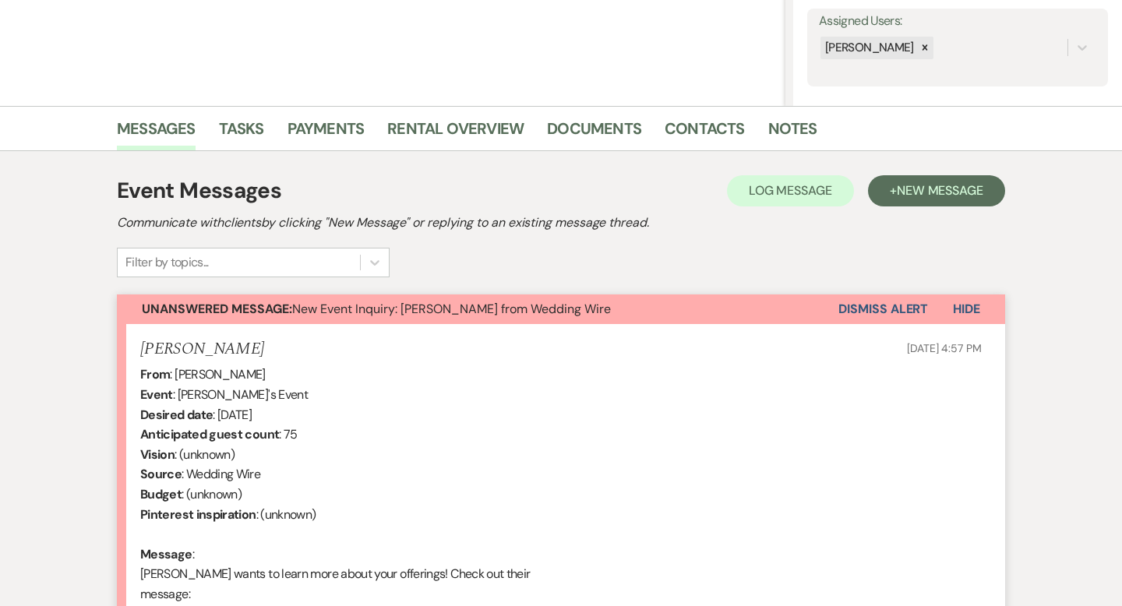
click at [903, 309] on button "Dismiss Alert" at bounding box center [883, 310] width 90 height 30
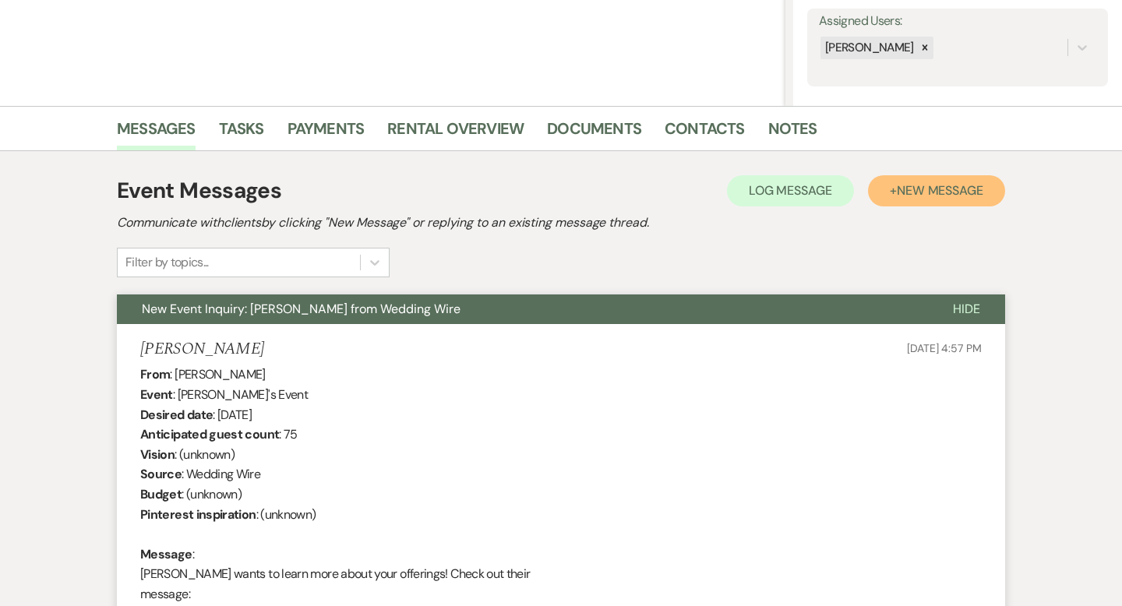
click at [942, 193] on span "New Message" at bounding box center [940, 190] width 86 height 16
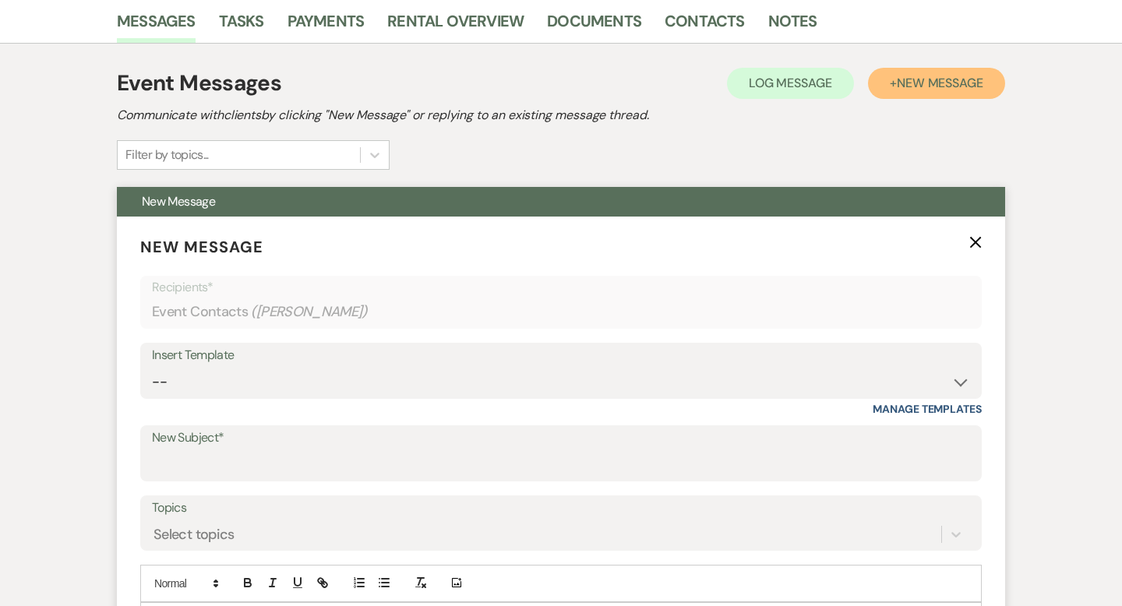
scroll to position [422, 0]
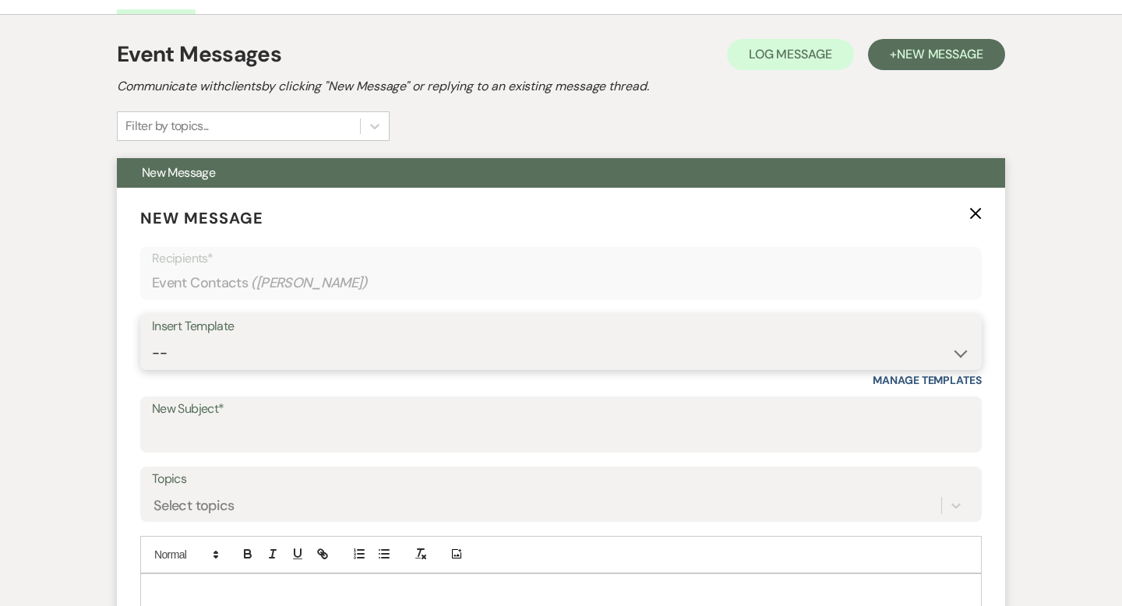
click at [292, 348] on select "-- Lost Lead Wedding | Warm Lead Follow Up Social Initial Inquiry Response Corp…" at bounding box center [561, 353] width 818 height 30
select select "4385"
type input "Your Wedding Plans + Foreland = Perfect Match! 💕"
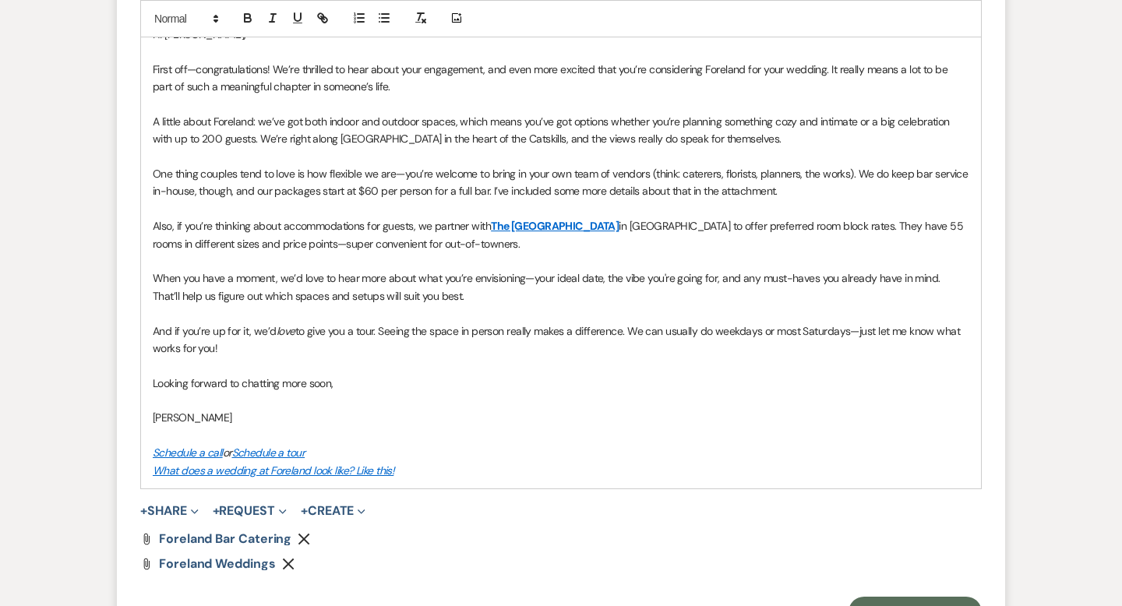
scroll to position [983, 0]
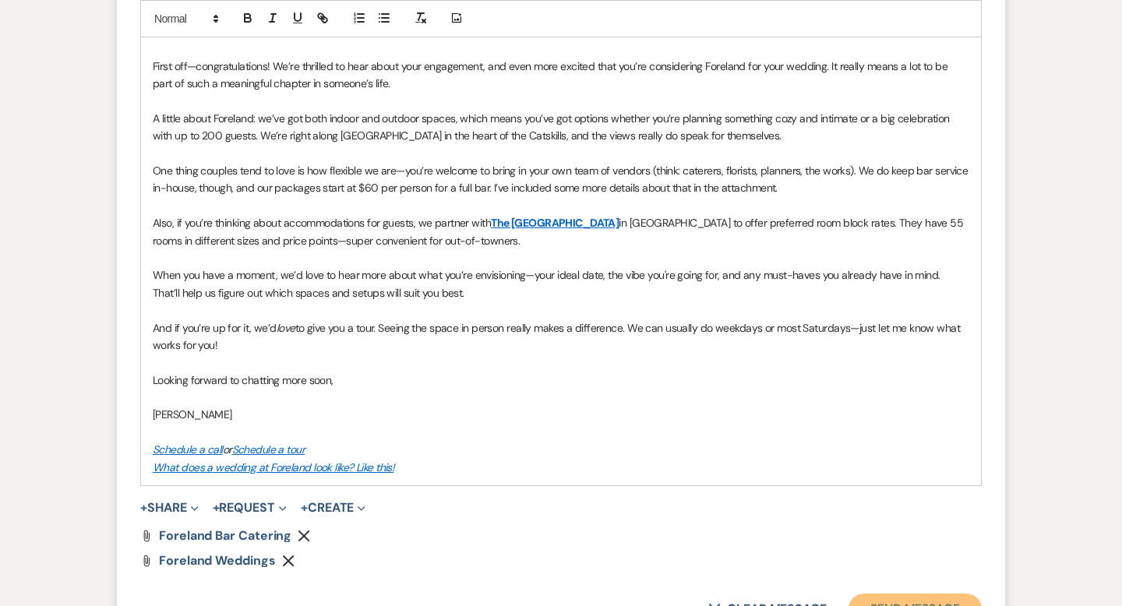
click at [870, 596] on button "Send Message" at bounding box center [915, 609] width 133 height 31
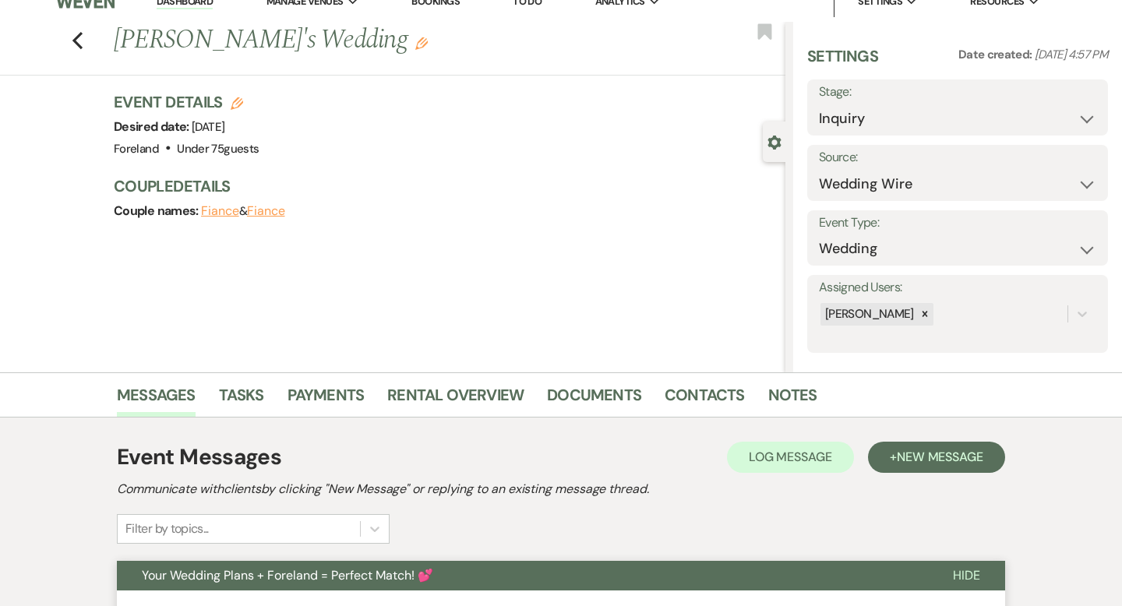
scroll to position [0, 0]
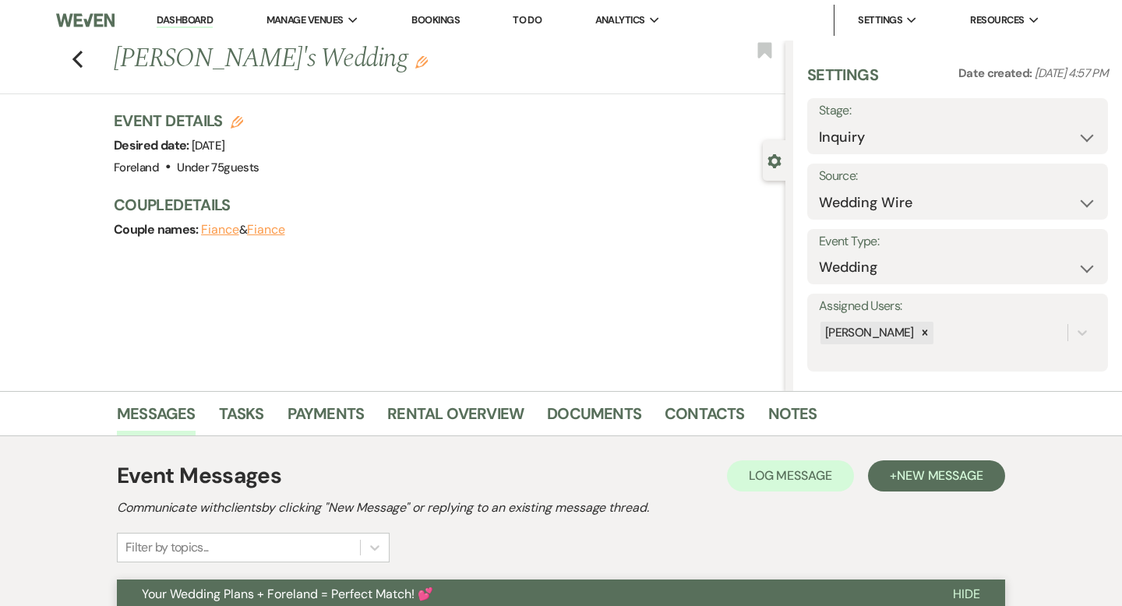
click at [181, 18] on link "Dashboard" at bounding box center [185, 20] width 56 height 15
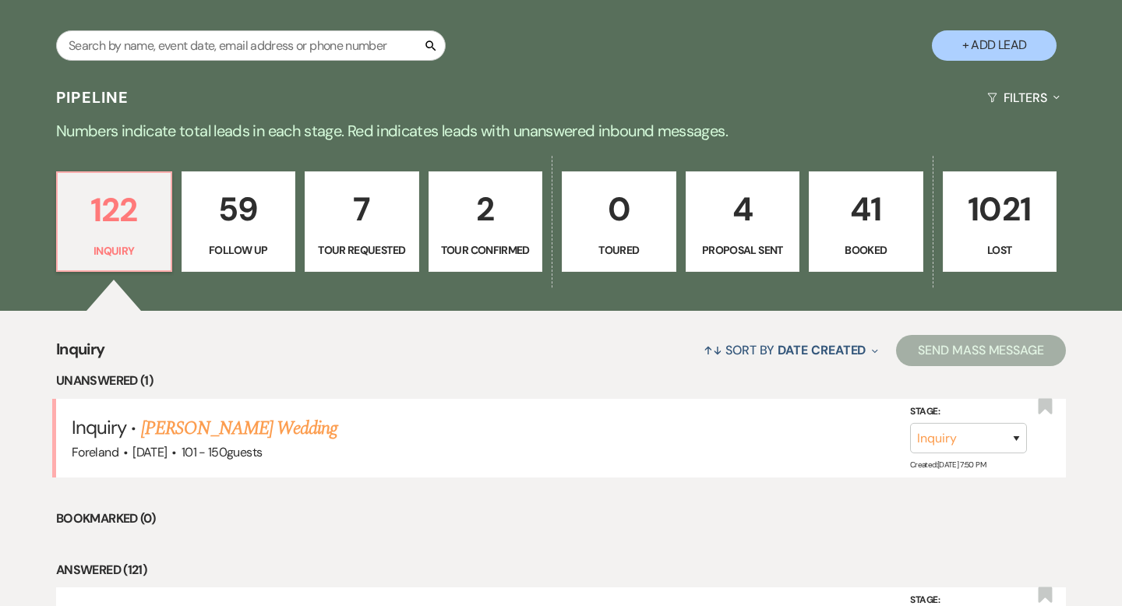
scroll to position [400, 0]
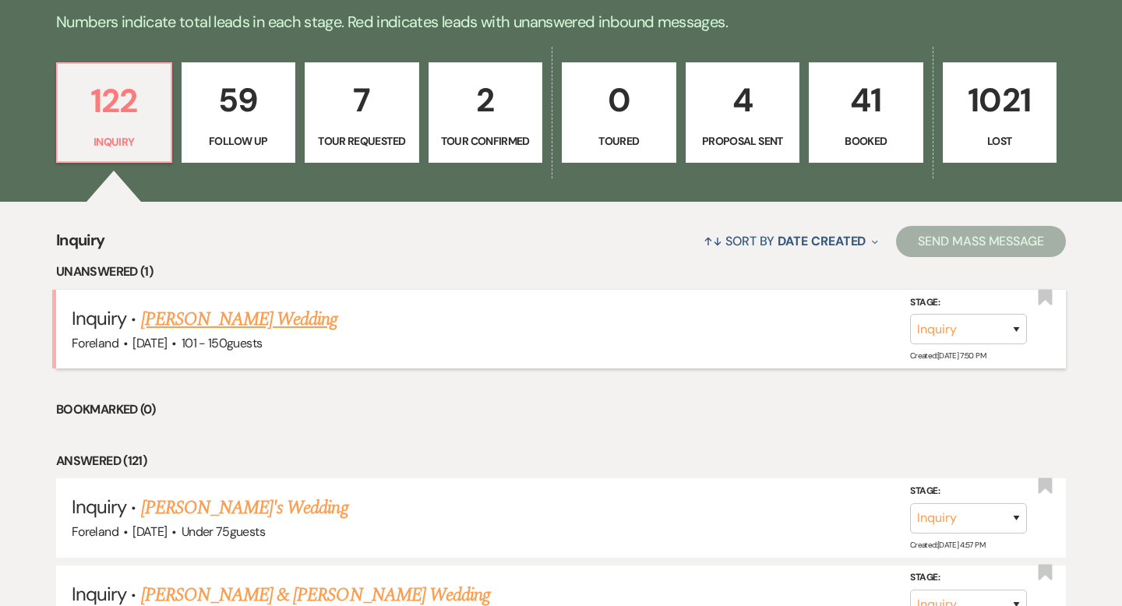
click at [226, 322] on link "[PERSON_NAME] Wedding" at bounding box center [239, 319] width 197 height 28
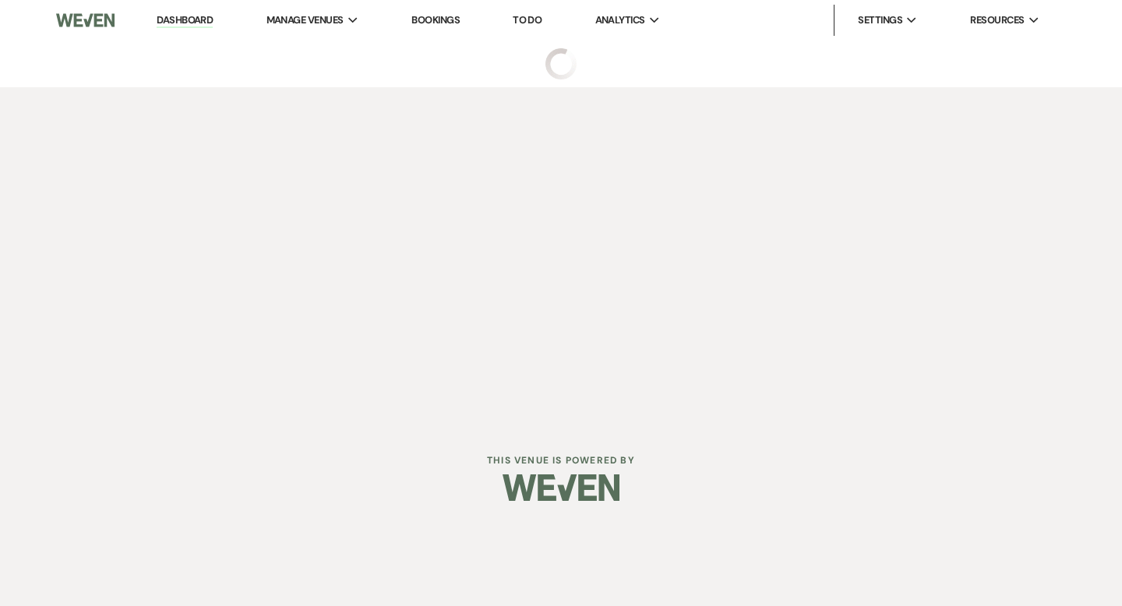
select select "2"
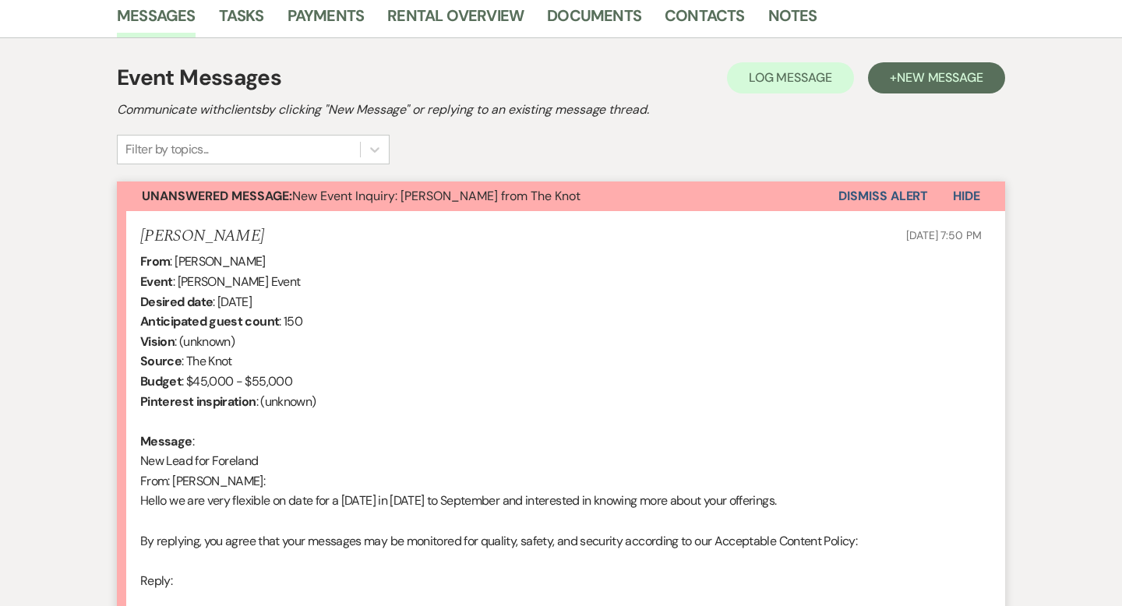
scroll to position [139, 0]
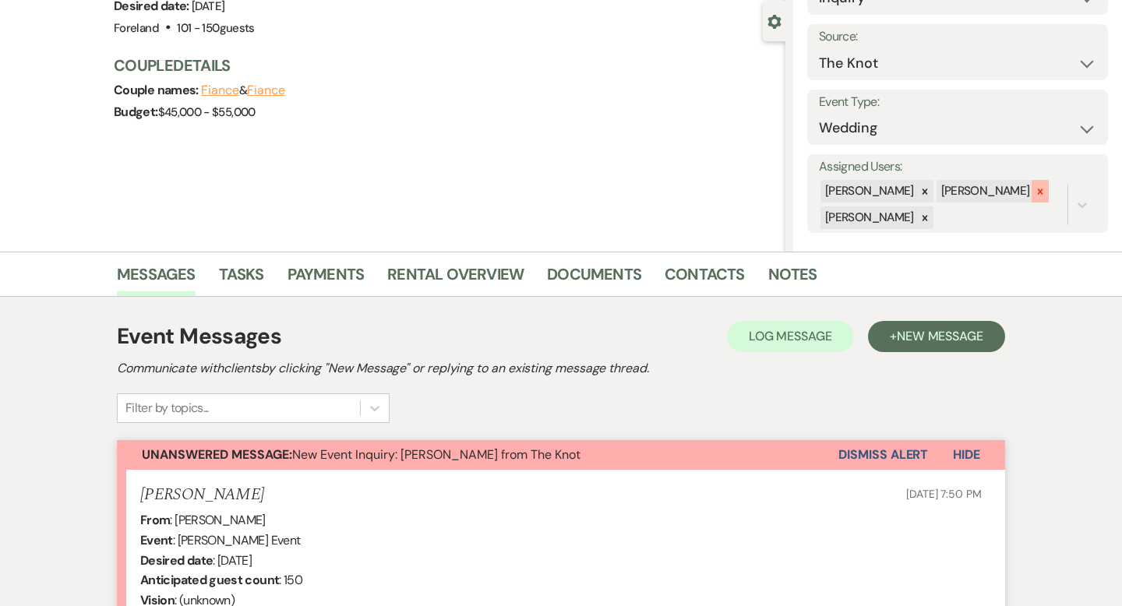
click at [1035, 193] on icon at bounding box center [1040, 191] width 11 height 11
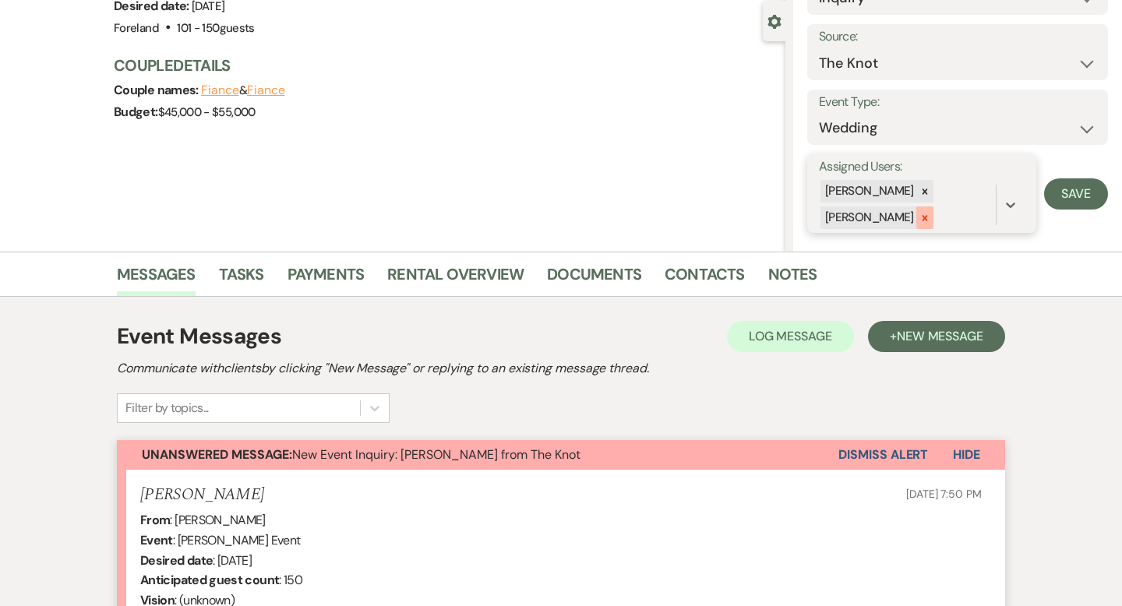
click at [930, 223] on div at bounding box center [924, 217] width 17 height 23
click at [1085, 187] on button "Save" at bounding box center [1076, 193] width 64 height 31
click at [888, 457] on button "Dismiss Alert" at bounding box center [883, 455] width 90 height 30
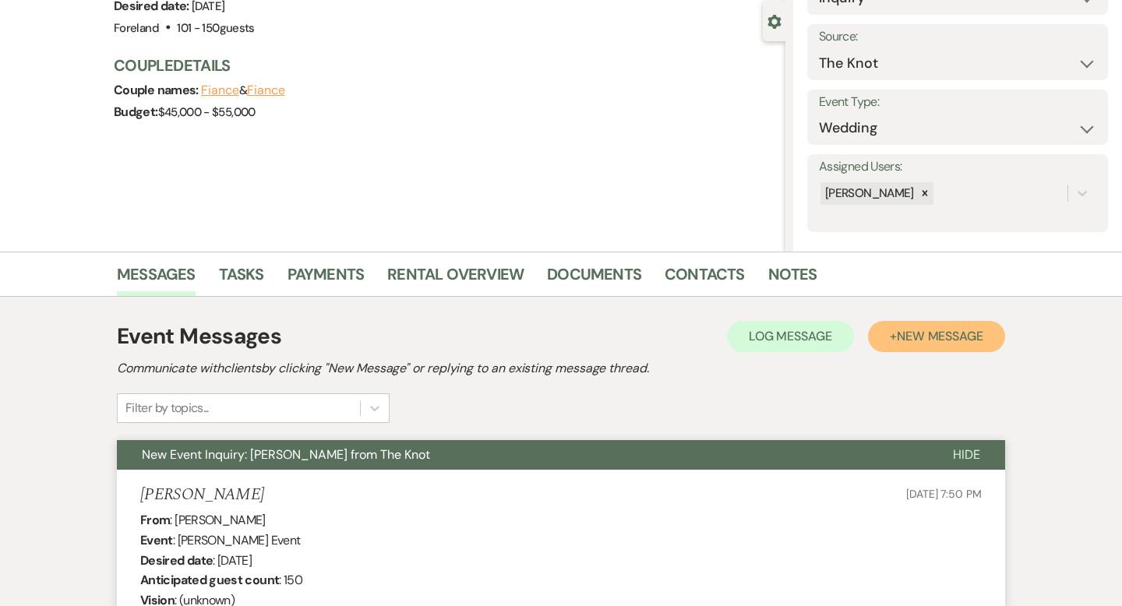
click at [921, 340] on span "New Message" at bounding box center [940, 336] width 86 height 16
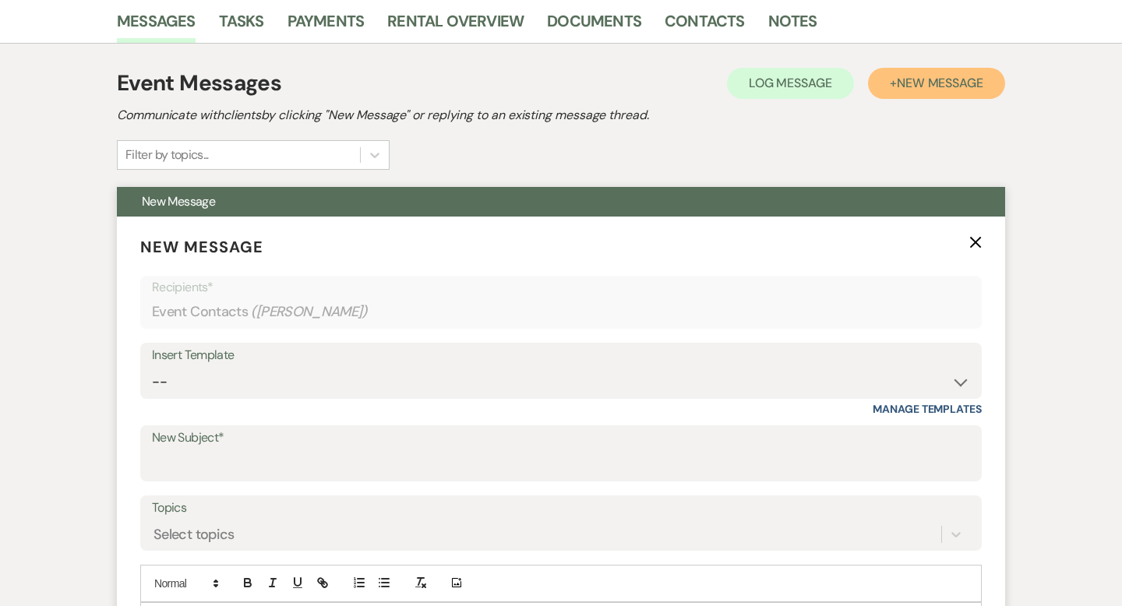
scroll to position [436, 0]
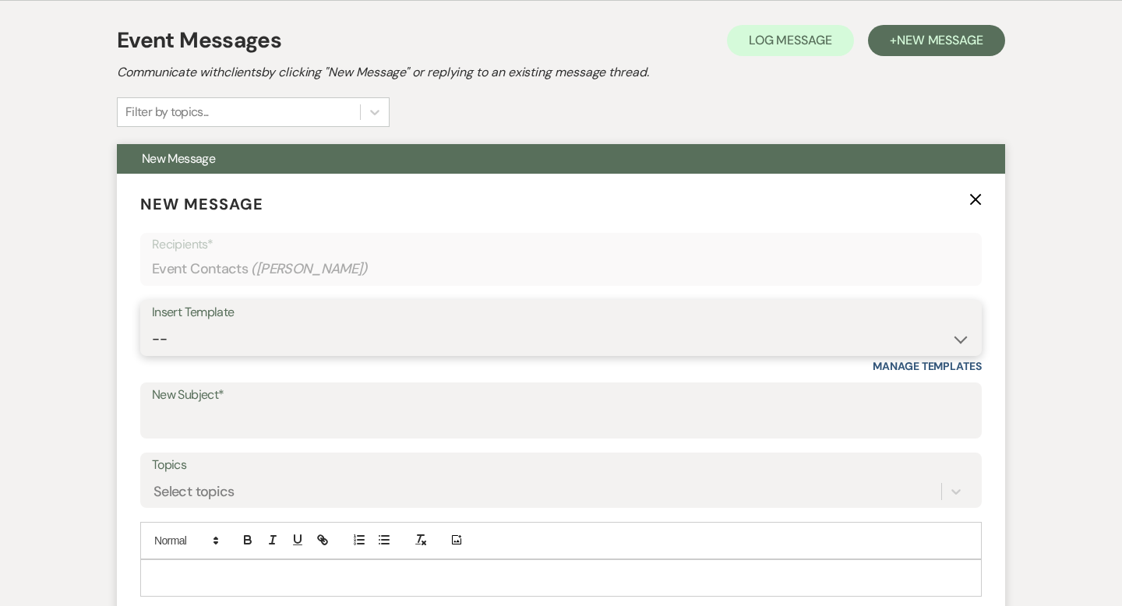
click at [315, 337] on select "-- Lost Lead Wedding | Warm Lead Follow Up Social Initial Inquiry Response Corp…" at bounding box center [561, 339] width 818 height 30
select select "4385"
type input "Your Wedding Plans + Foreland = Perfect Match! 💕"
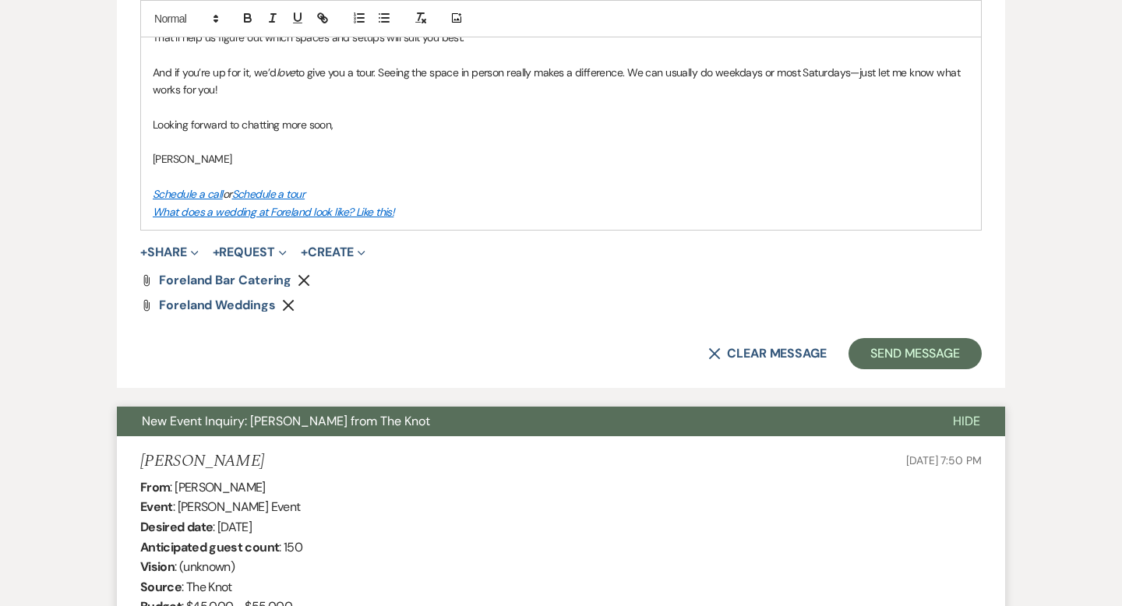
scroll to position [1262, 0]
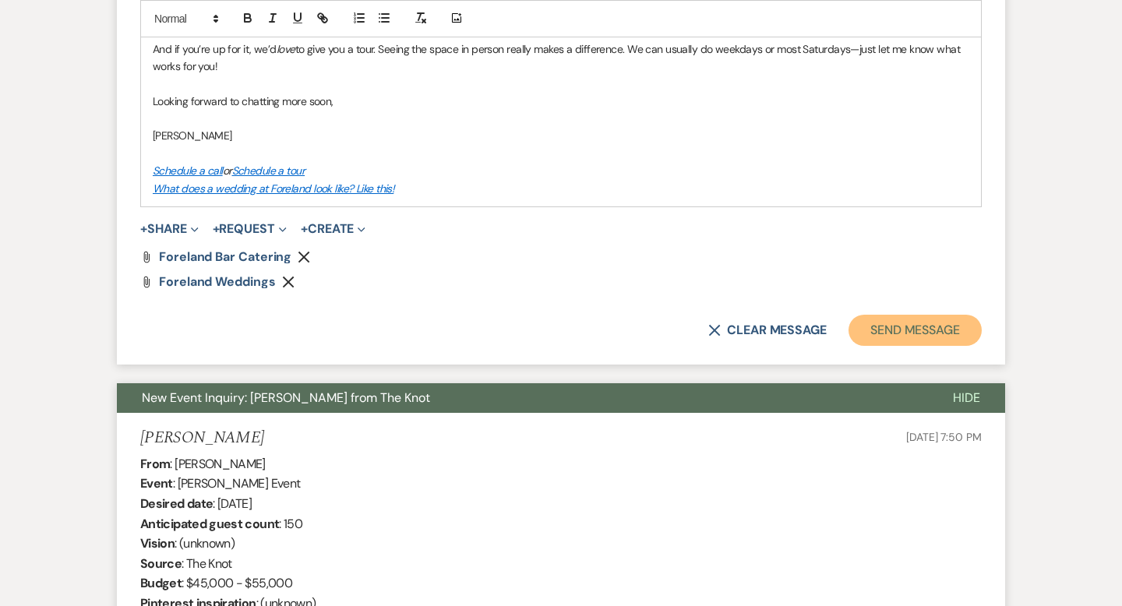
click at [902, 340] on button "Send Message" at bounding box center [915, 330] width 133 height 31
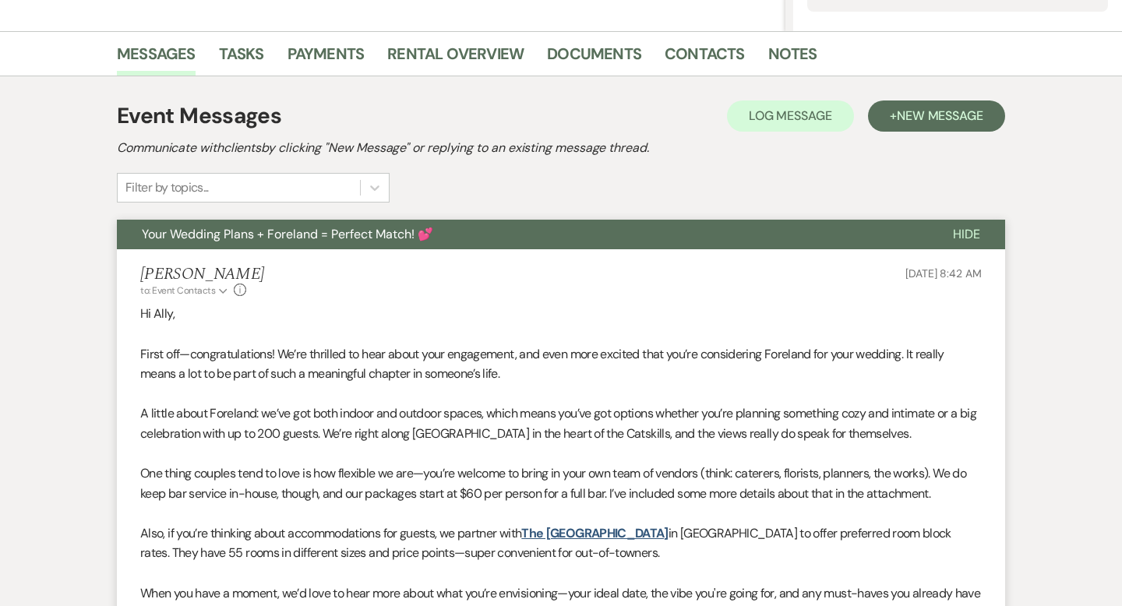
scroll to position [0, 0]
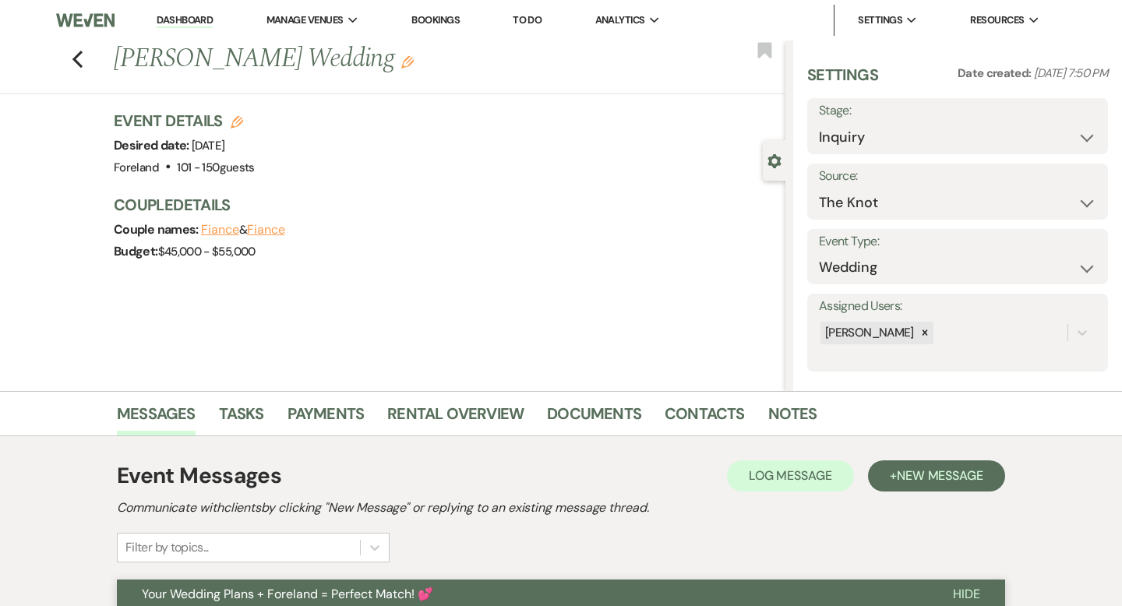
click at [185, 22] on link "Dashboard" at bounding box center [185, 20] width 56 height 15
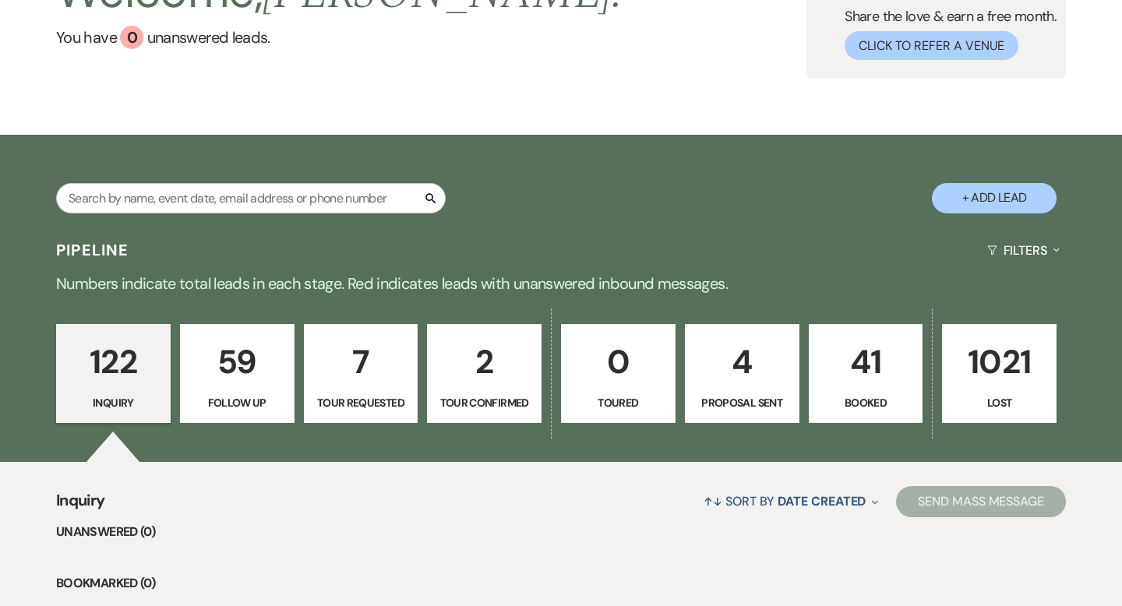
scroll to position [149, 0]
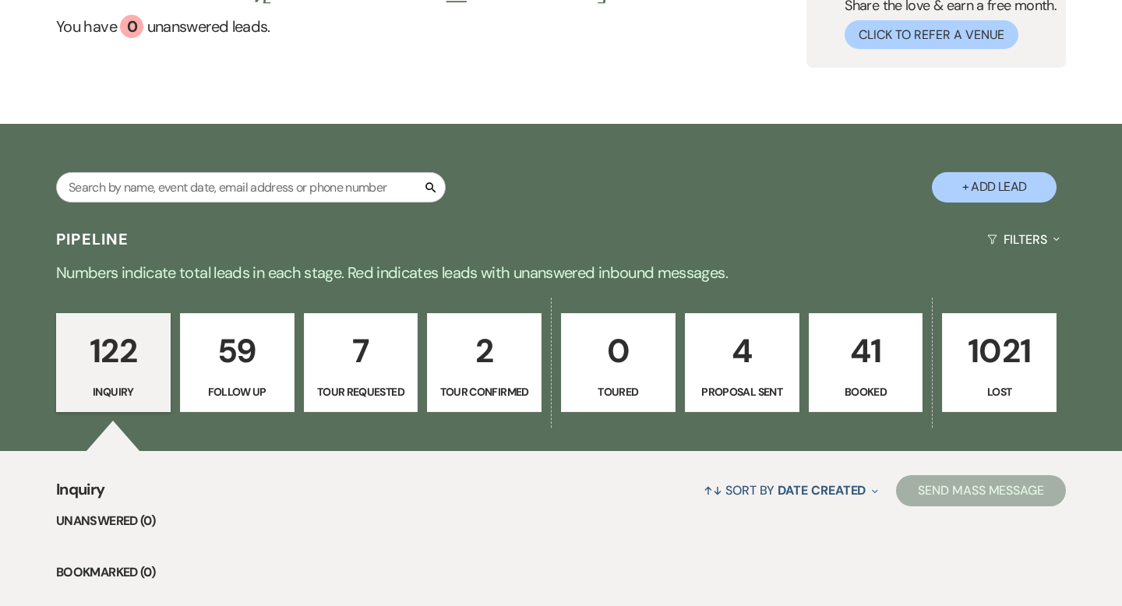
click at [355, 352] on p "7" at bounding box center [361, 351] width 94 height 52
select select "2"
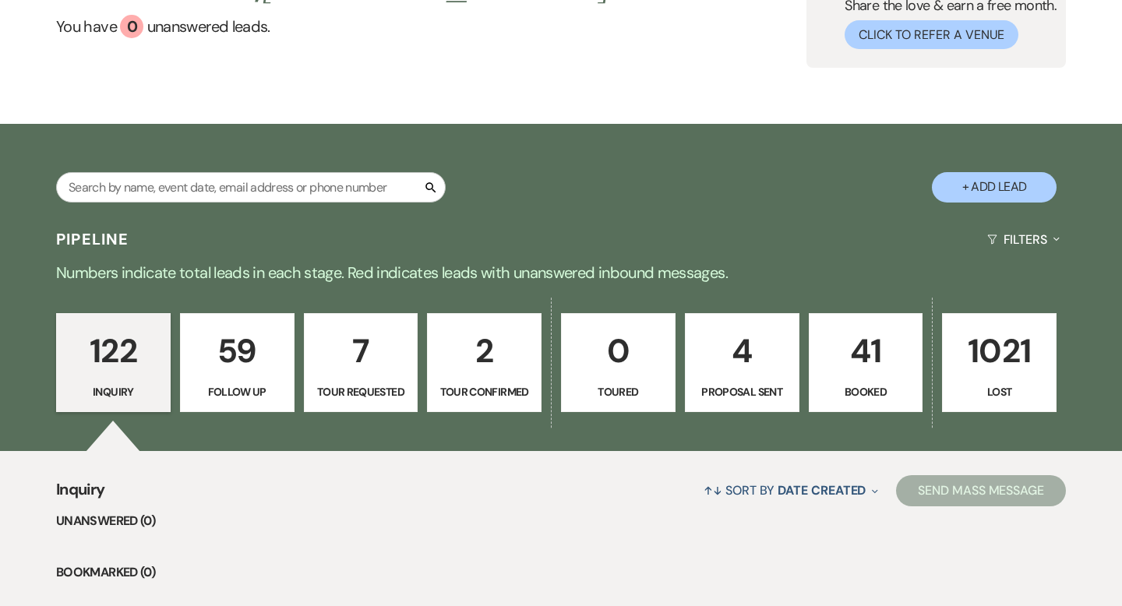
select select "2"
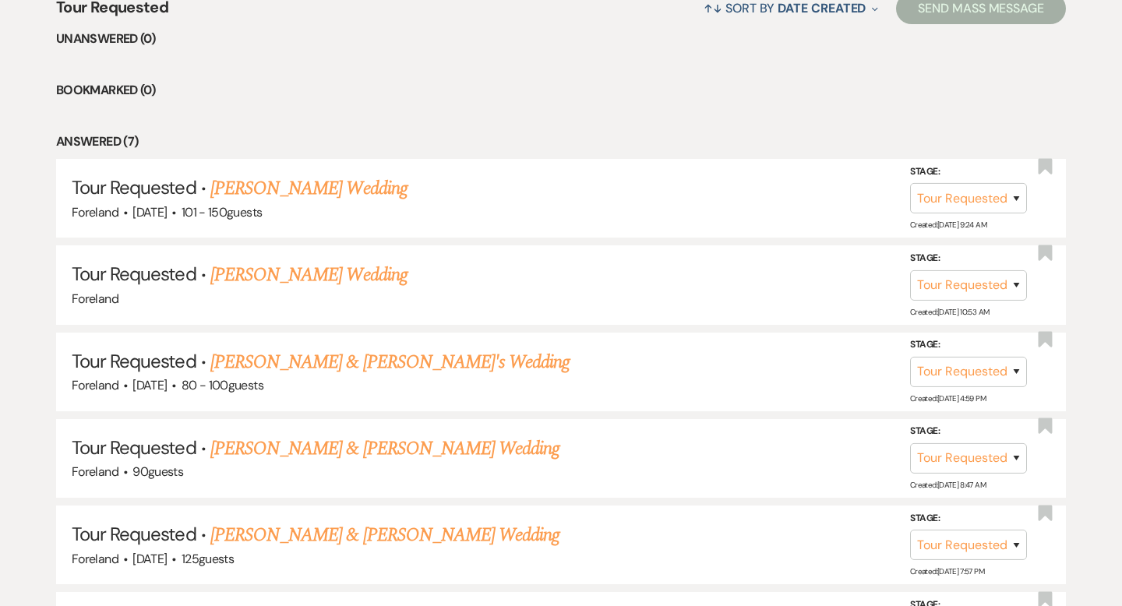
scroll to position [905, 0]
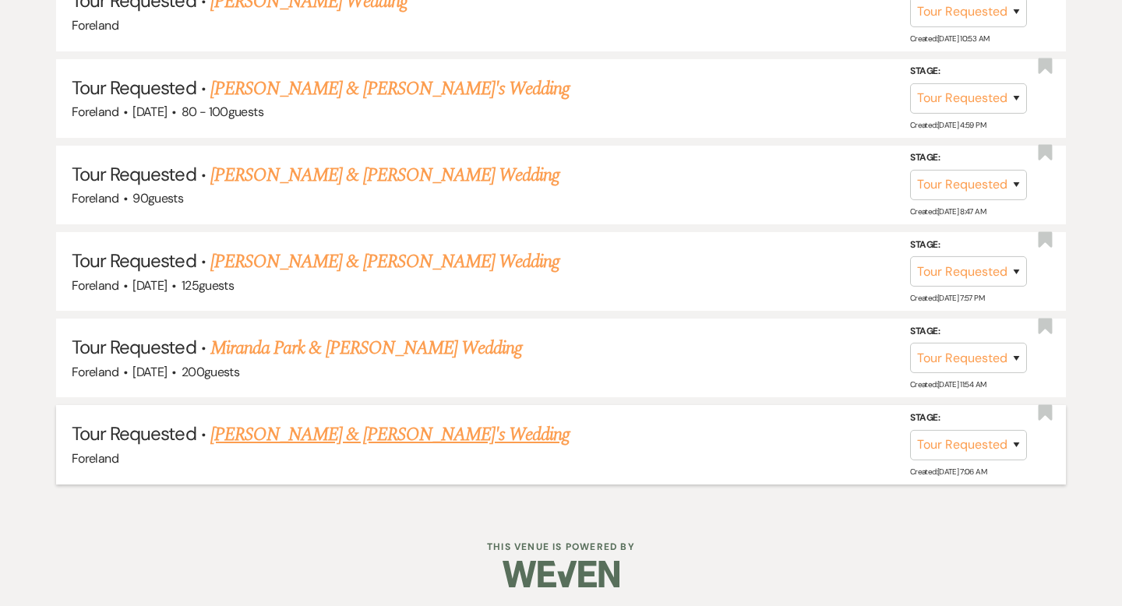
click at [358, 432] on link "[PERSON_NAME] & [PERSON_NAME]'s Wedding" at bounding box center [390, 435] width 360 height 28
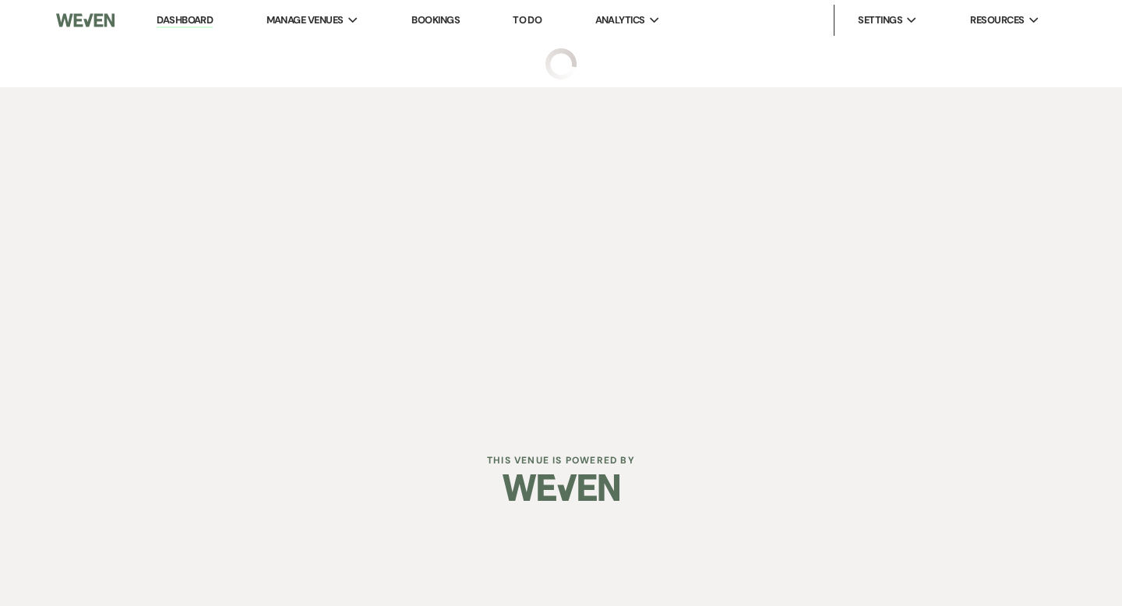
select select "2"
select select "5"
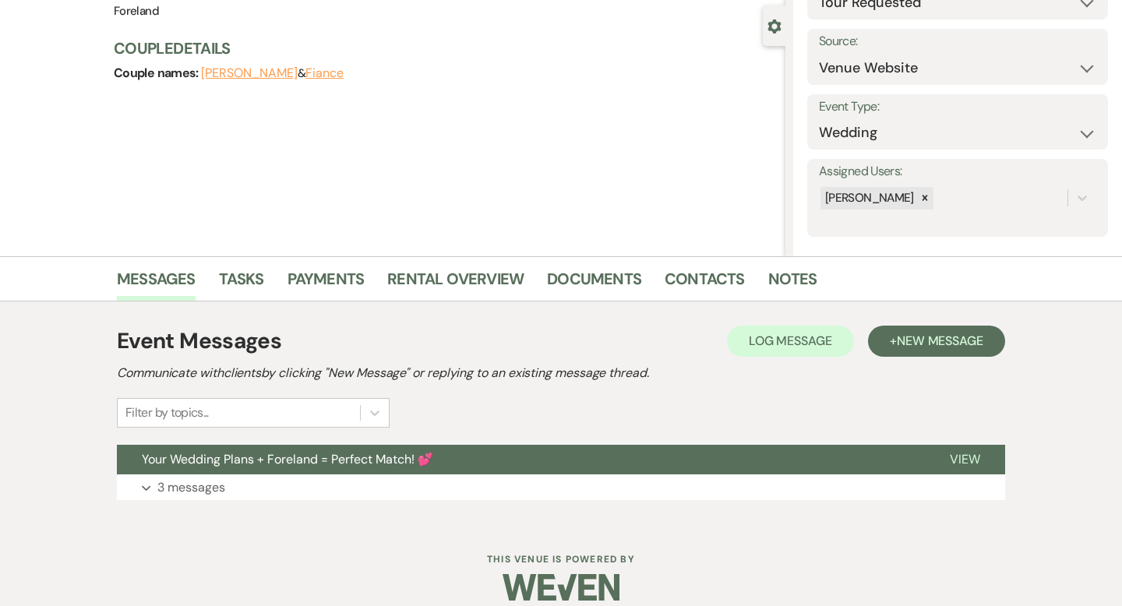
scroll to position [153, 0]
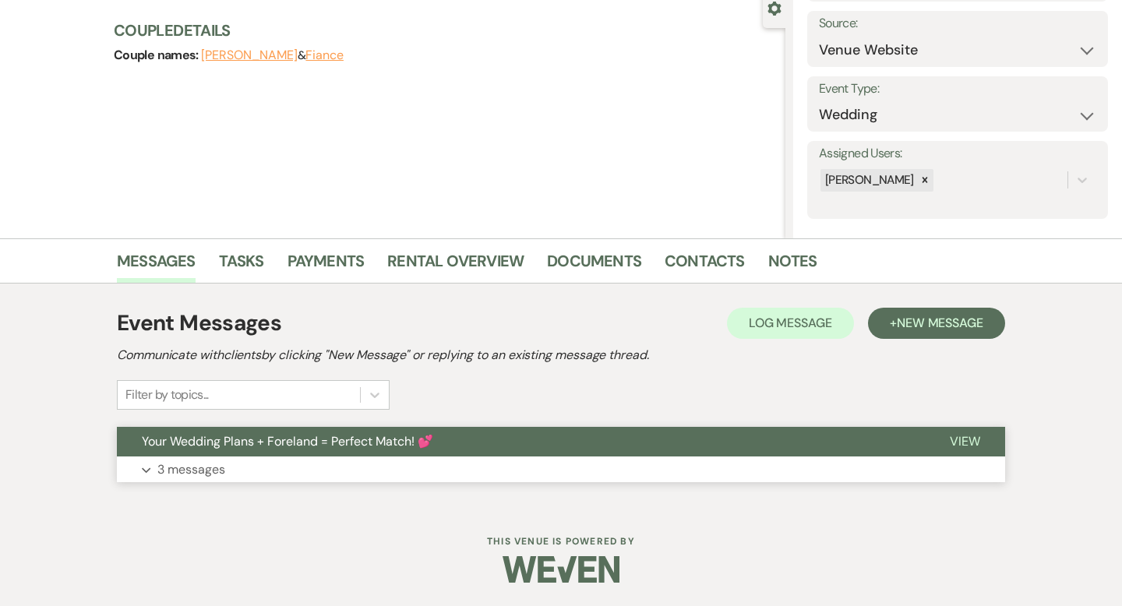
click at [369, 442] on span "Your Wedding Plans + Foreland = Perfect Match! 💕" at bounding box center [287, 441] width 291 height 16
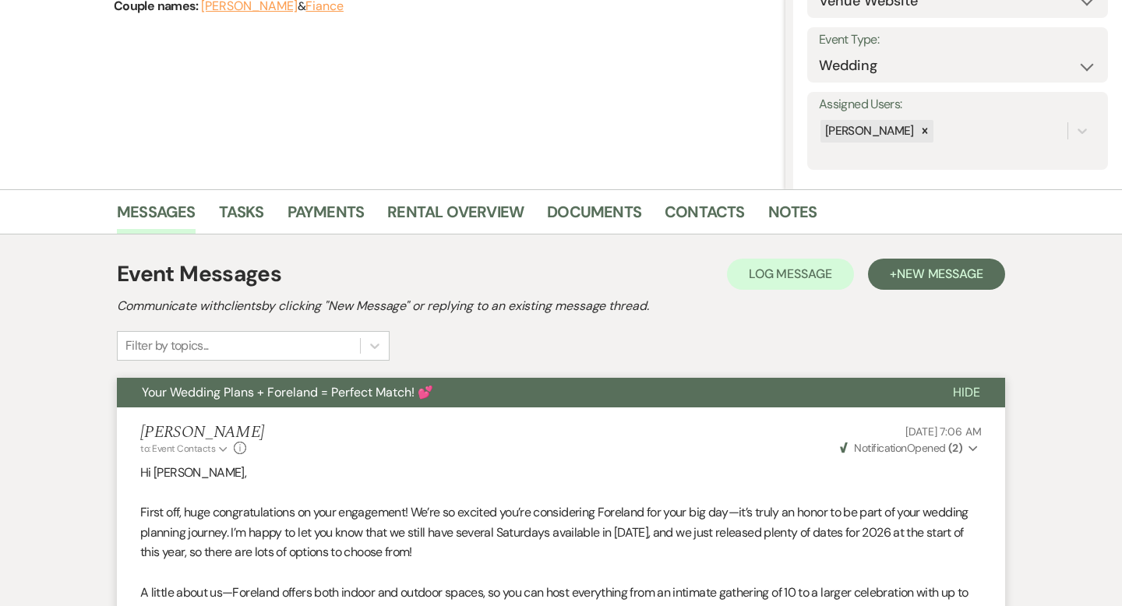
scroll to position [0, 0]
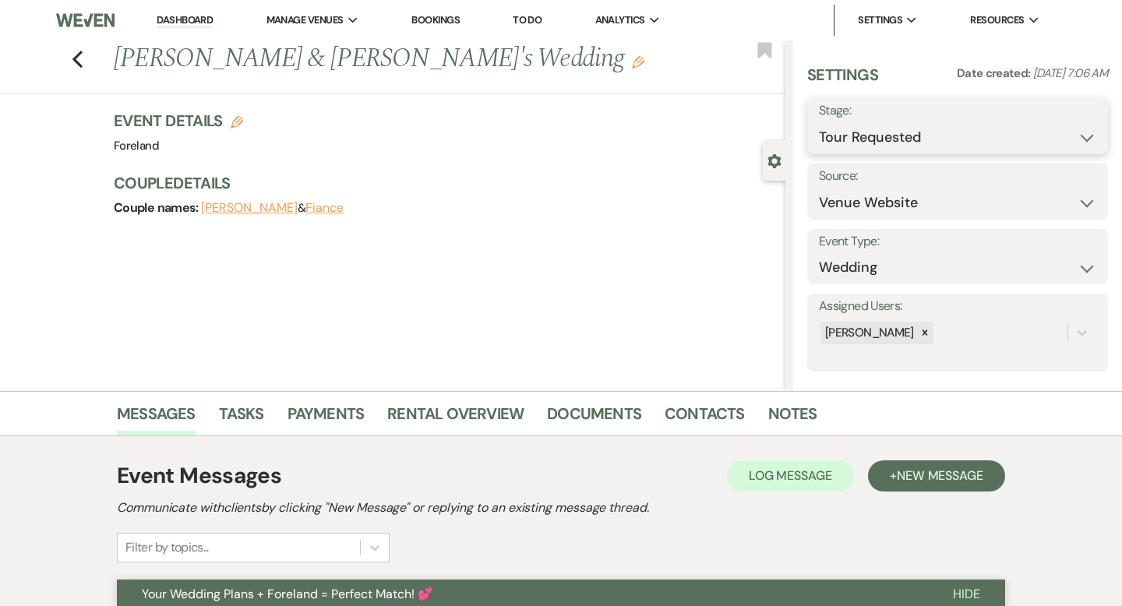
click at [930, 150] on select "Inquiry Follow Up Tour Requested Tour Confirmed Toured Proposal Sent Booked Lost" at bounding box center [957, 137] width 277 height 30
select select "8"
select select "5"
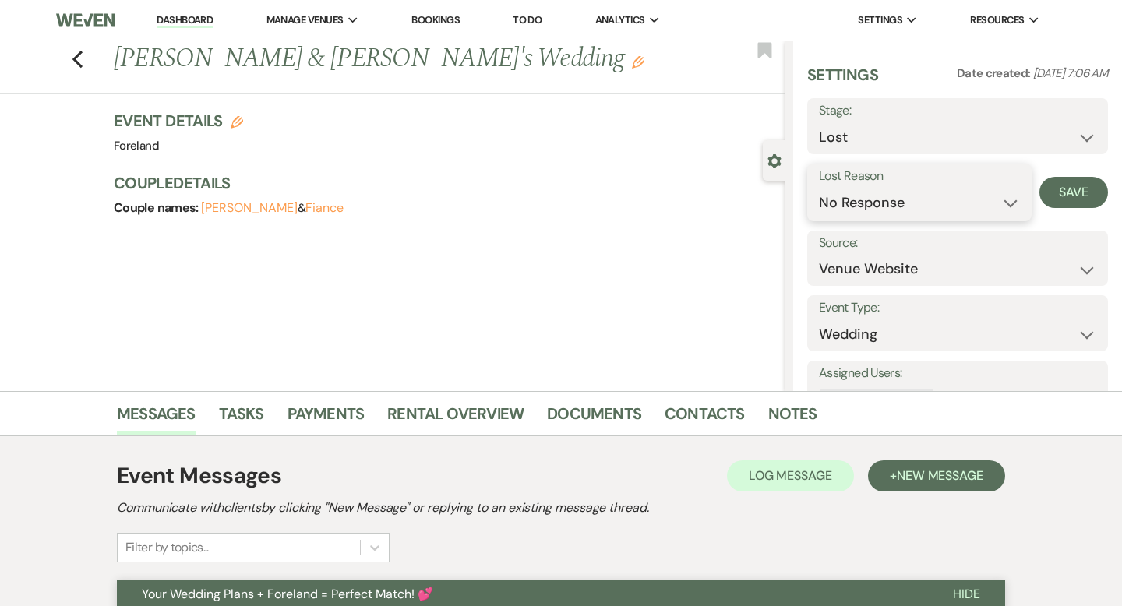
click at [874, 212] on select "Booked Elsewhere Budget Date Unavailable No Response Not a Good Match Capacity …" at bounding box center [919, 203] width 201 height 30
click at [1061, 193] on button "Save" at bounding box center [1073, 192] width 69 height 31
click at [77, 60] on icon "Previous" at bounding box center [78, 59] width 12 height 19
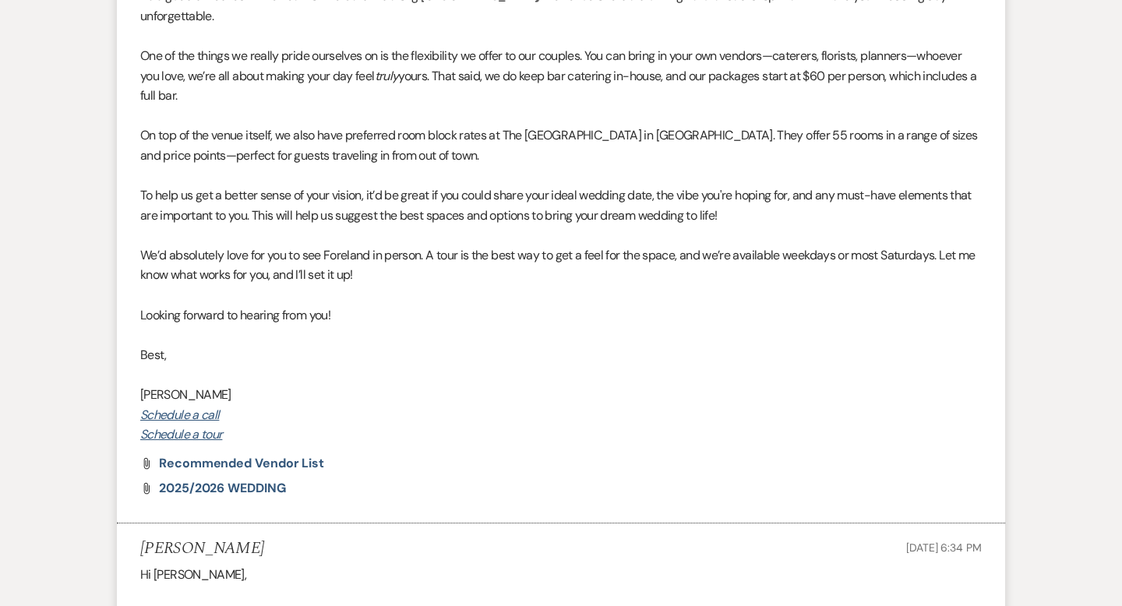
select select "2"
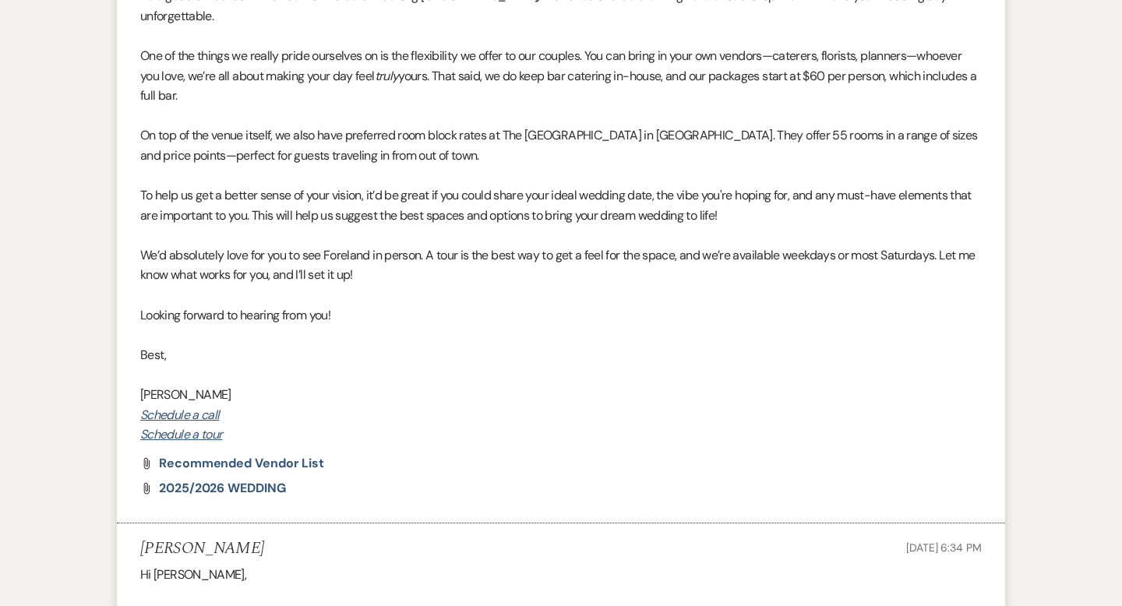
select select "2"
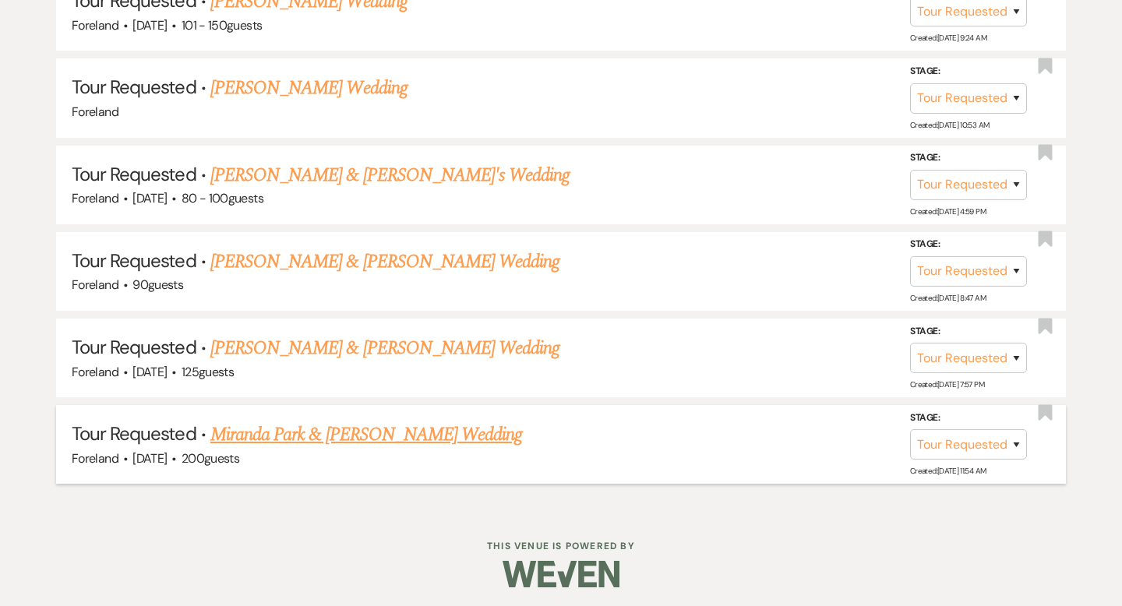
click at [345, 436] on link "Miranda Park & [PERSON_NAME] Wedding" at bounding box center [366, 435] width 312 height 28
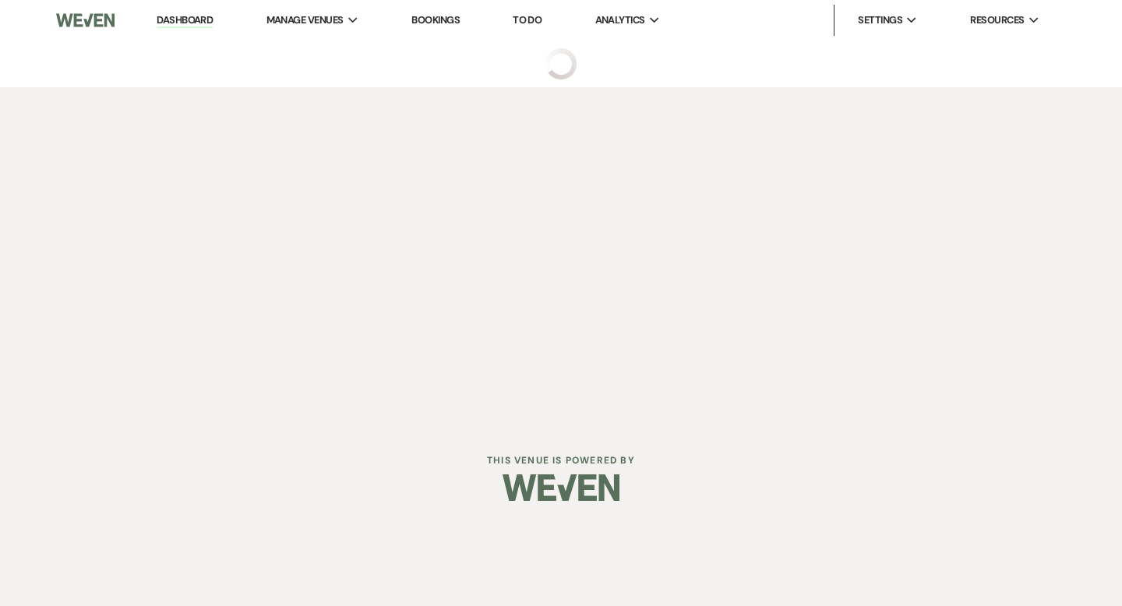
select select "2"
select select "5"
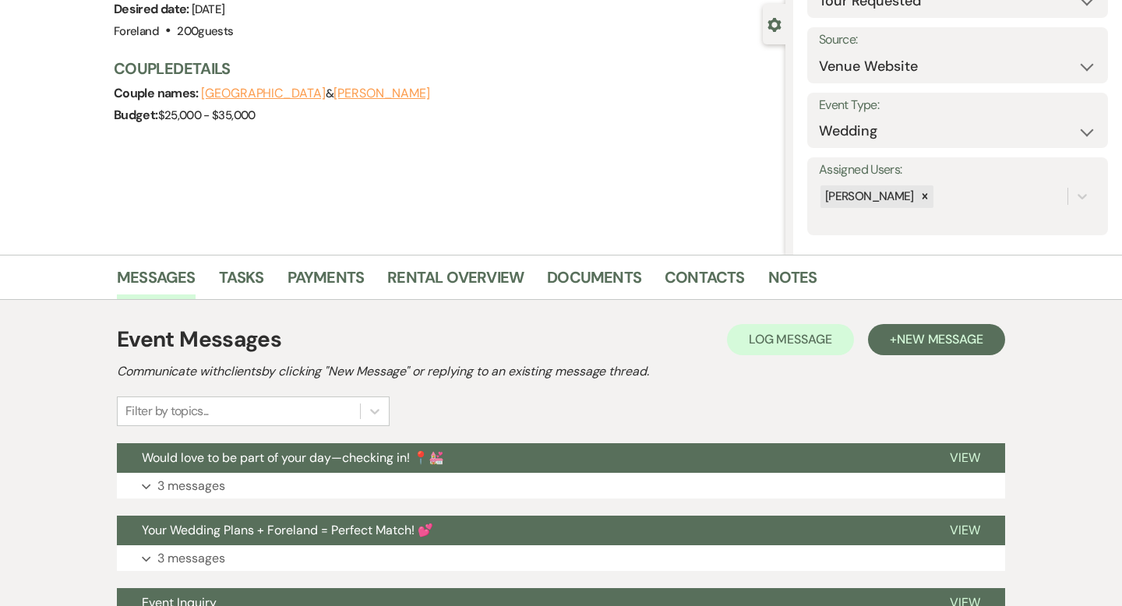
scroll to position [298, 0]
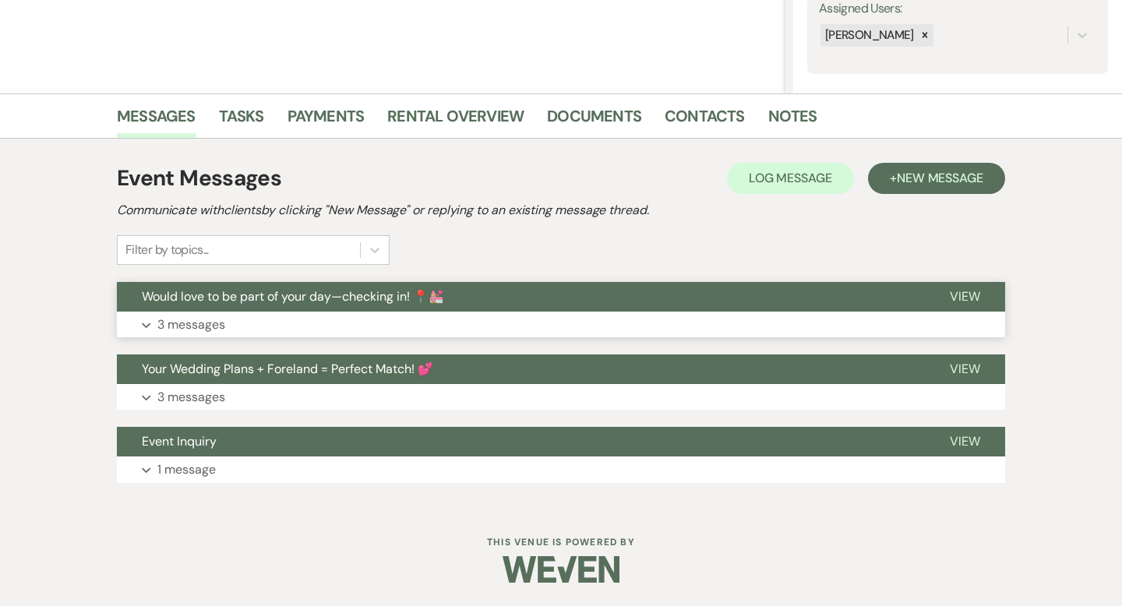
click at [274, 295] on span "Would love to be part of your day—checking in! 📍💒" at bounding box center [293, 296] width 302 height 16
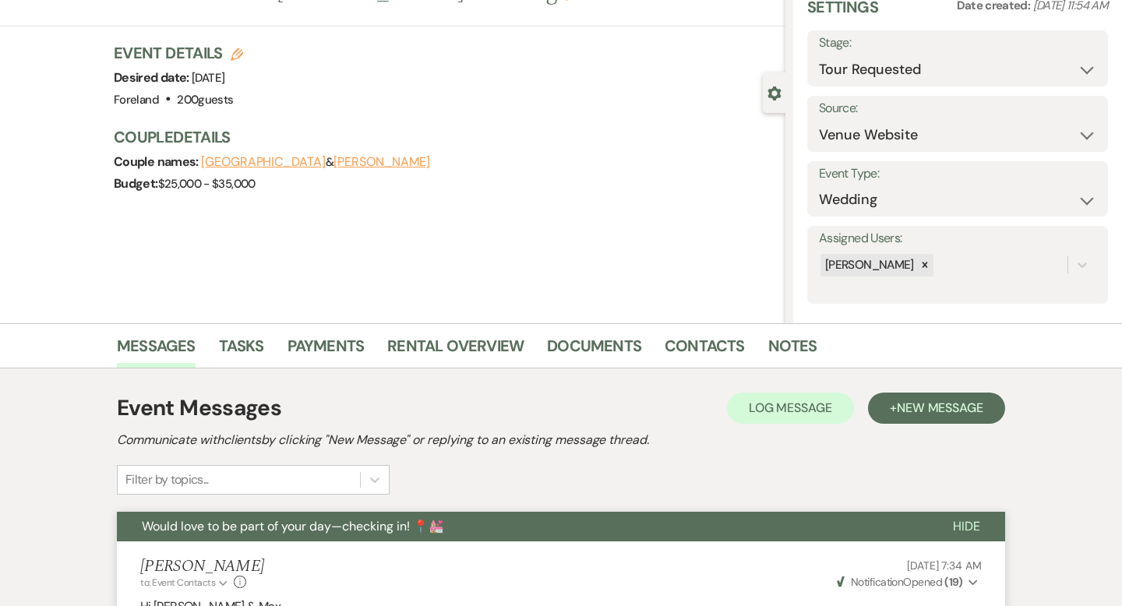
scroll to position [0, 0]
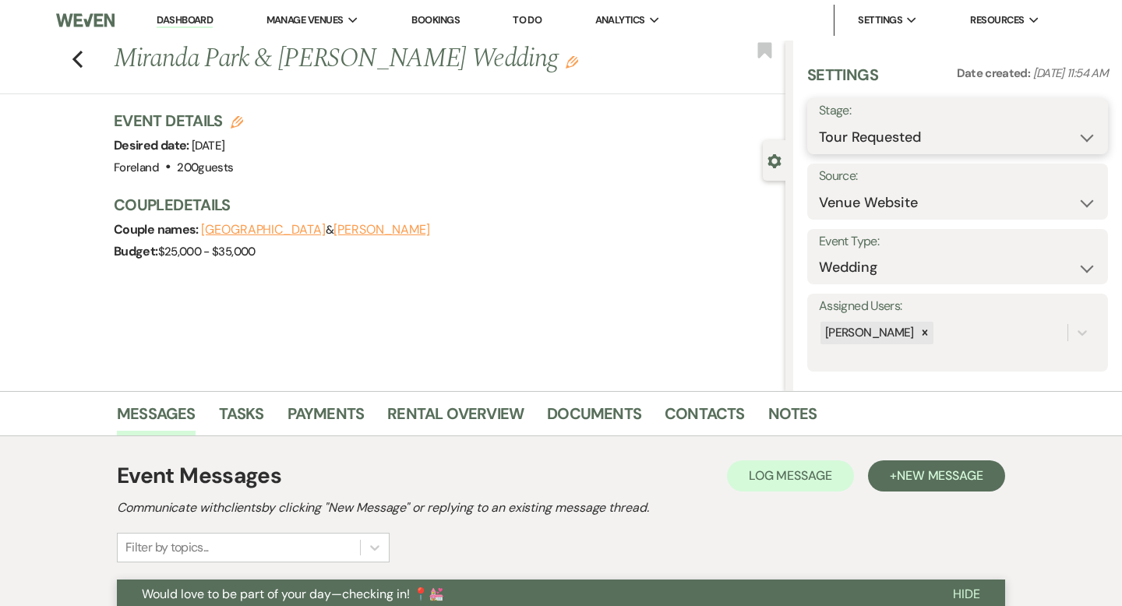
click at [866, 148] on select "Inquiry Follow Up Tour Requested Tour Confirmed Toured Proposal Sent Booked Lost" at bounding box center [957, 137] width 277 height 30
select select "8"
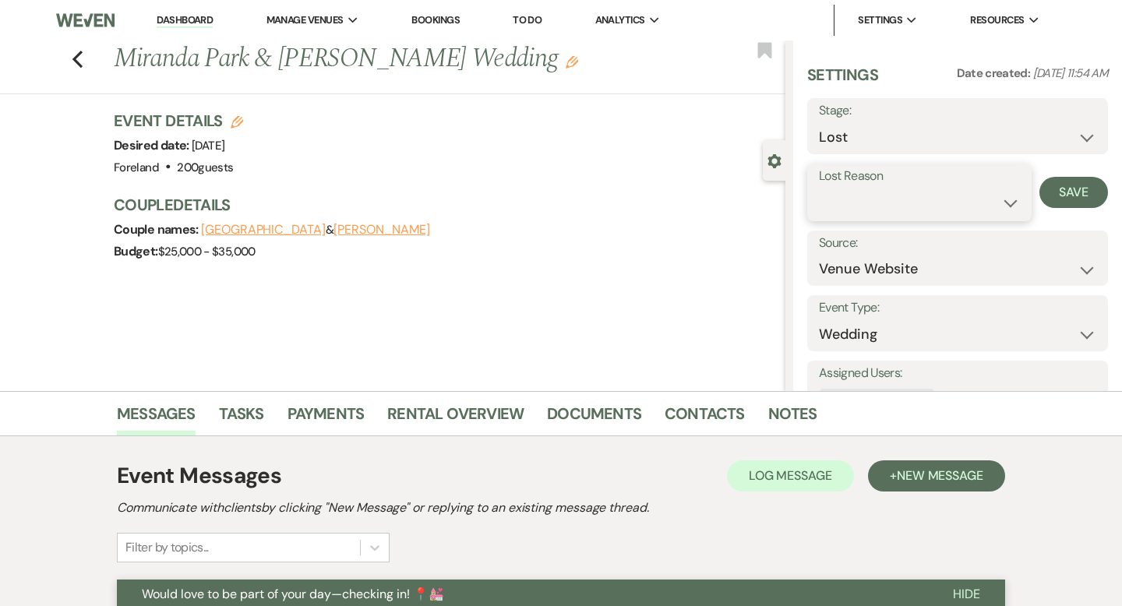
click at [860, 203] on select "Booked Elsewhere Budget Date Unavailable No Response Not a Good Match Capacity …" at bounding box center [919, 203] width 201 height 30
select select "5"
click at [1069, 189] on button "Save" at bounding box center [1073, 192] width 69 height 31
click at [83, 59] on div "Previous Miranda Park & [PERSON_NAME] Wedding Edit Bookmark" at bounding box center [388, 68] width 793 height 54
click at [77, 58] on icon "Previous" at bounding box center [78, 59] width 12 height 19
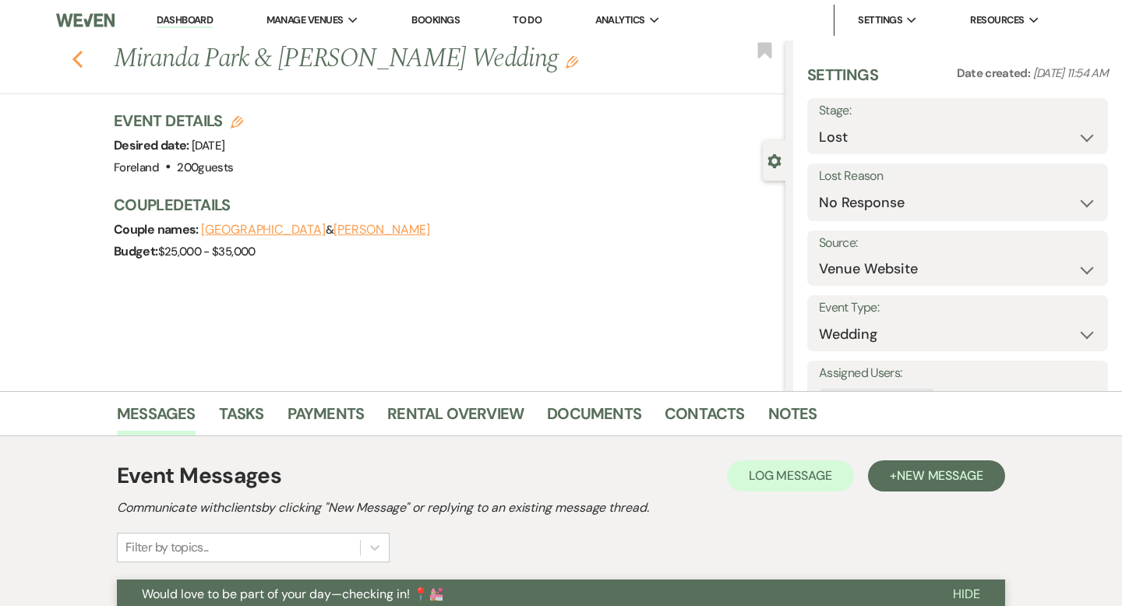
select select "2"
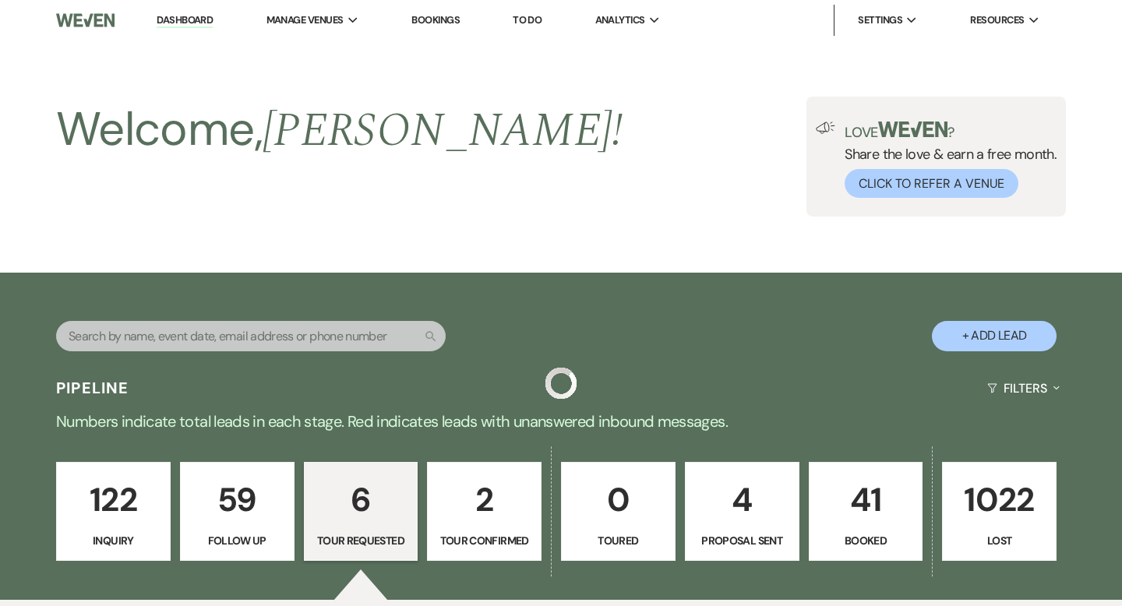
scroll to position [732, 0]
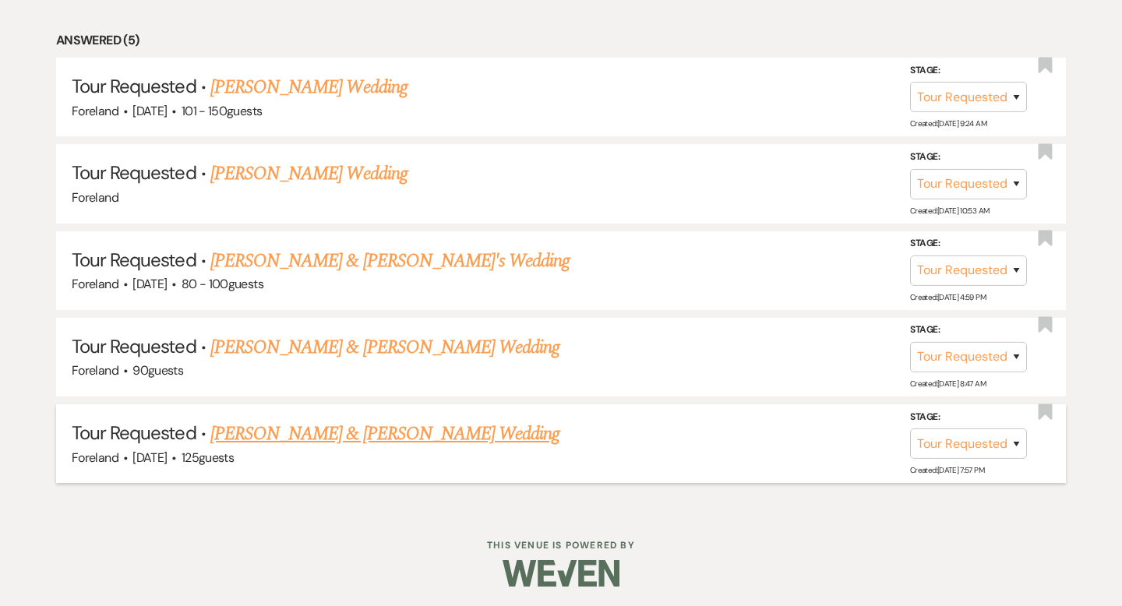
click at [368, 430] on link "[PERSON_NAME] & [PERSON_NAME] Wedding" at bounding box center [384, 434] width 349 height 28
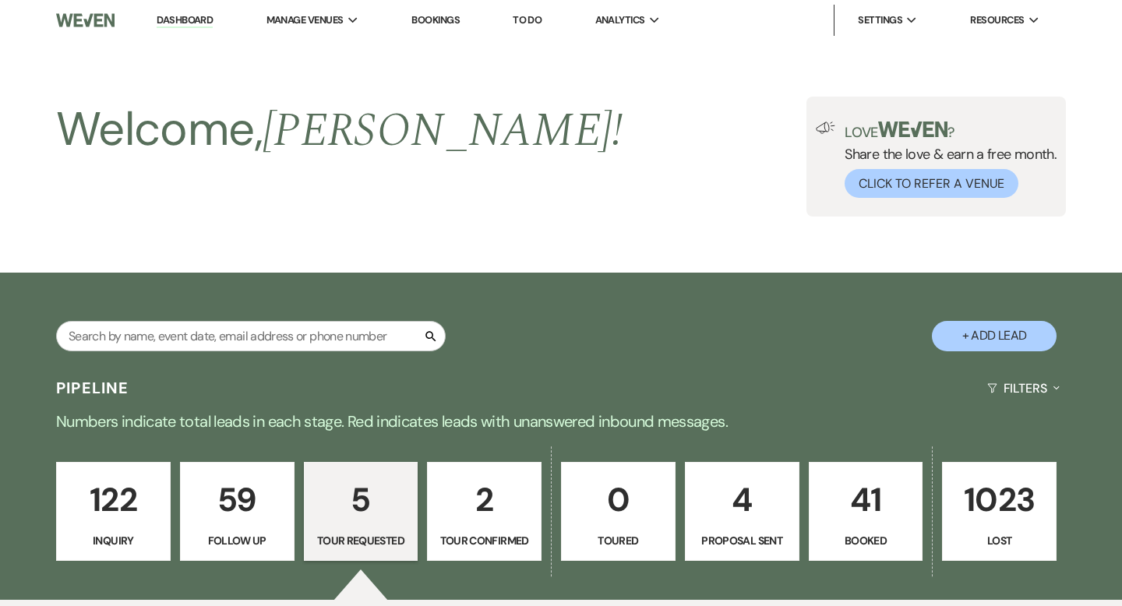
select select "2"
select select "5"
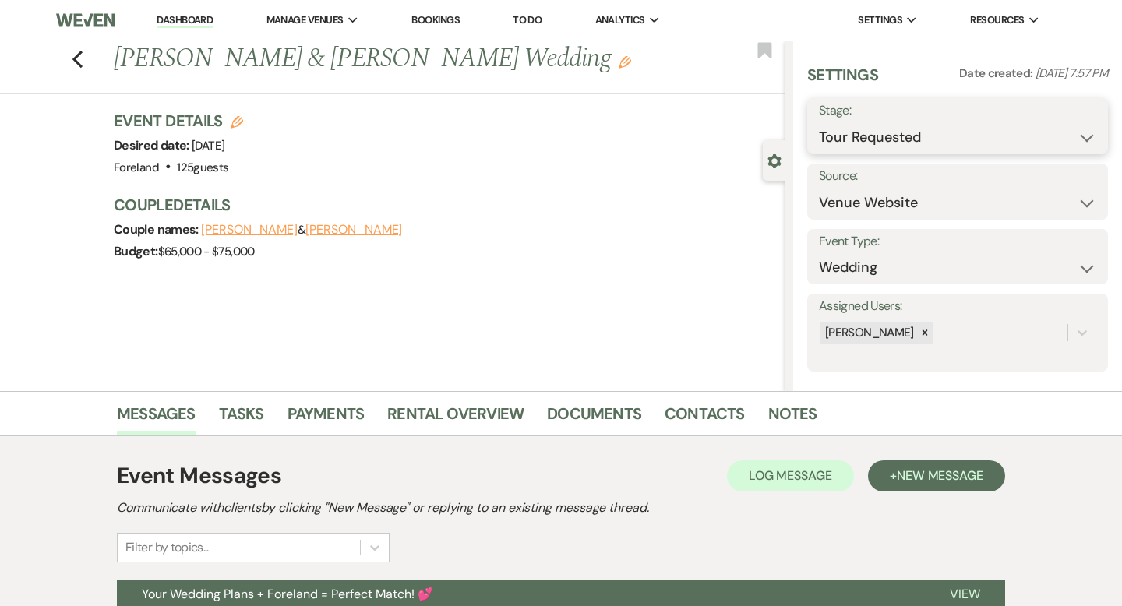
click at [881, 132] on select "Inquiry Follow Up Tour Requested Tour Confirmed Toured Proposal Sent Booked Lost" at bounding box center [957, 137] width 277 height 30
select select "8"
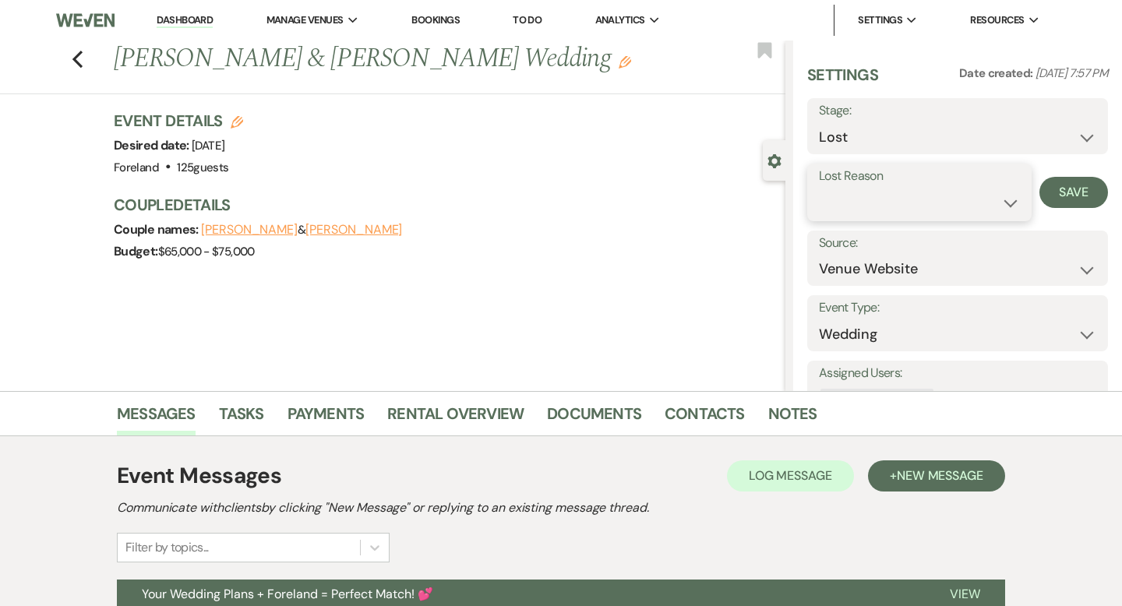
click at [854, 198] on select "Booked Elsewhere Budget Date Unavailable No Response Not a Good Match Capacity …" at bounding box center [919, 203] width 201 height 30
select select "5"
click at [1068, 192] on button "Save" at bounding box center [1073, 192] width 69 height 31
click at [196, 19] on link "Dashboard" at bounding box center [185, 20] width 56 height 15
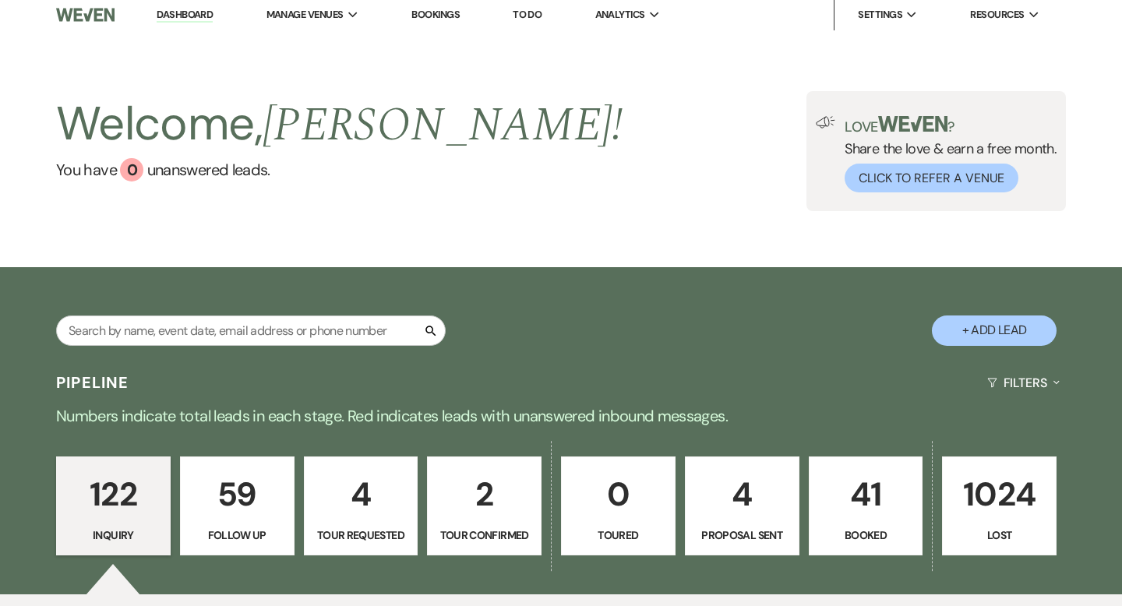
scroll to position [6, 0]
